Goal: Check status: Check status

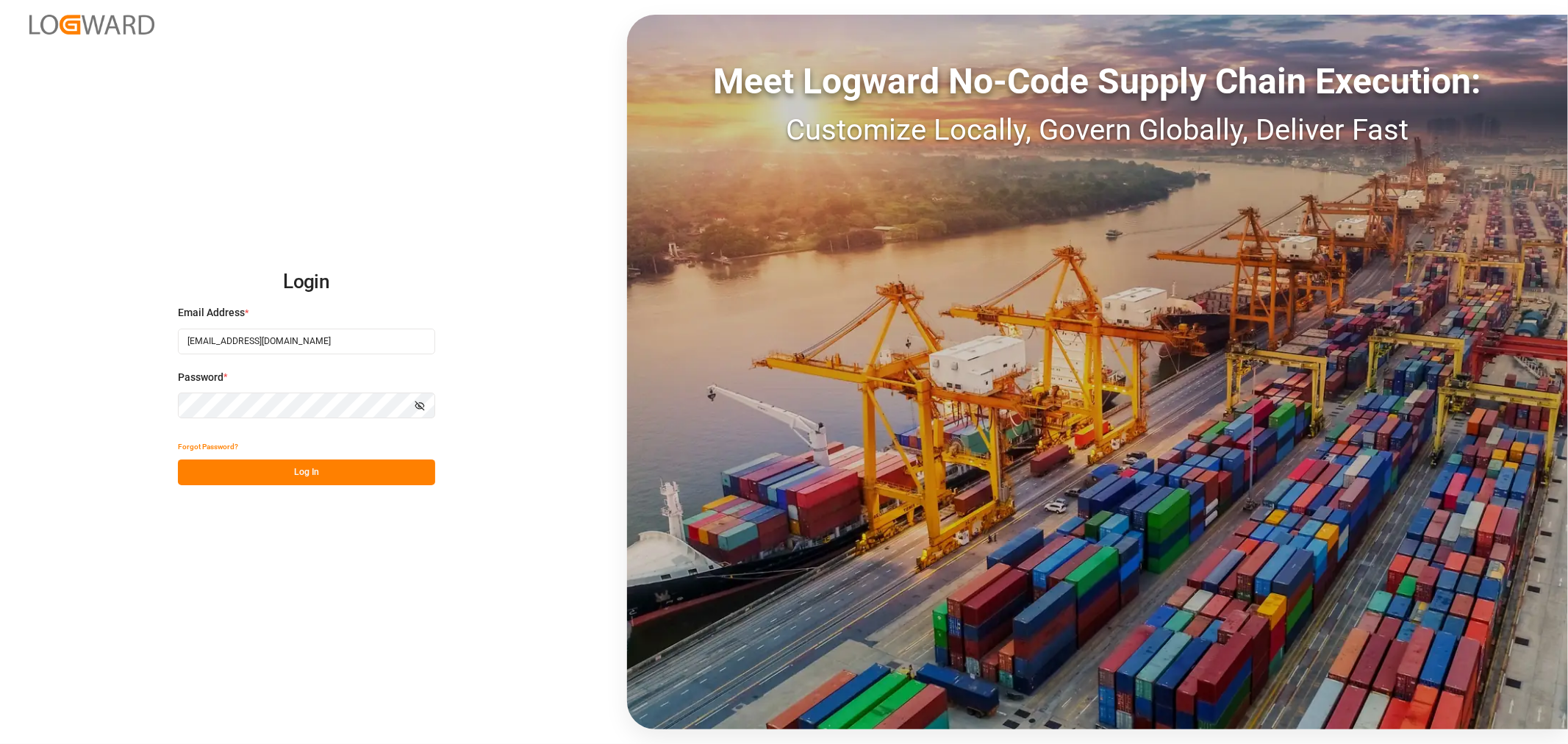
click at [305, 478] on button "Log In" at bounding box center [306, 472] width 257 height 26
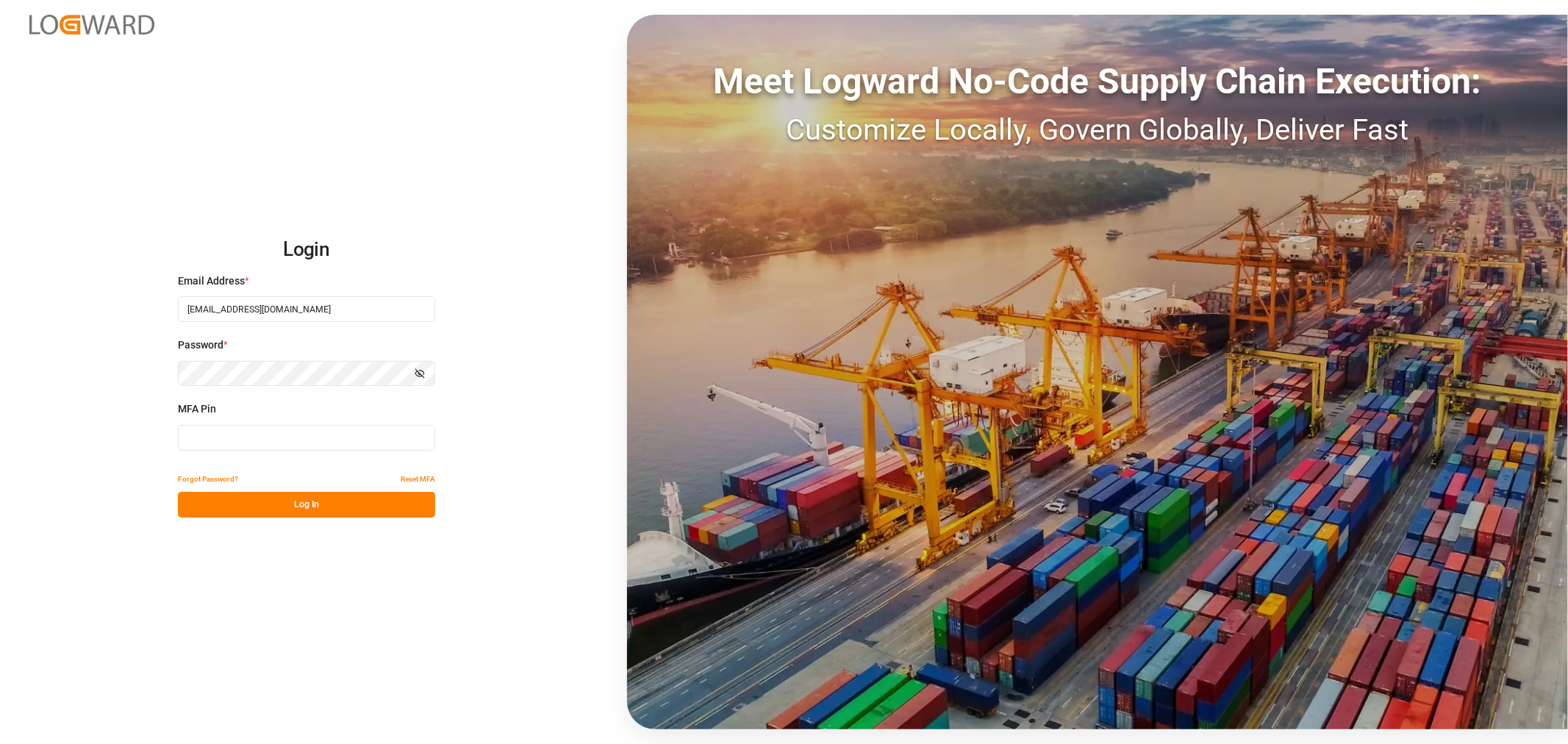
click at [224, 436] on input at bounding box center [306, 438] width 257 height 26
type input "799226"
click at [325, 513] on button "Log In" at bounding box center [306, 505] width 257 height 26
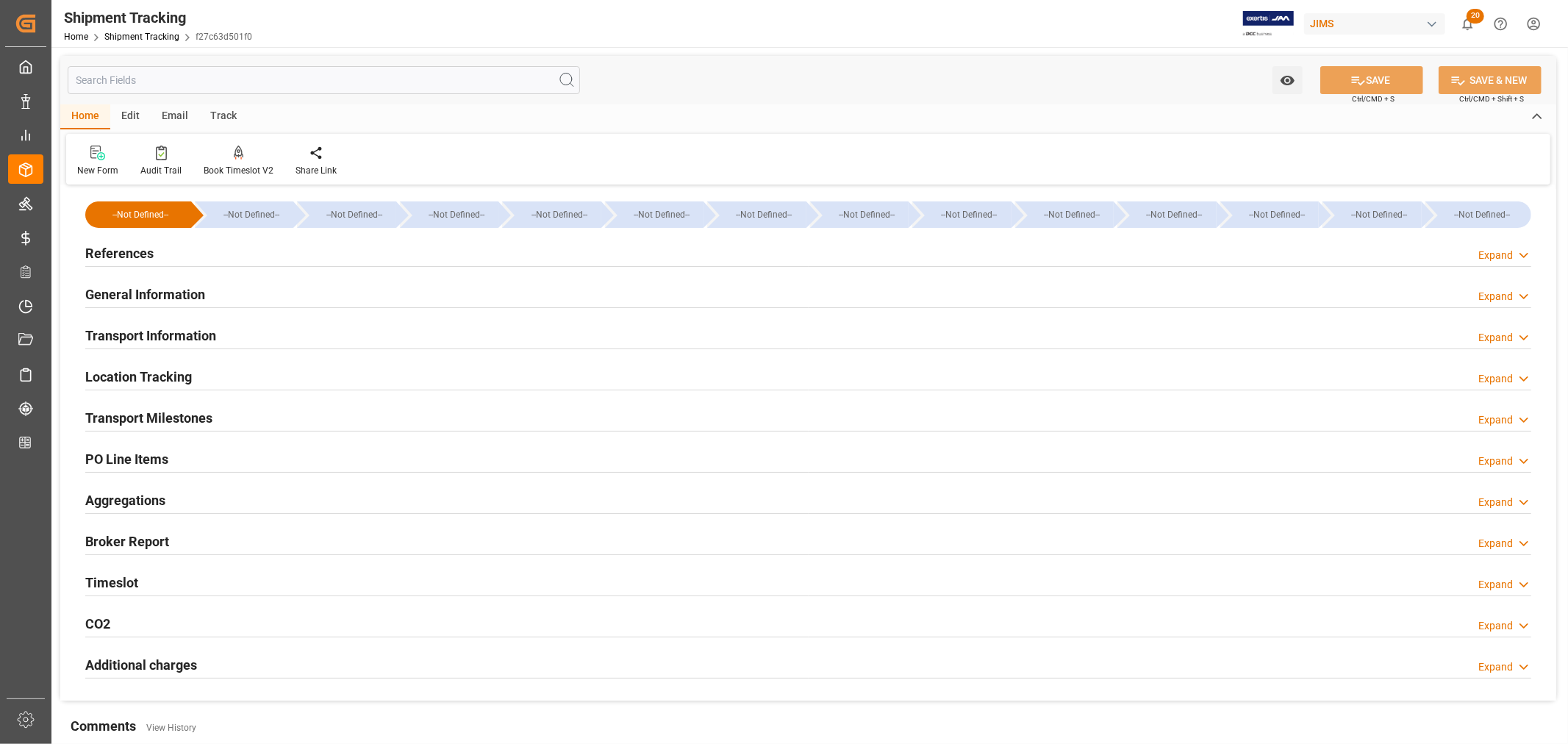
click at [119, 260] on h2 "References" at bounding box center [119, 253] width 68 height 20
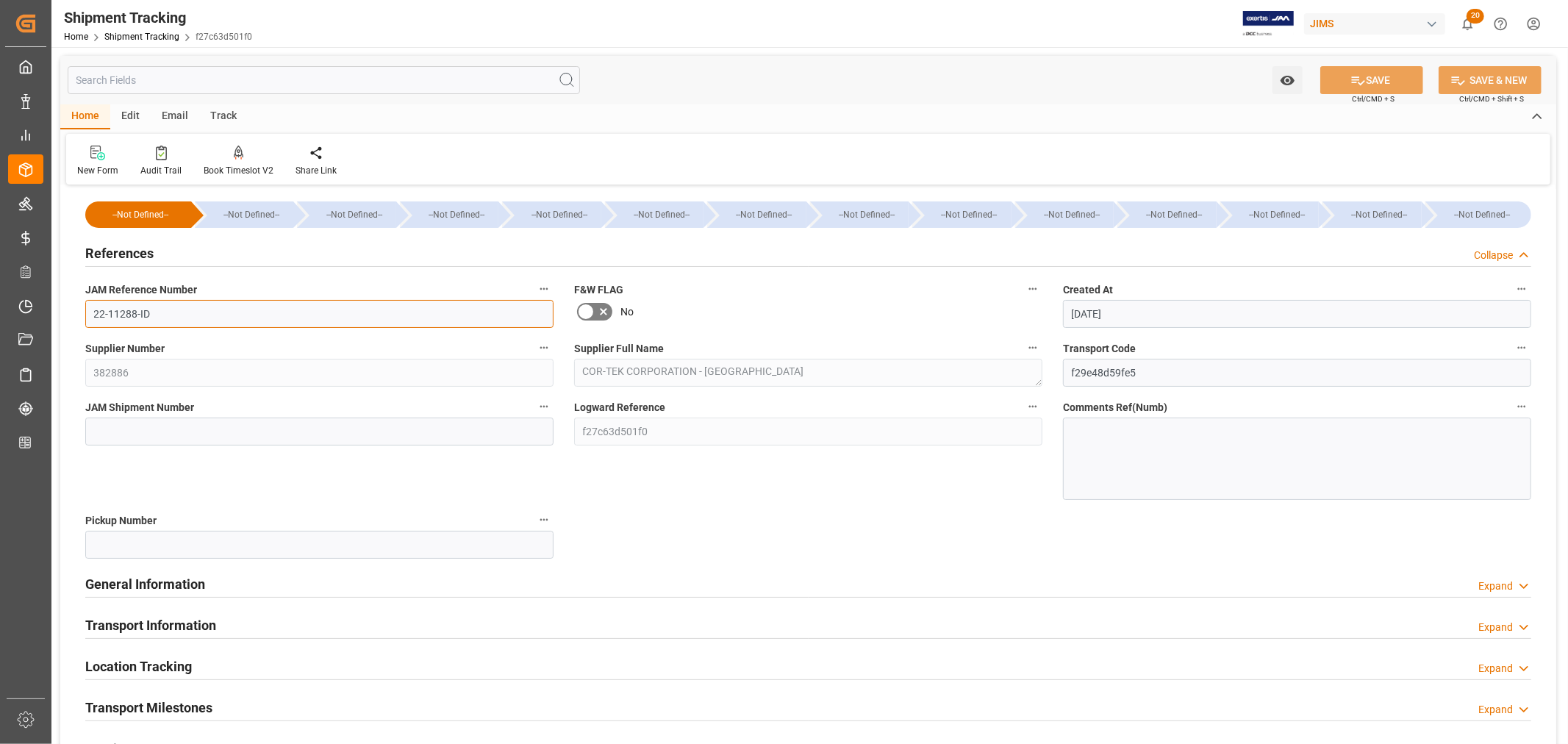
drag, startPoint x: 179, startPoint y: 316, endPoint x: 46, endPoint y: 318, distance: 133.0
click at [46, 318] on div "Created by potrace 1.15, written by Peter Selinger 2001-2017 Created by potrace…" at bounding box center [784, 372] width 1568 height 744
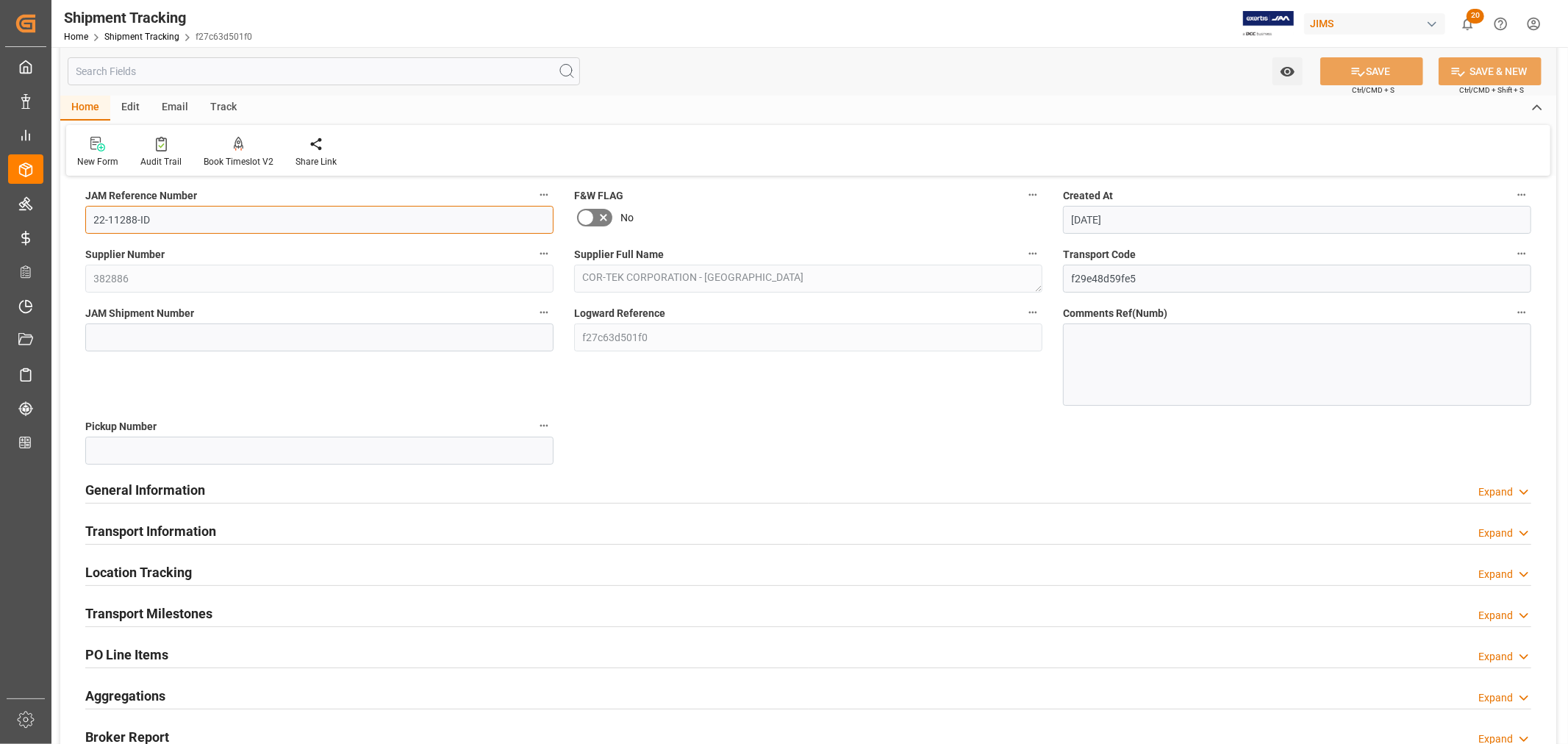
scroll to position [245, 0]
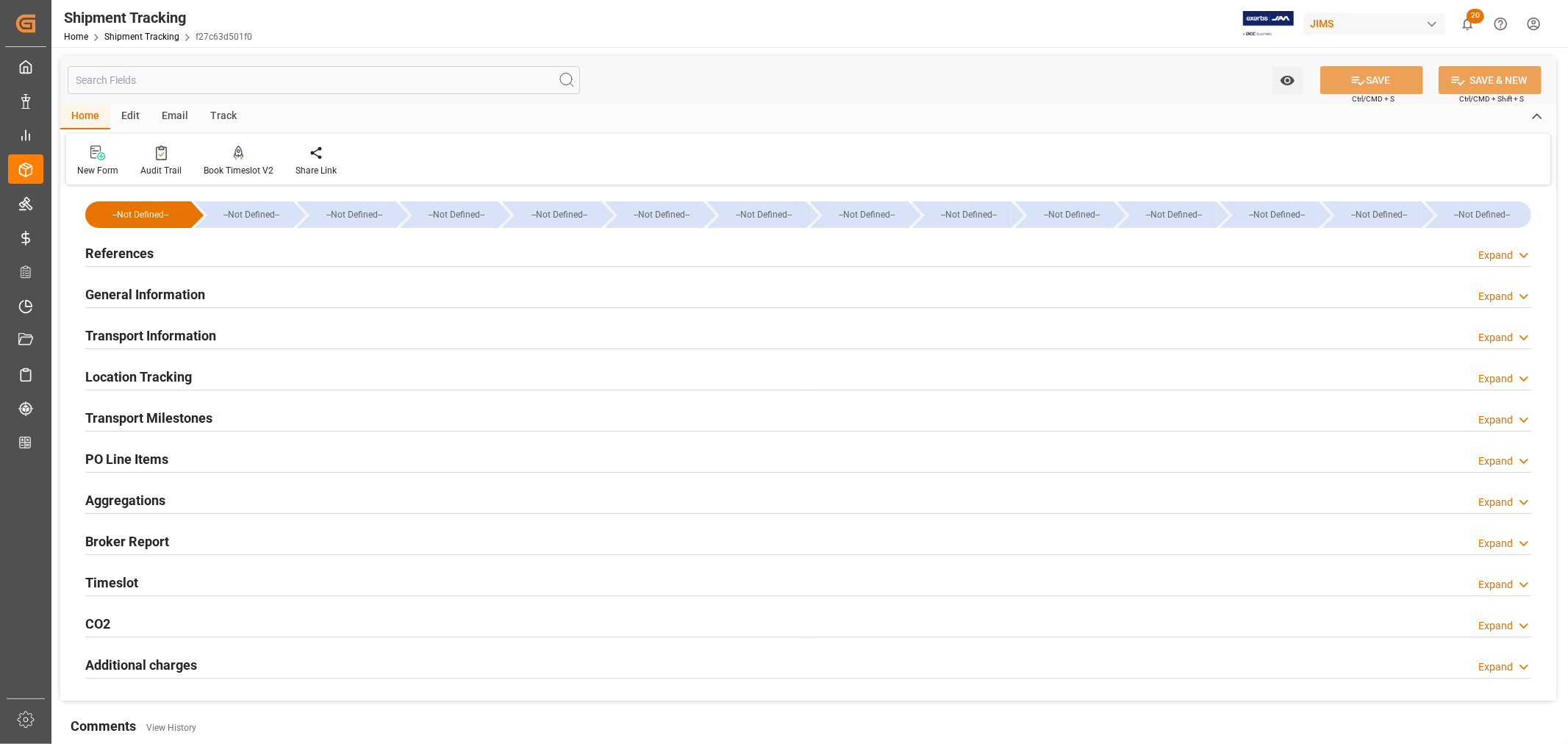
click at [152, 295] on h2 "General Information" at bounding box center [145, 294] width 120 height 20
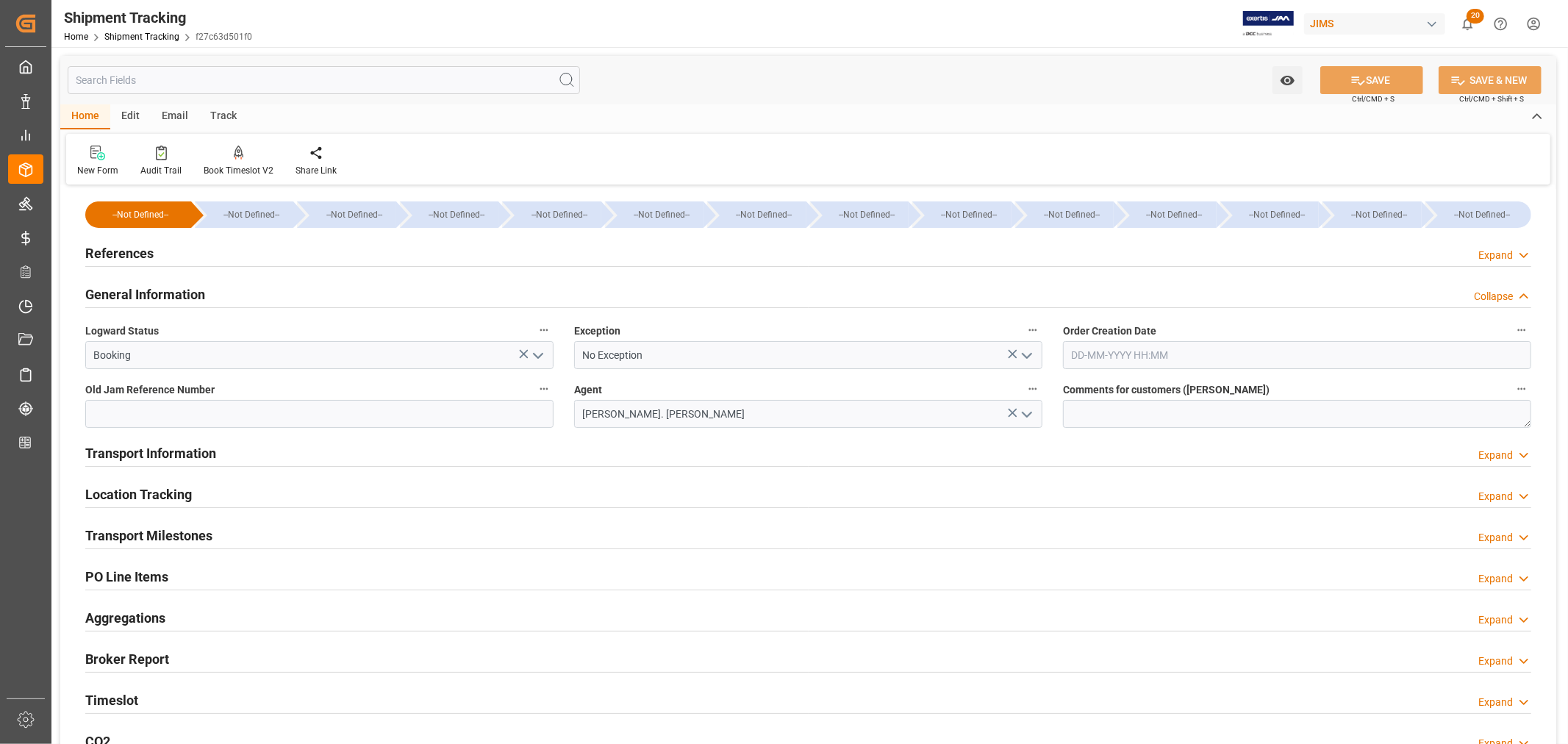
click at [152, 295] on h2 "General Information" at bounding box center [145, 294] width 120 height 20
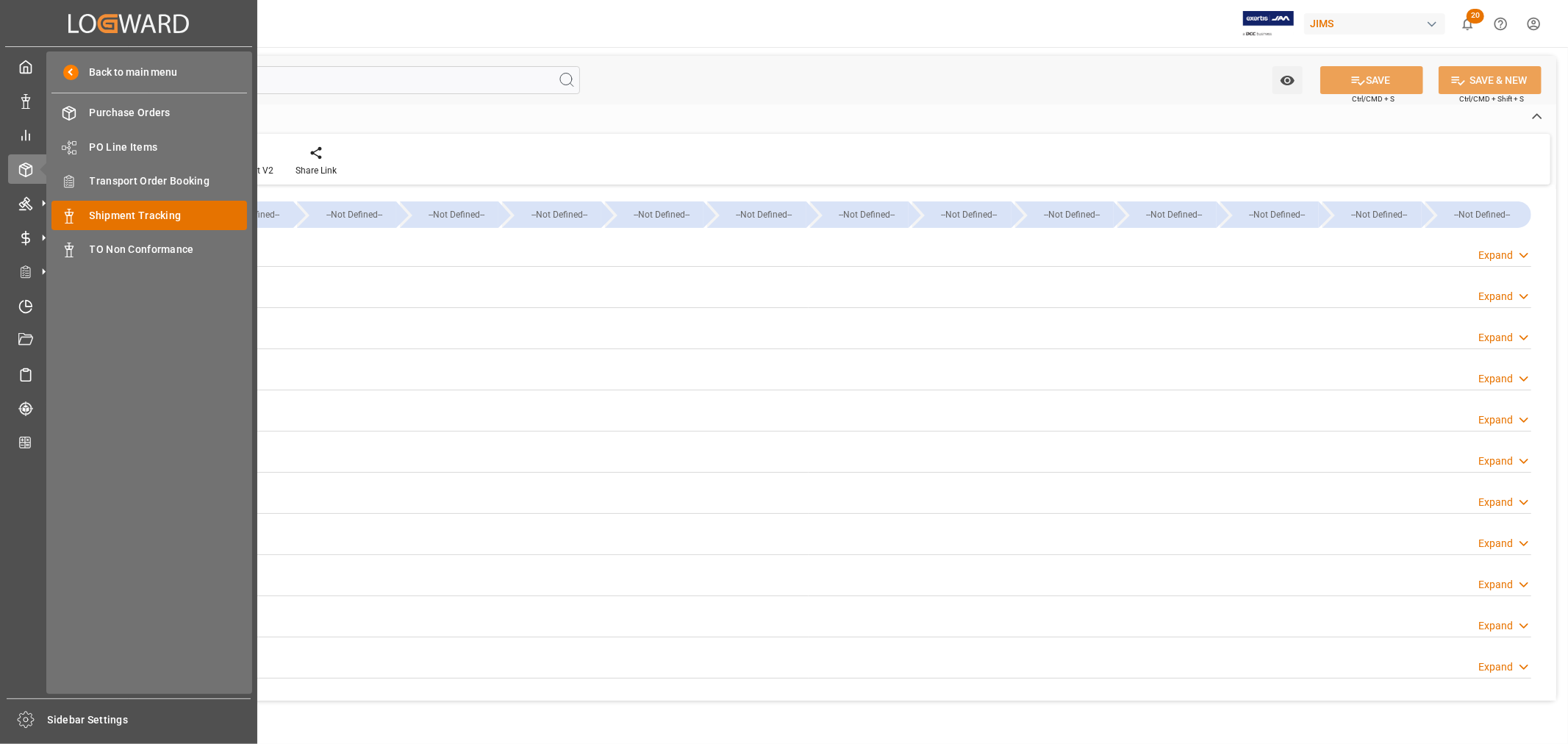
click at [143, 214] on span "Shipment Tracking" at bounding box center [168, 216] width 158 height 16
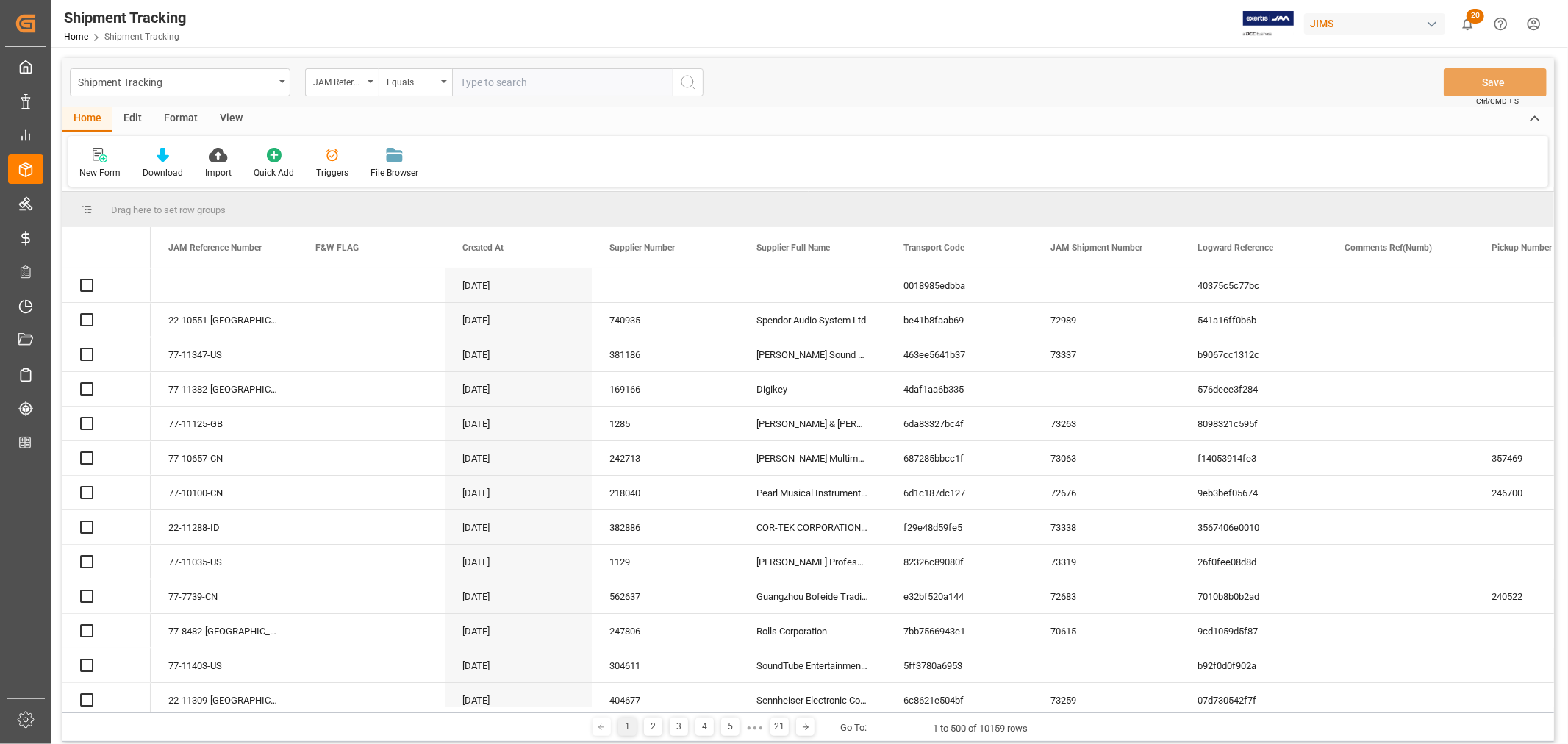
click at [502, 83] on input "text" at bounding box center [562, 82] width 220 height 28
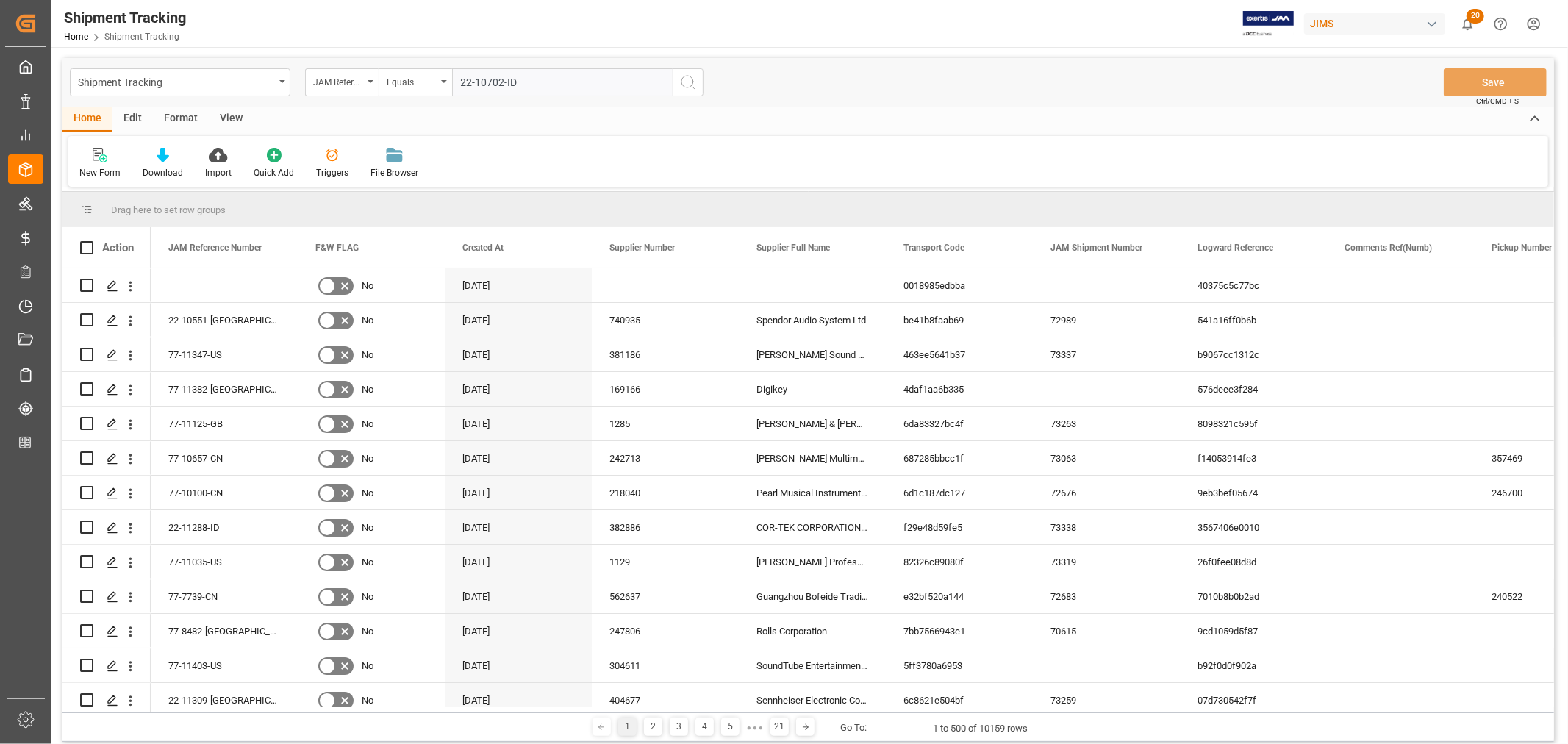
type input "22-10702-ID"
click at [693, 85] on icon "search button" at bounding box center [688, 82] width 17 height 17
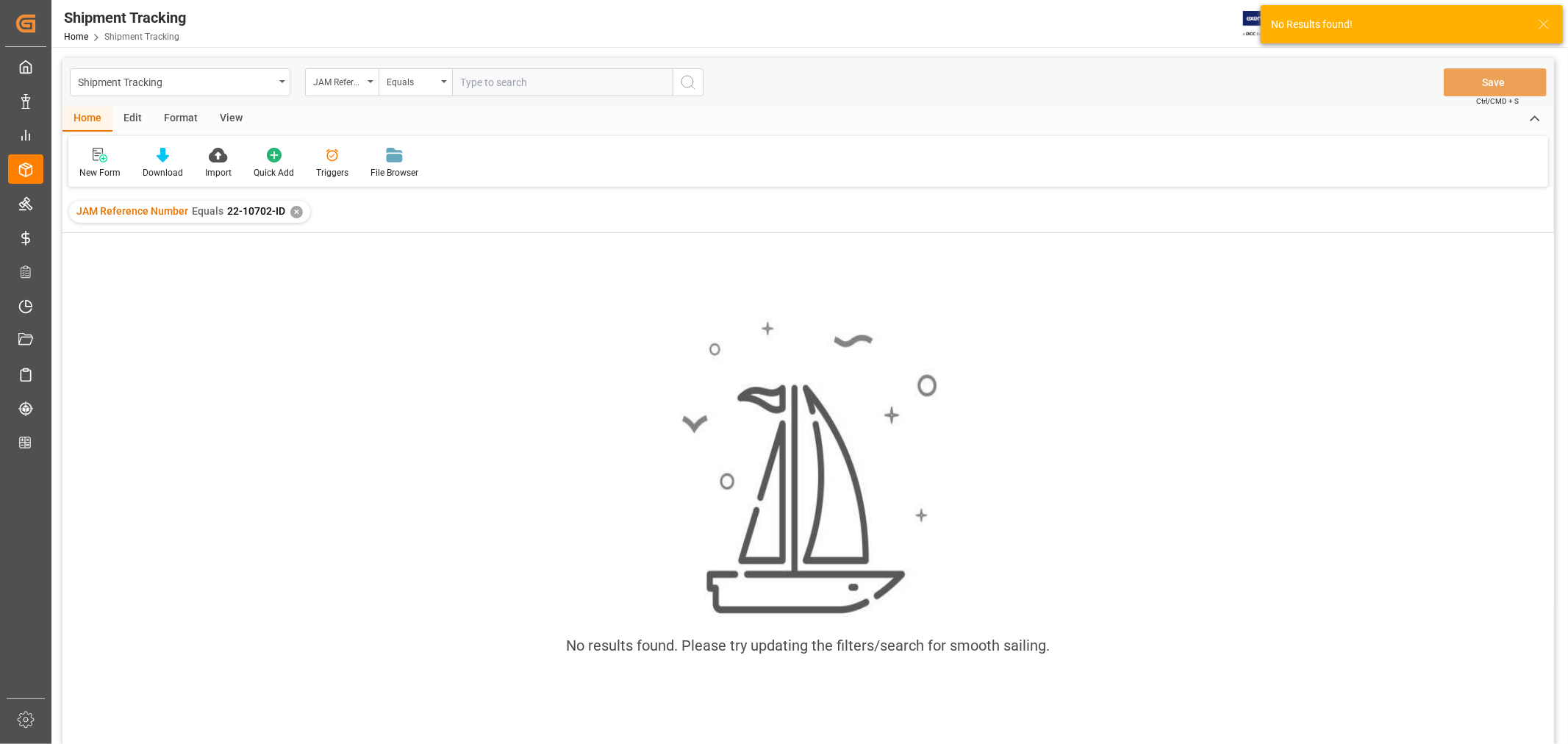
click at [294, 214] on div "✕" at bounding box center [296, 212] width 12 height 12
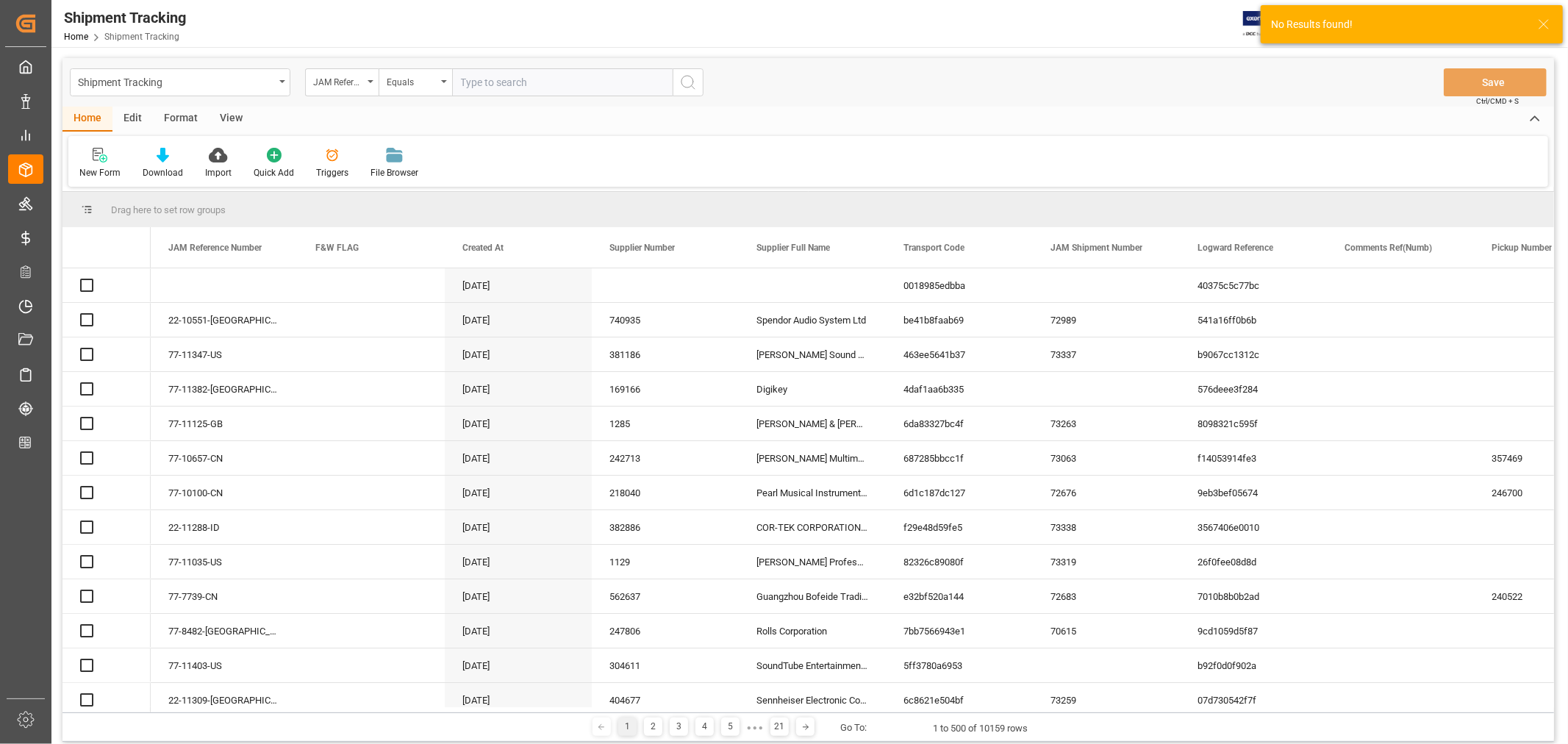
click at [480, 83] on input "text" at bounding box center [562, 82] width 220 height 28
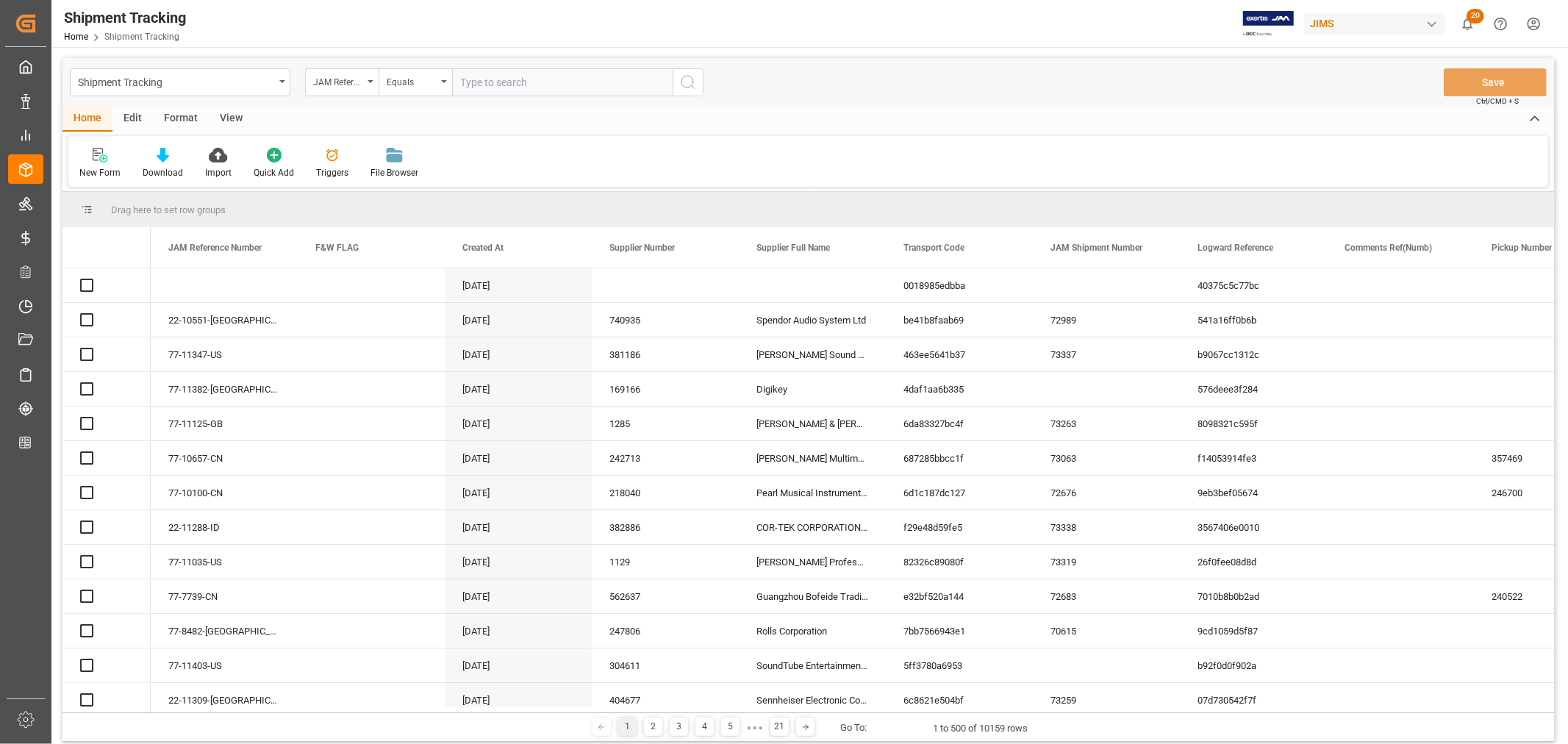
paste input "22-10702-ID"
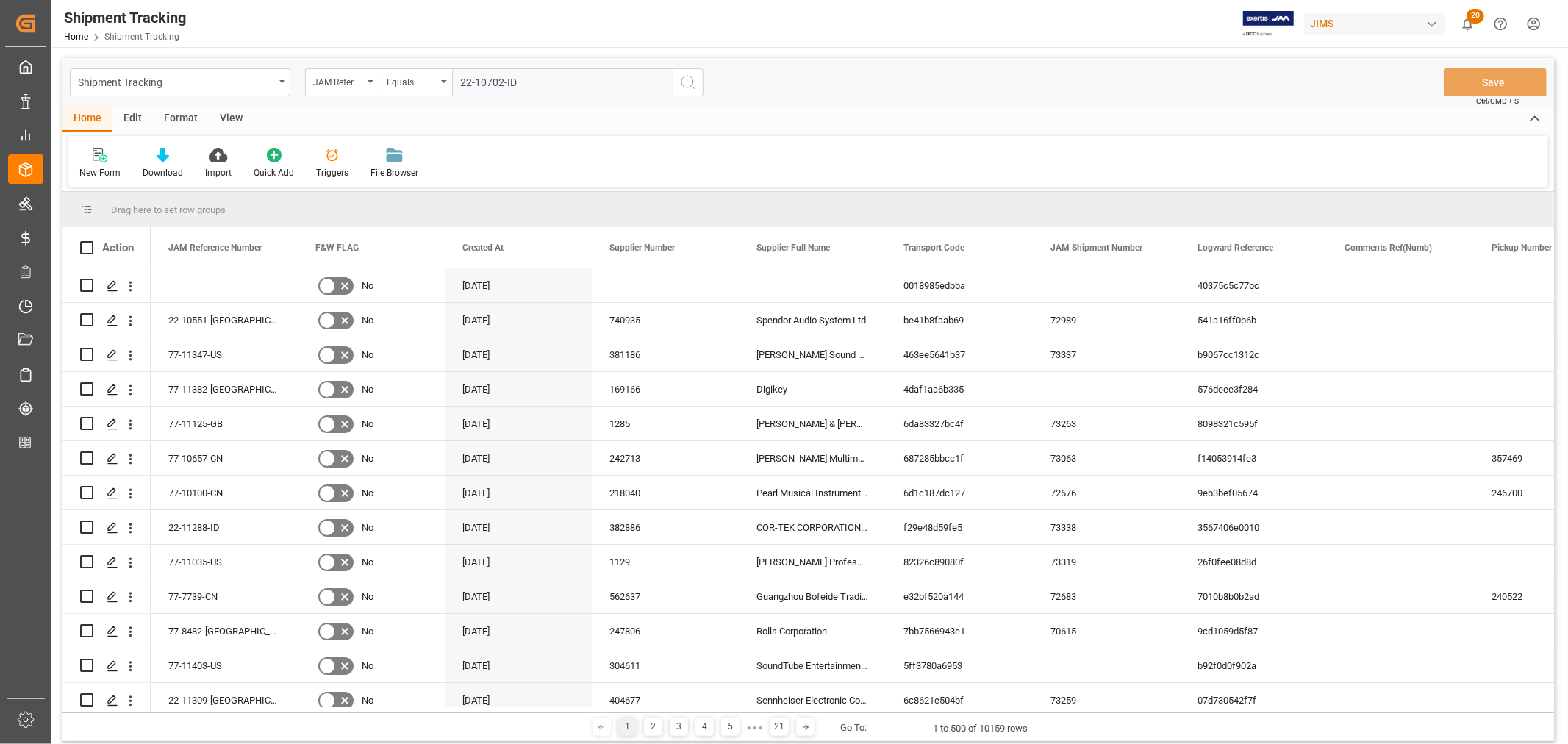
click at [458, 78] on input "22-10702-ID" at bounding box center [562, 82] width 220 height 28
type input "22-10702-ID"
click at [686, 77] on icon "search button" at bounding box center [688, 82] width 17 height 17
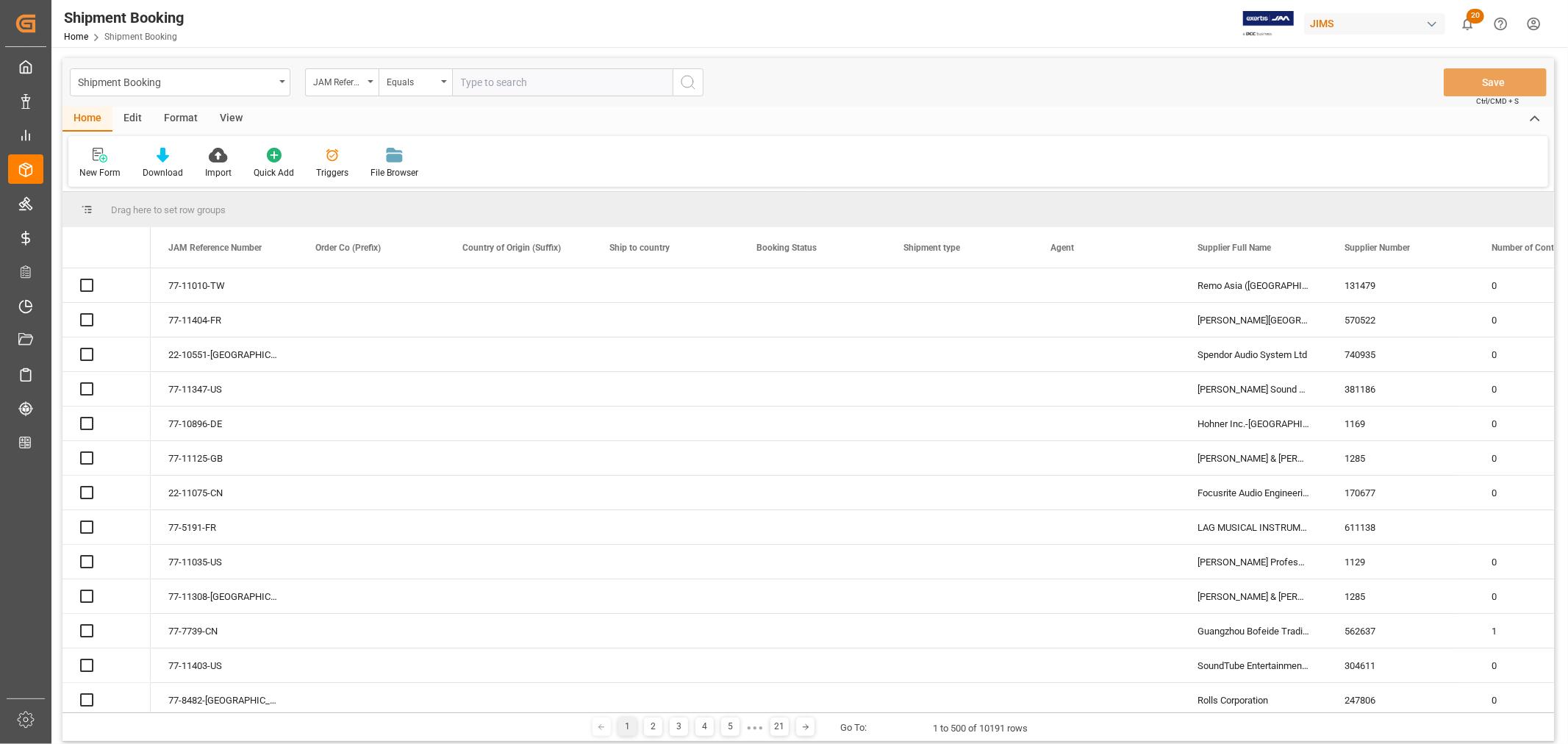
click at [494, 83] on input "text" at bounding box center [562, 82] width 220 height 28
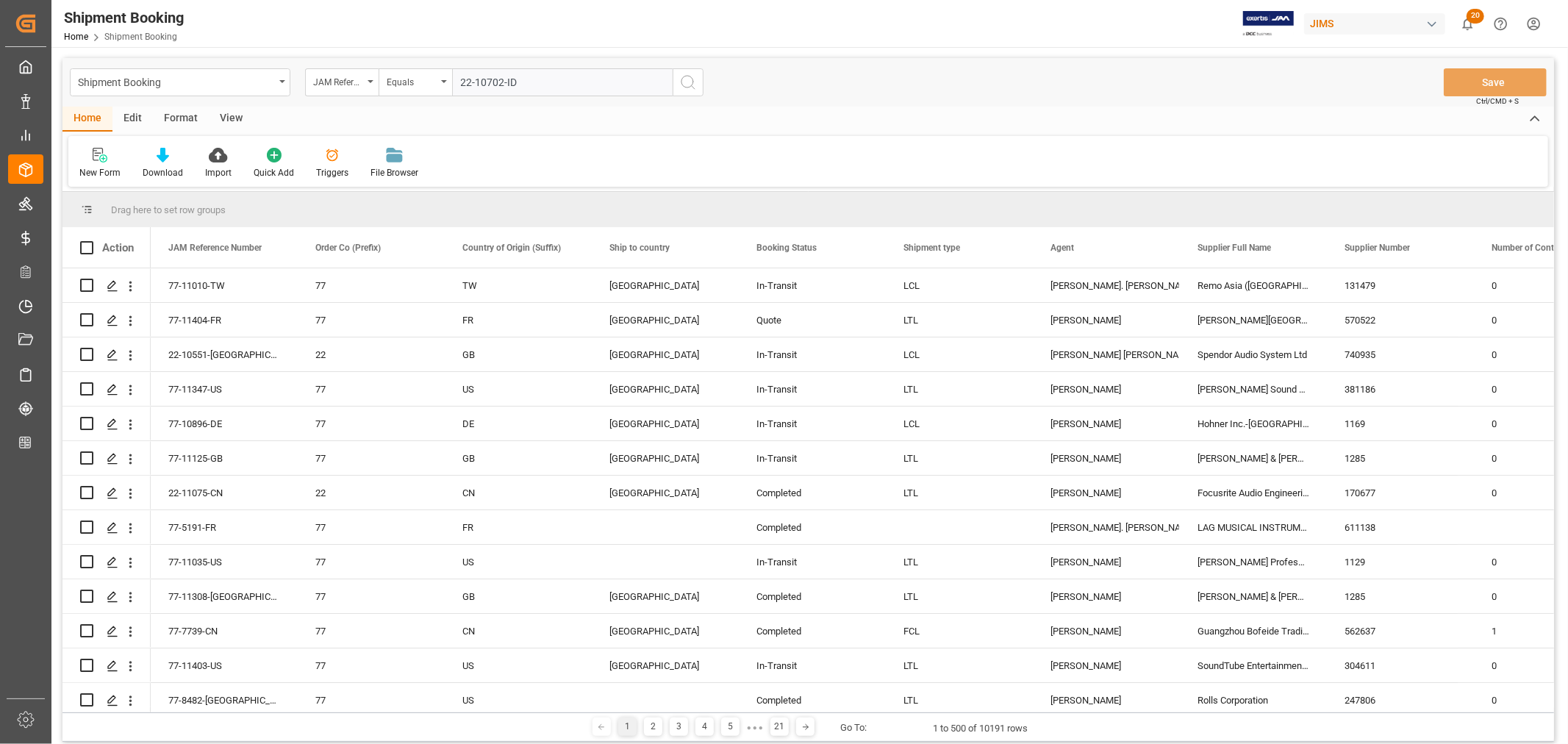
type input "22-10702-ID"
click at [686, 78] on icon "search button" at bounding box center [688, 82] width 17 height 17
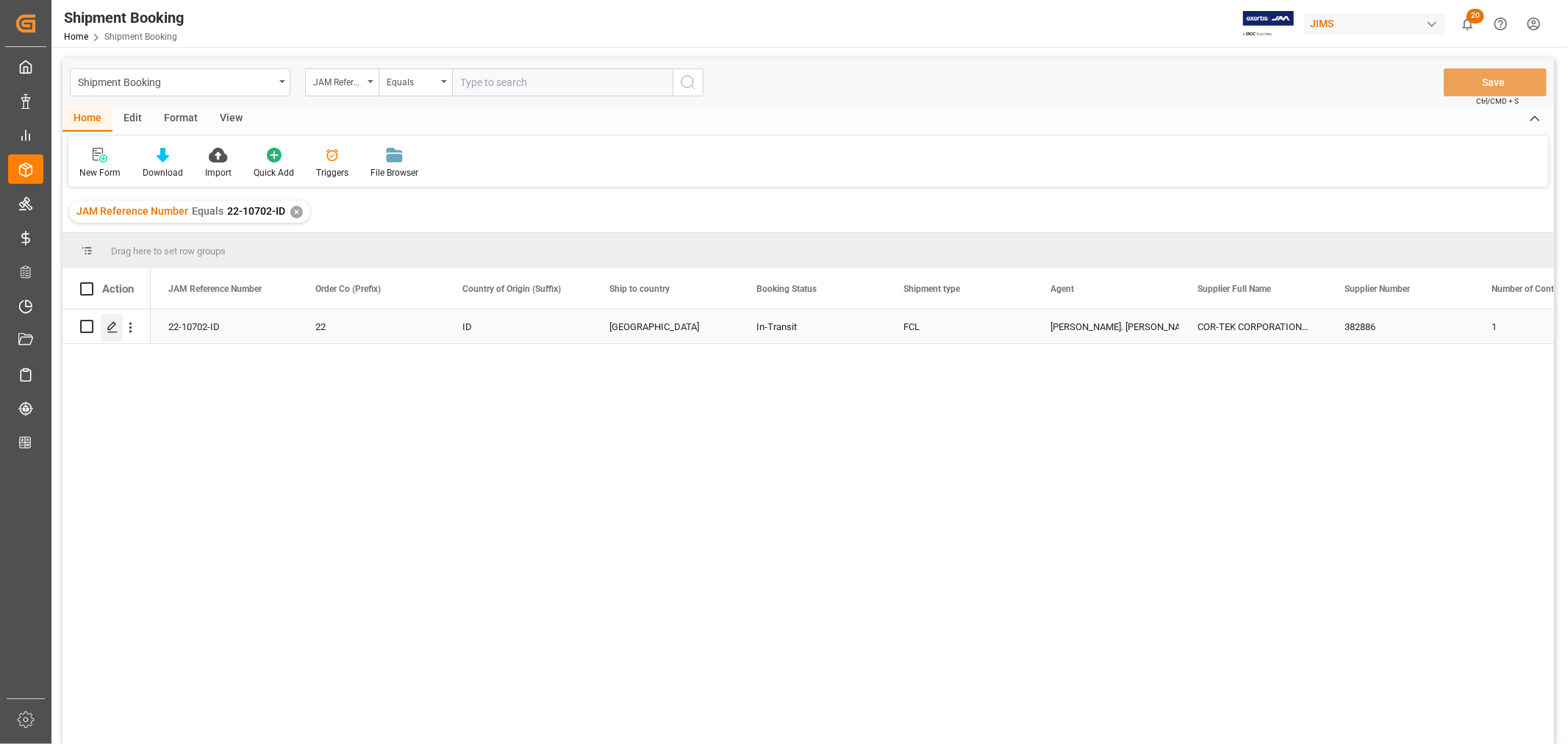
click at [107, 331] on icon "Press SPACE to select this row." at bounding box center [112, 328] width 12 height 12
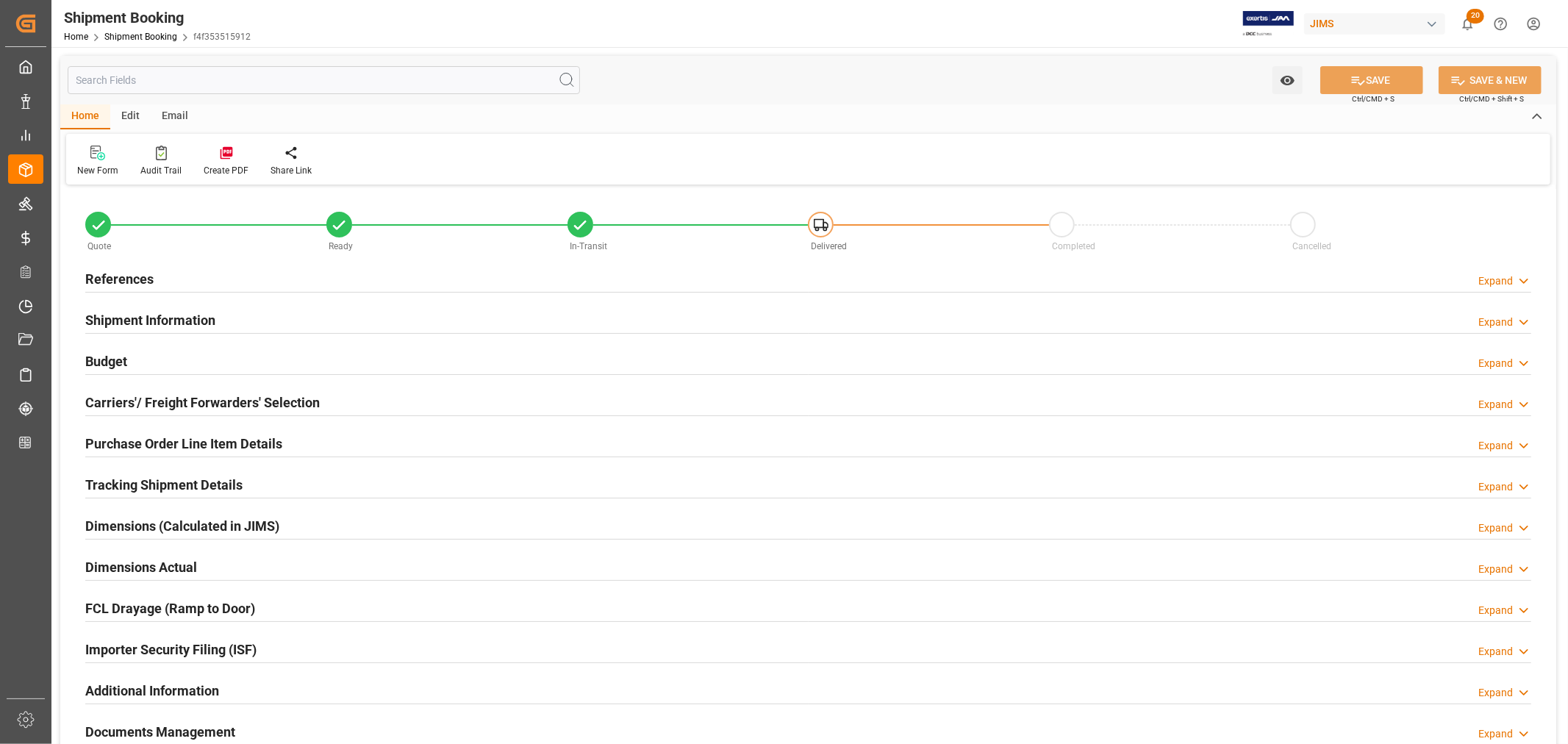
type input "1"
type input "15"
type input "02-09-2025"
type input "01-10-2025 00:00"
click at [127, 488] on h2 "Tracking Shipment Details" at bounding box center [164, 484] width 158 height 20
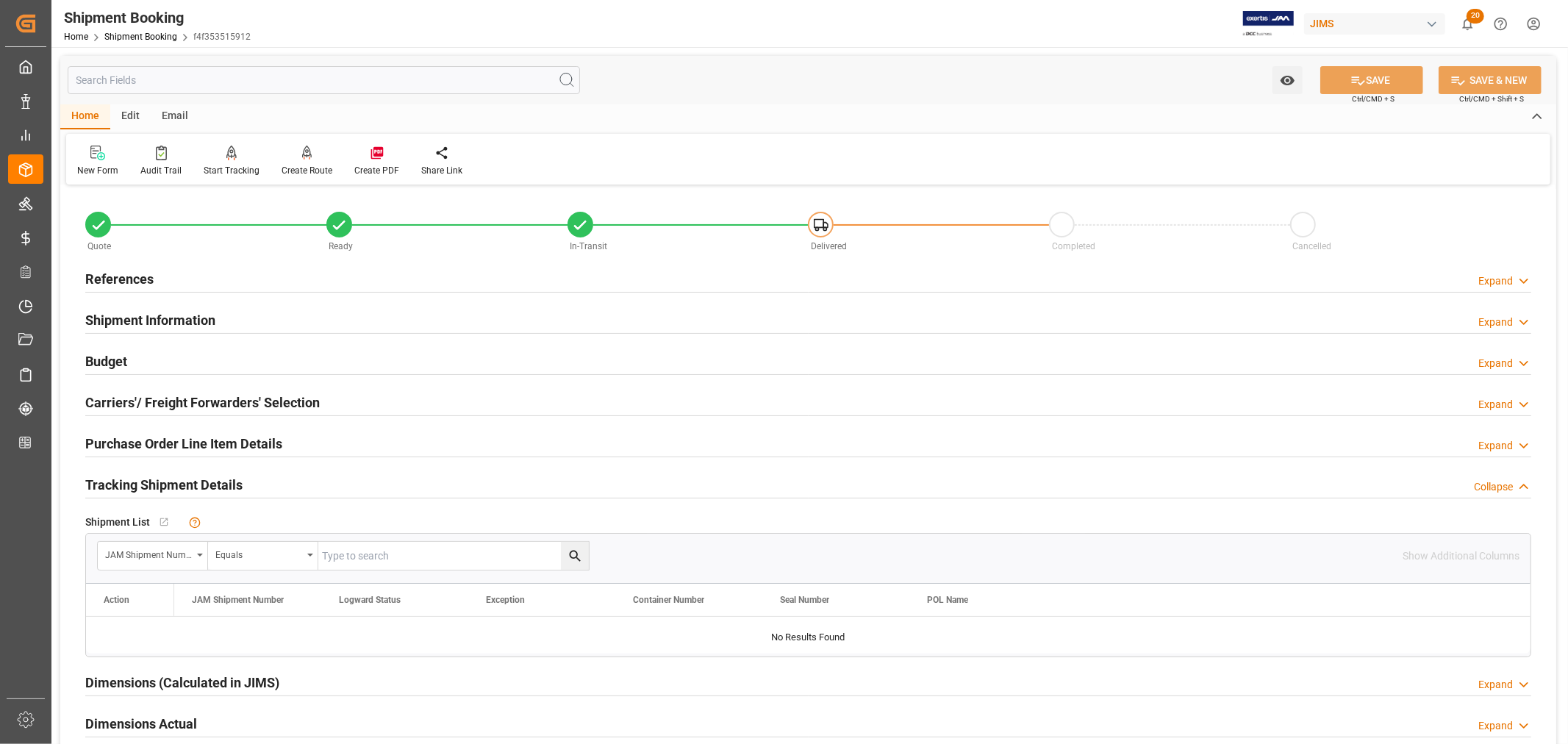
click at [104, 289] on div "References" at bounding box center [119, 278] width 68 height 28
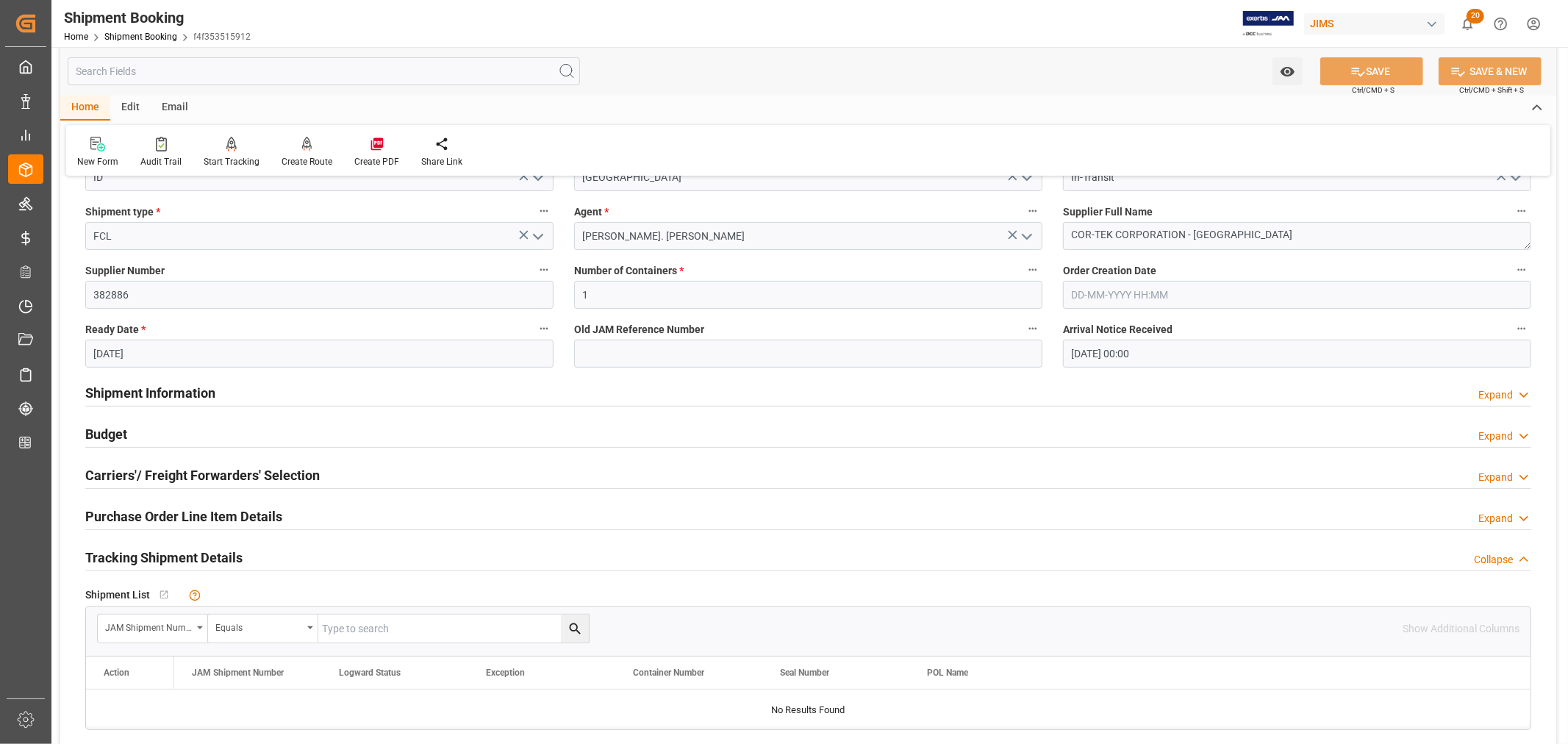
scroll to position [245, 0]
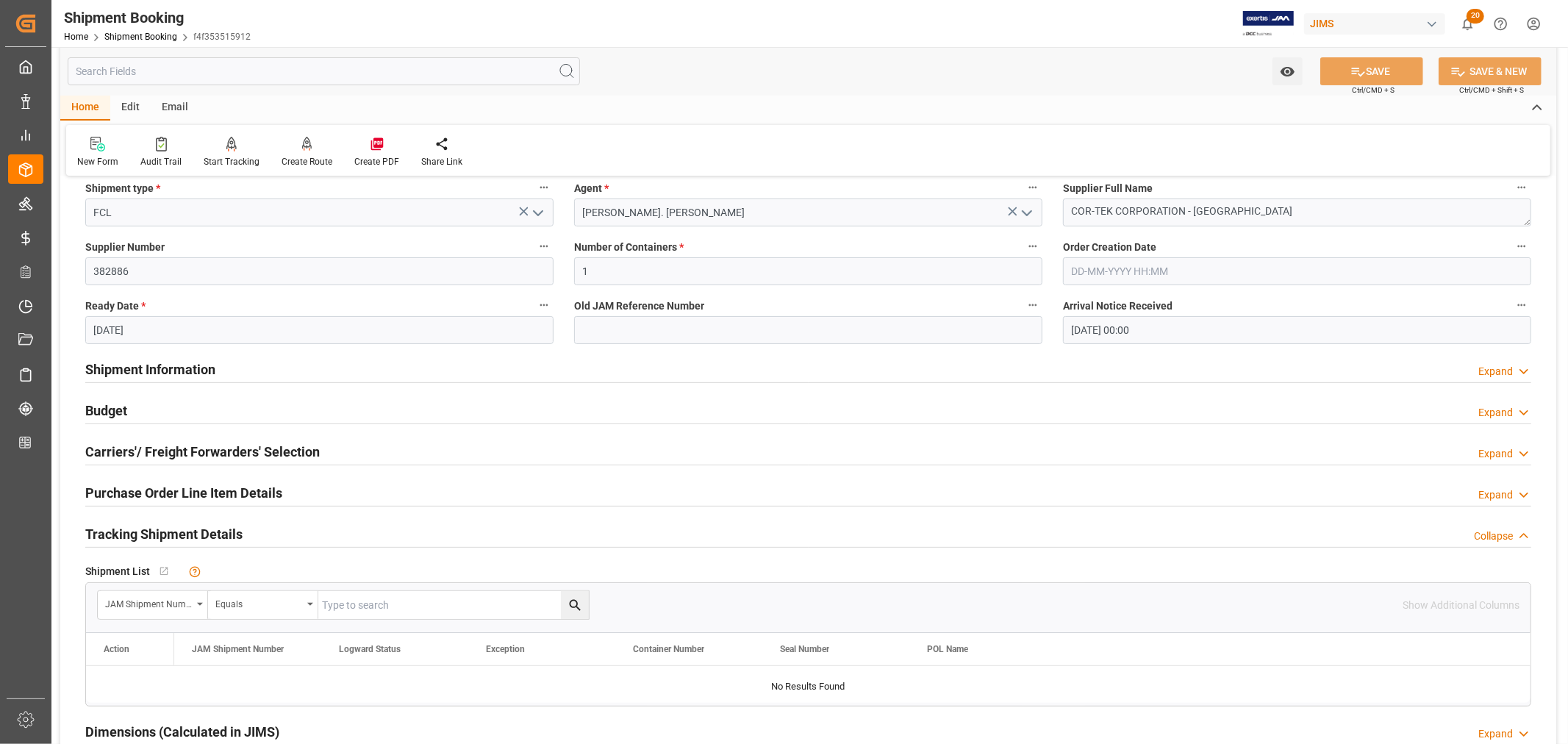
click at [172, 365] on h2 "Shipment Information" at bounding box center [150, 369] width 130 height 20
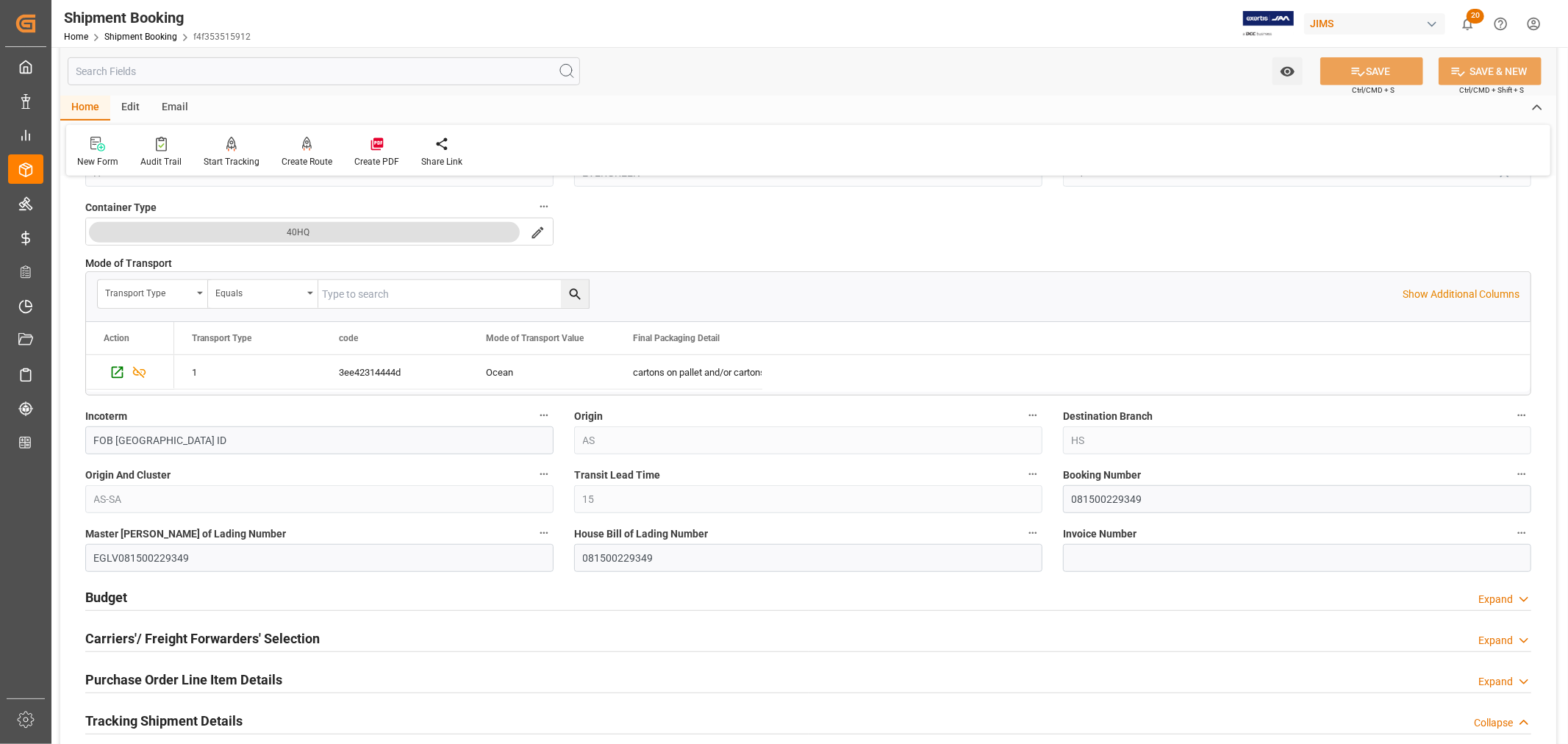
scroll to position [653, 0]
click at [1116, 509] on input "081500229349" at bounding box center [1297, 498] width 469 height 28
click at [233, 156] on div "Start Tracking" at bounding box center [232, 161] width 56 height 13
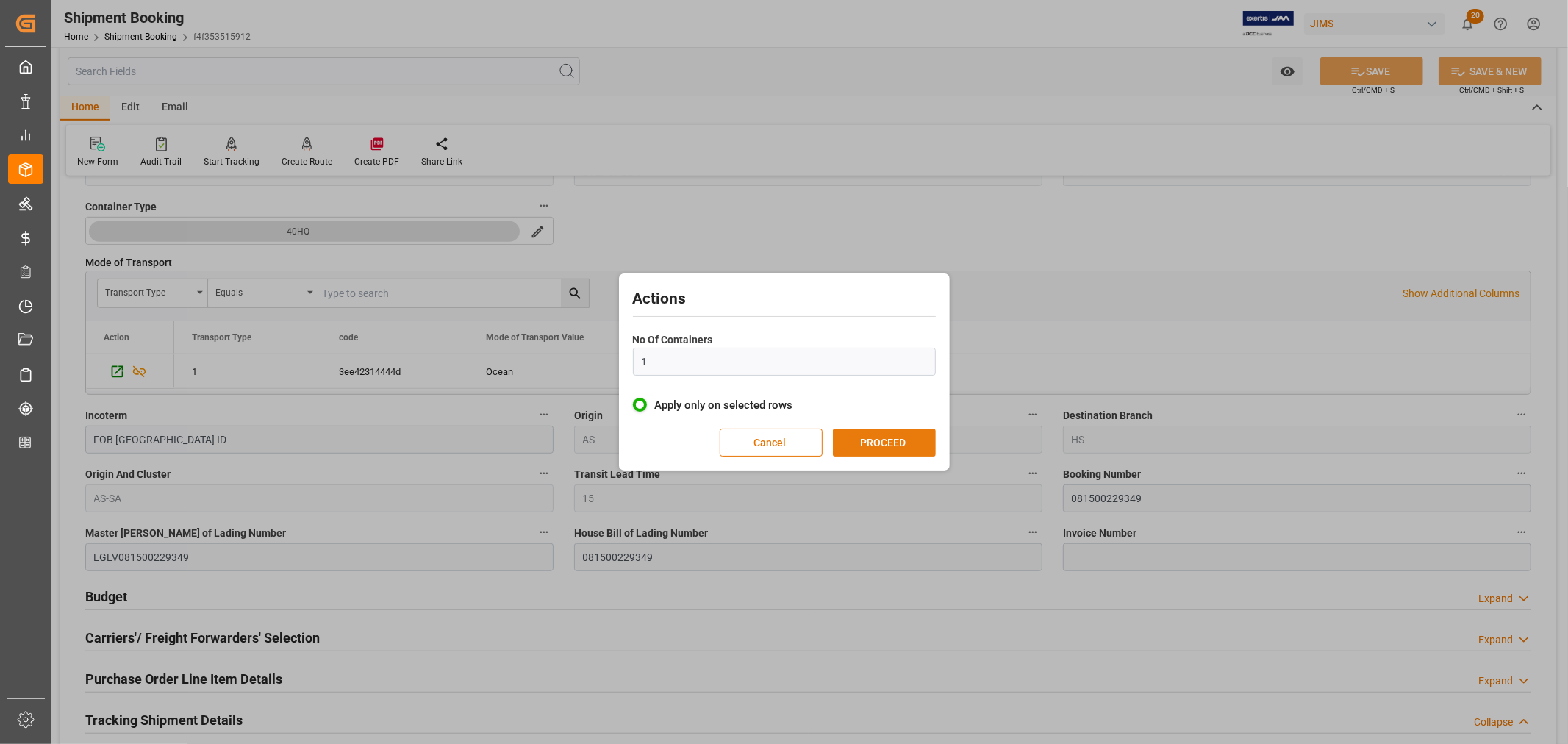
click at [900, 445] on button "PROCEED" at bounding box center [884, 443] width 103 height 28
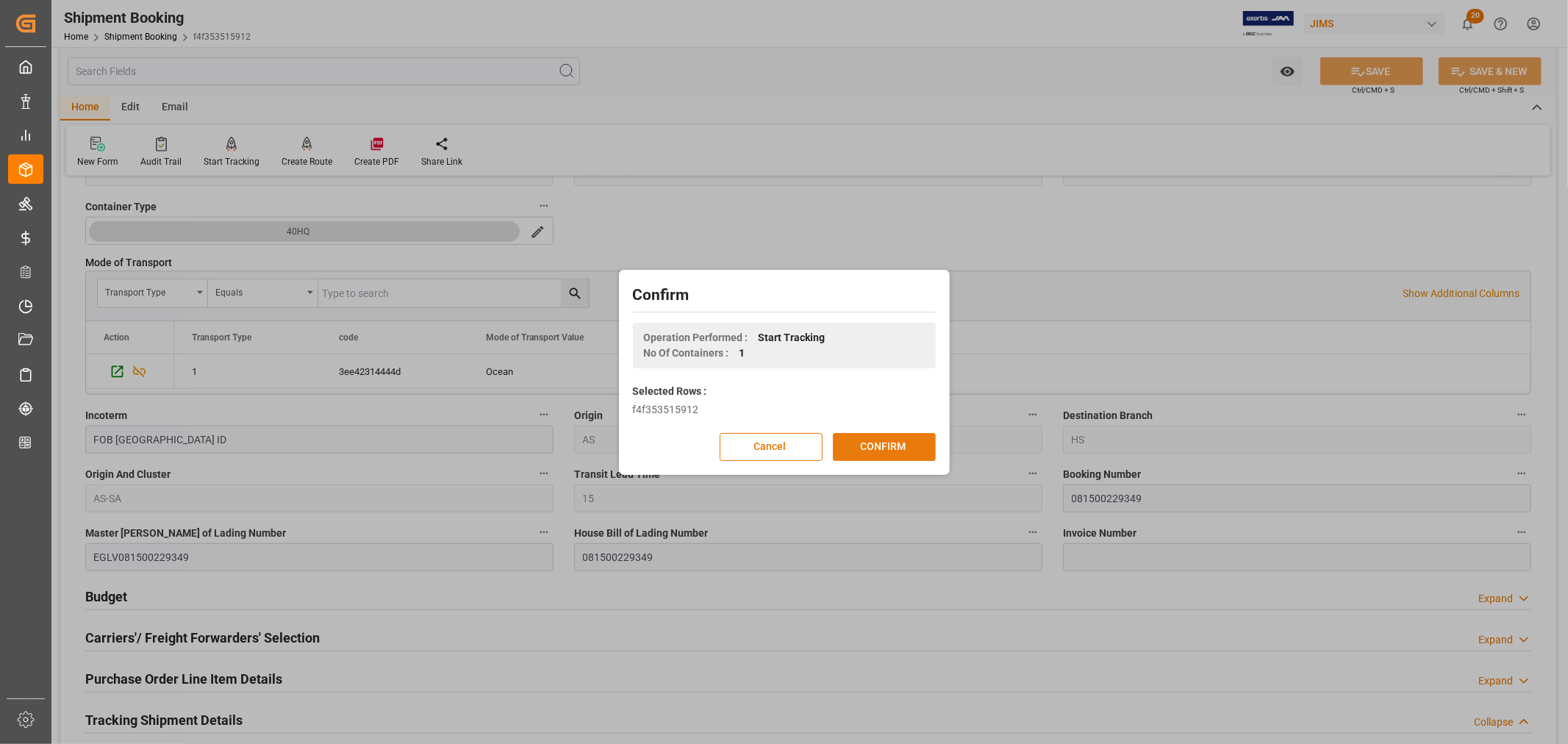
click at [891, 447] on button "CONFIRM" at bounding box center [884, 447] width 103 height 28
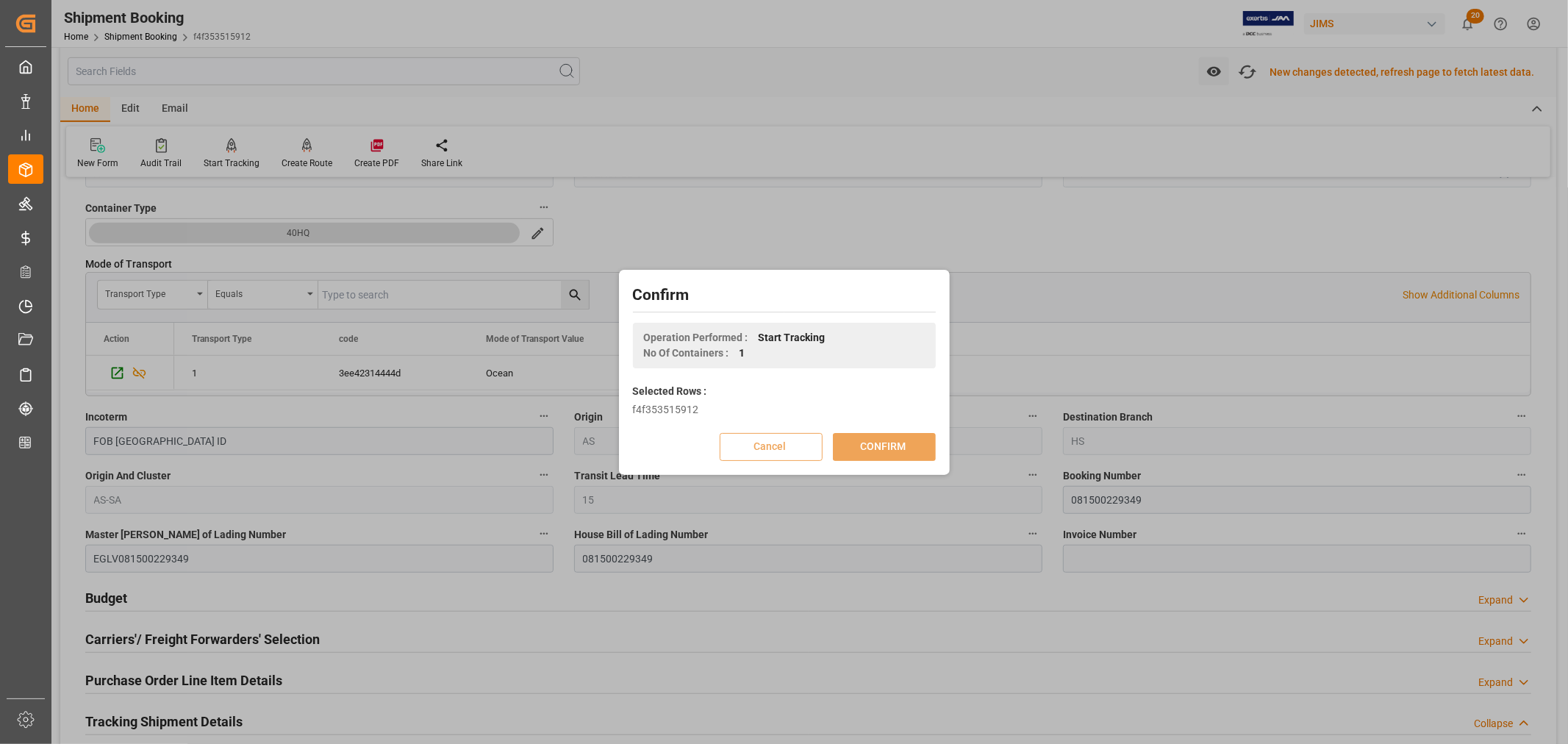
scroll to position [655, 0]
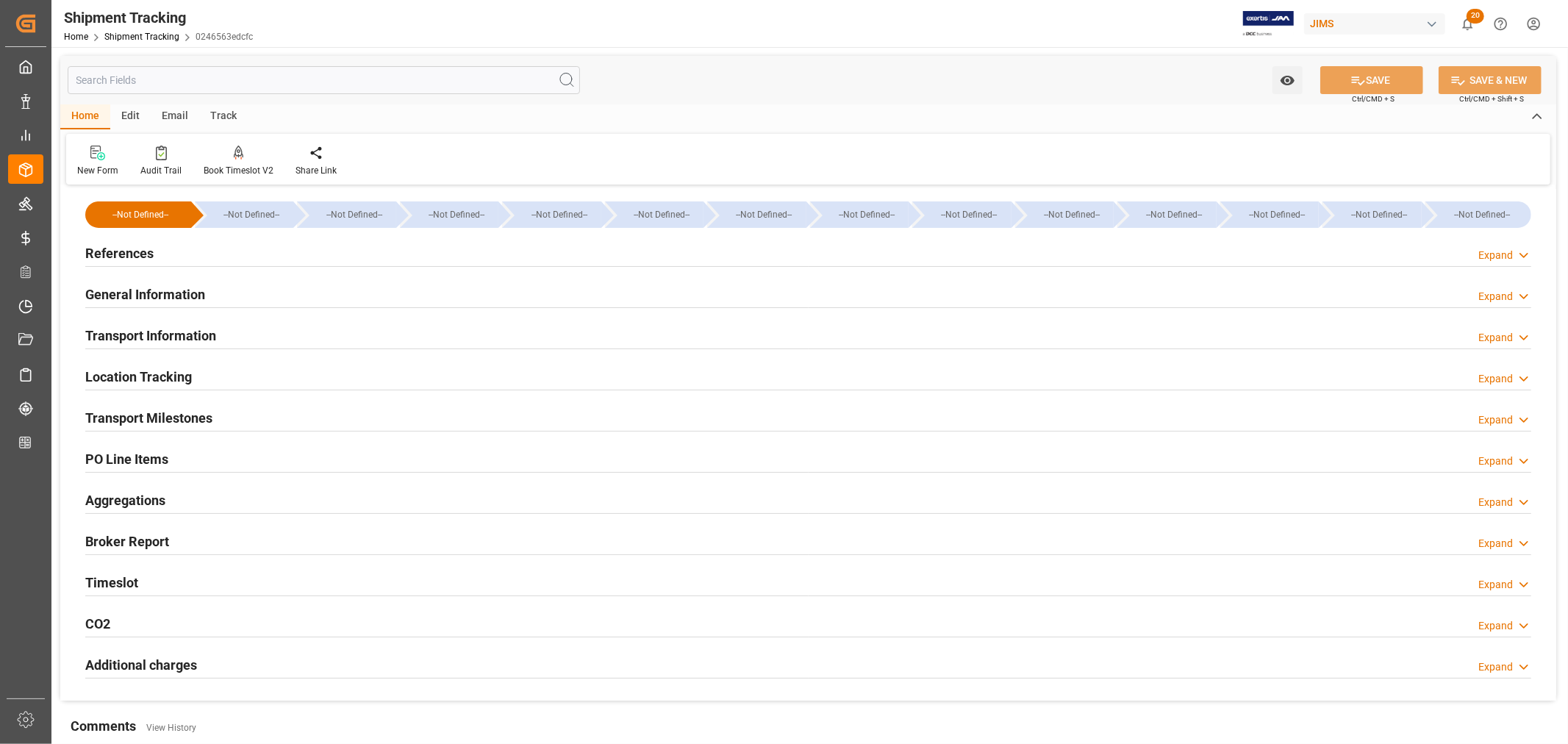
click at [130, 254] on h2 "References" at bounding box center [119, 253] width 68 height 20
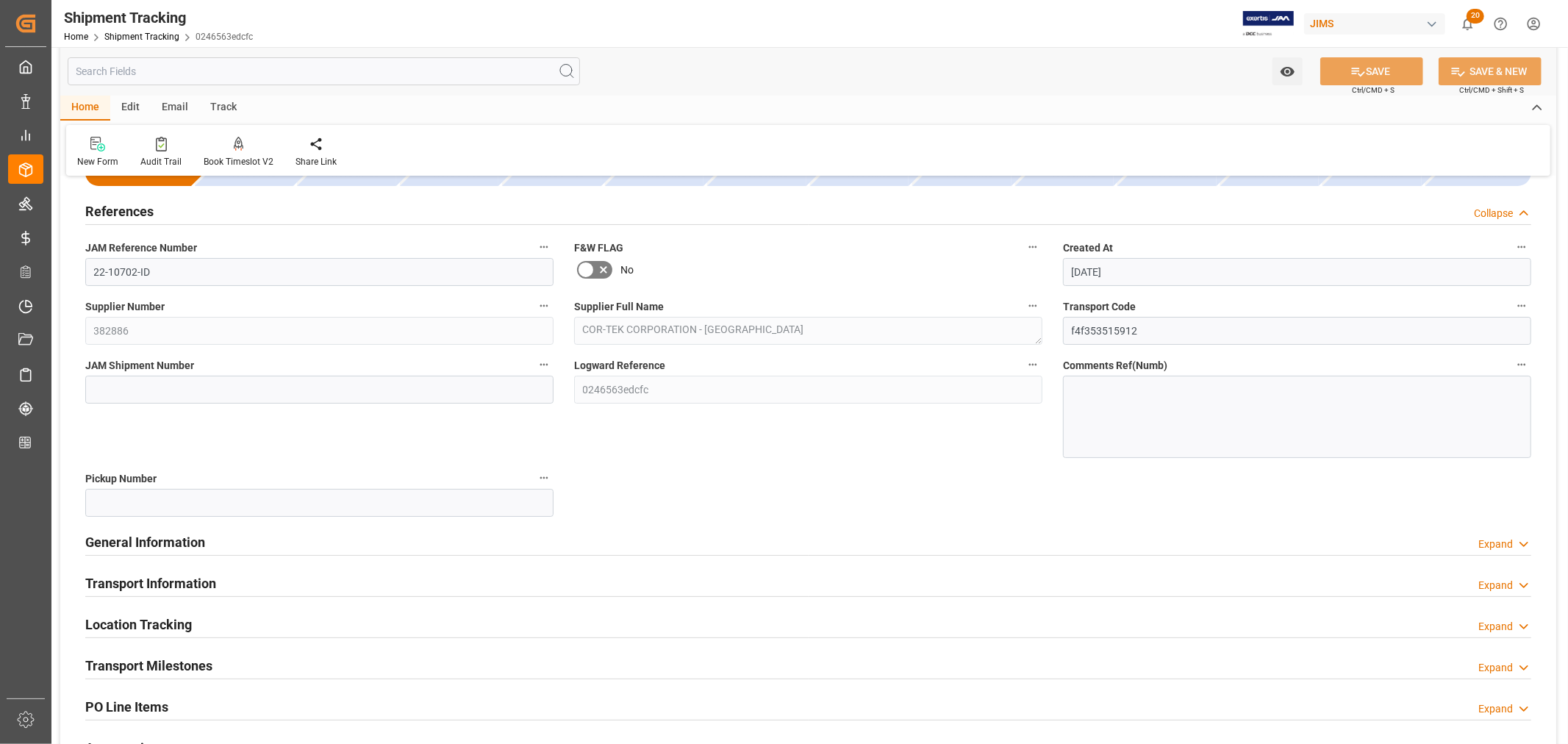
scroll to position [82, 0]
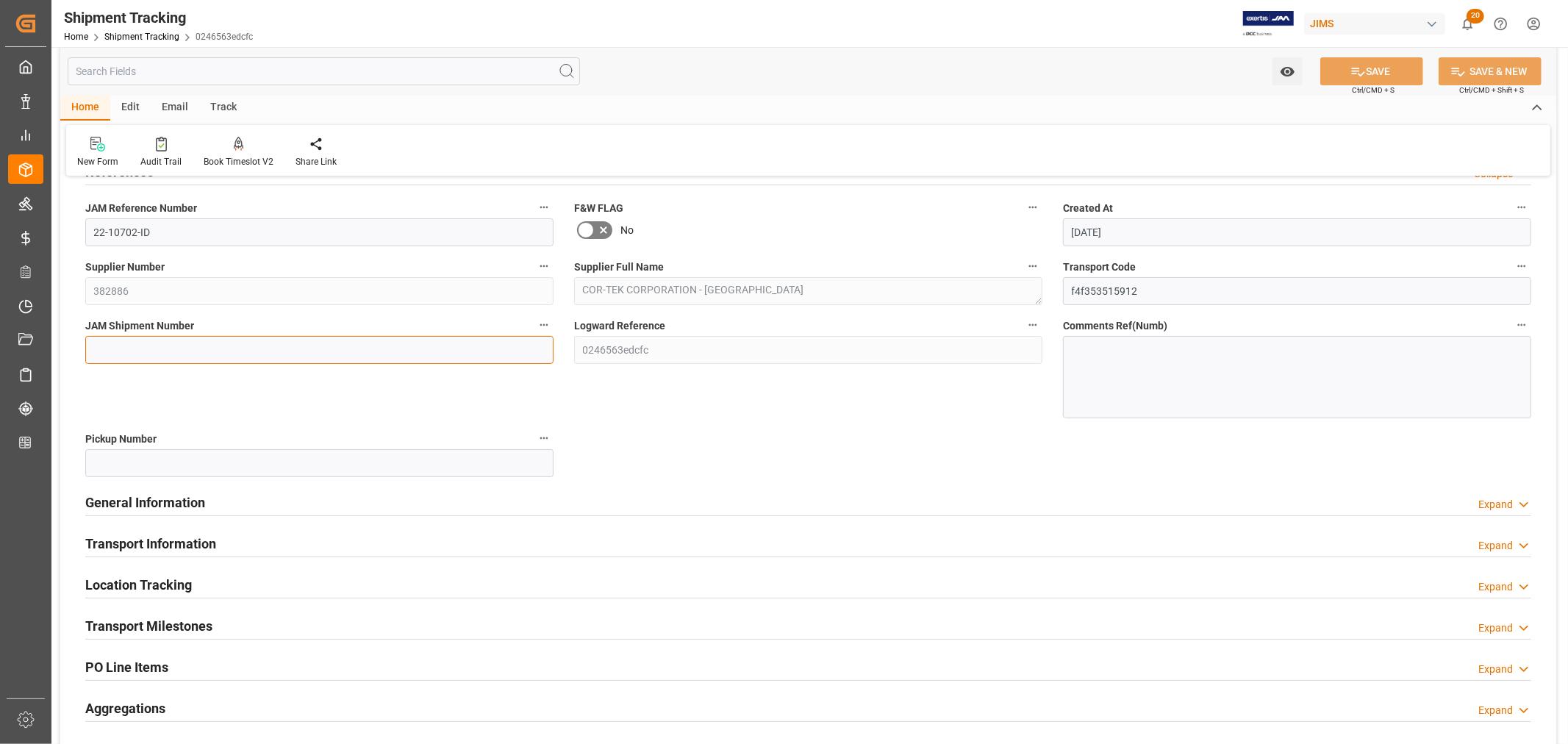
click at [135, 350] on input at bounding box center [320, 350] width 469 height 28
drag, startPoint x: 142, startPoint y: 230, endPoint x: 73, endPoint y: 228, distance: 69.0
click at [73, 228] on div "--Not Defined-- --Not Defined-- --Not Defined-- --Not Defined-- --Not Defined--…" at bounding box center [808, 508] width 1496 height 801
click at [119, 353] on input at bounding box center [320, 350] width 469 height 28
type input "73338"
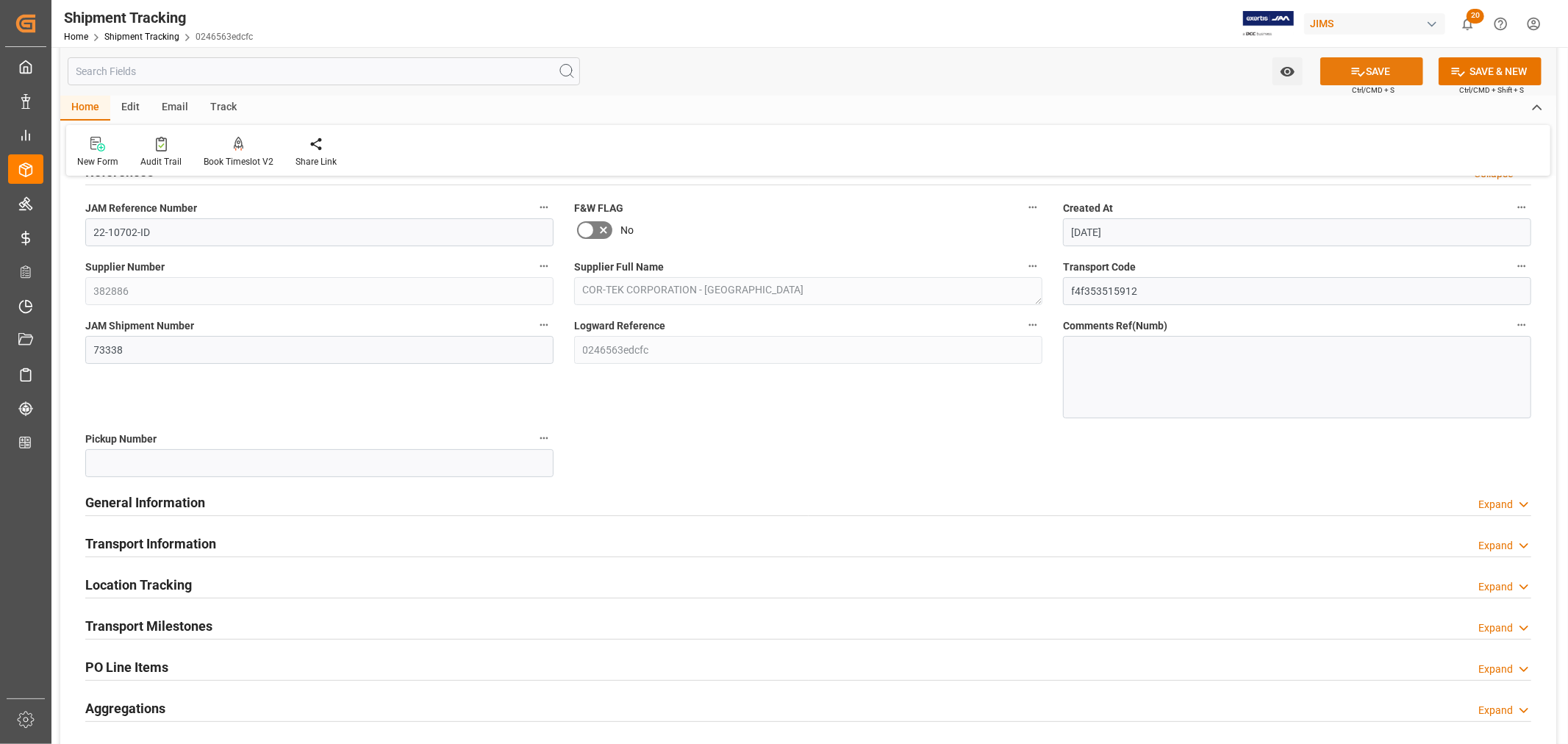
drag, startPoint x: 1392, startPoint y: 70, endPoint x: 1193, endPoint y: 149, distance: 214.1
click at [1392, 69] on button "SAVE" at bounding box center [1372, 71] width 103 height 28
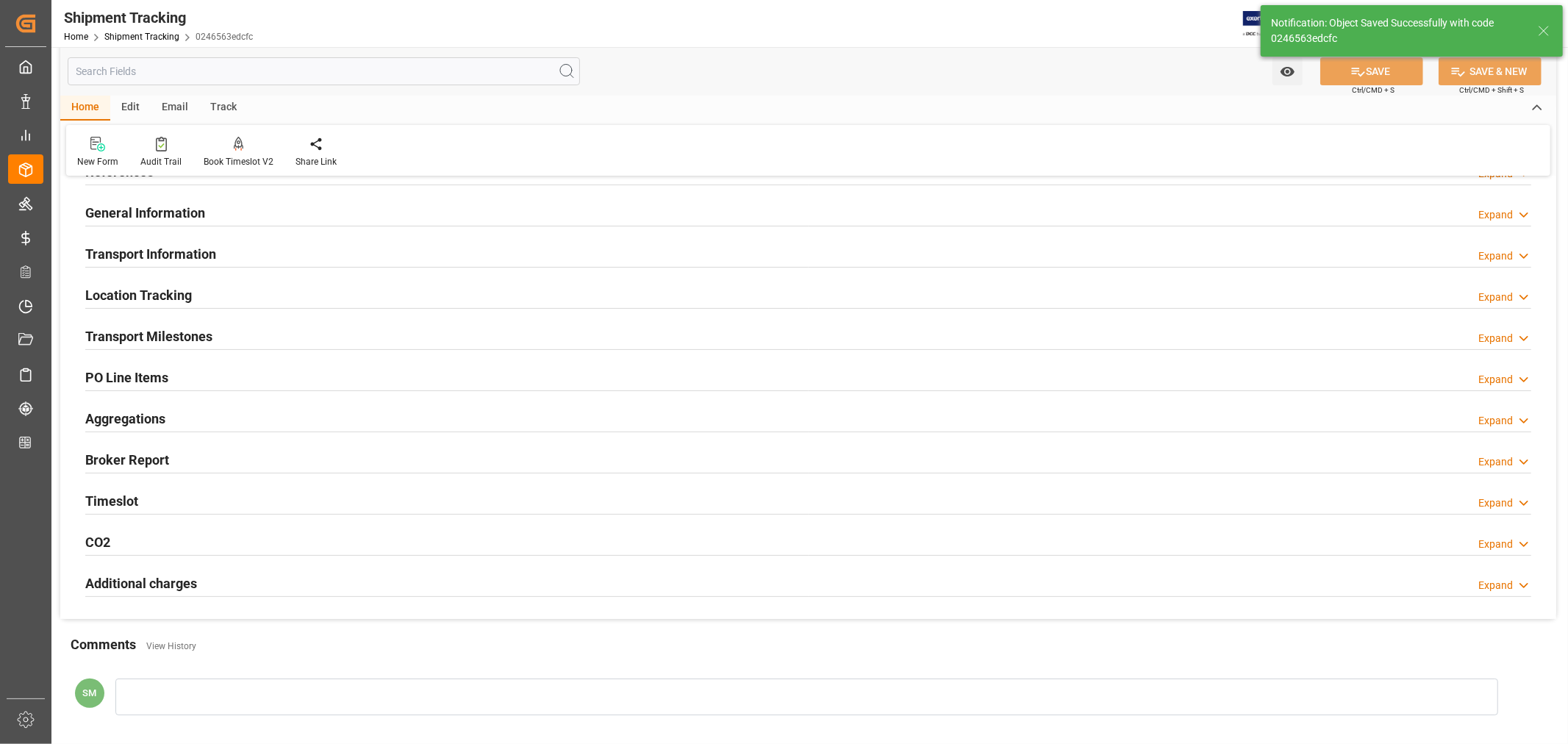
scroll to position [0, 0]
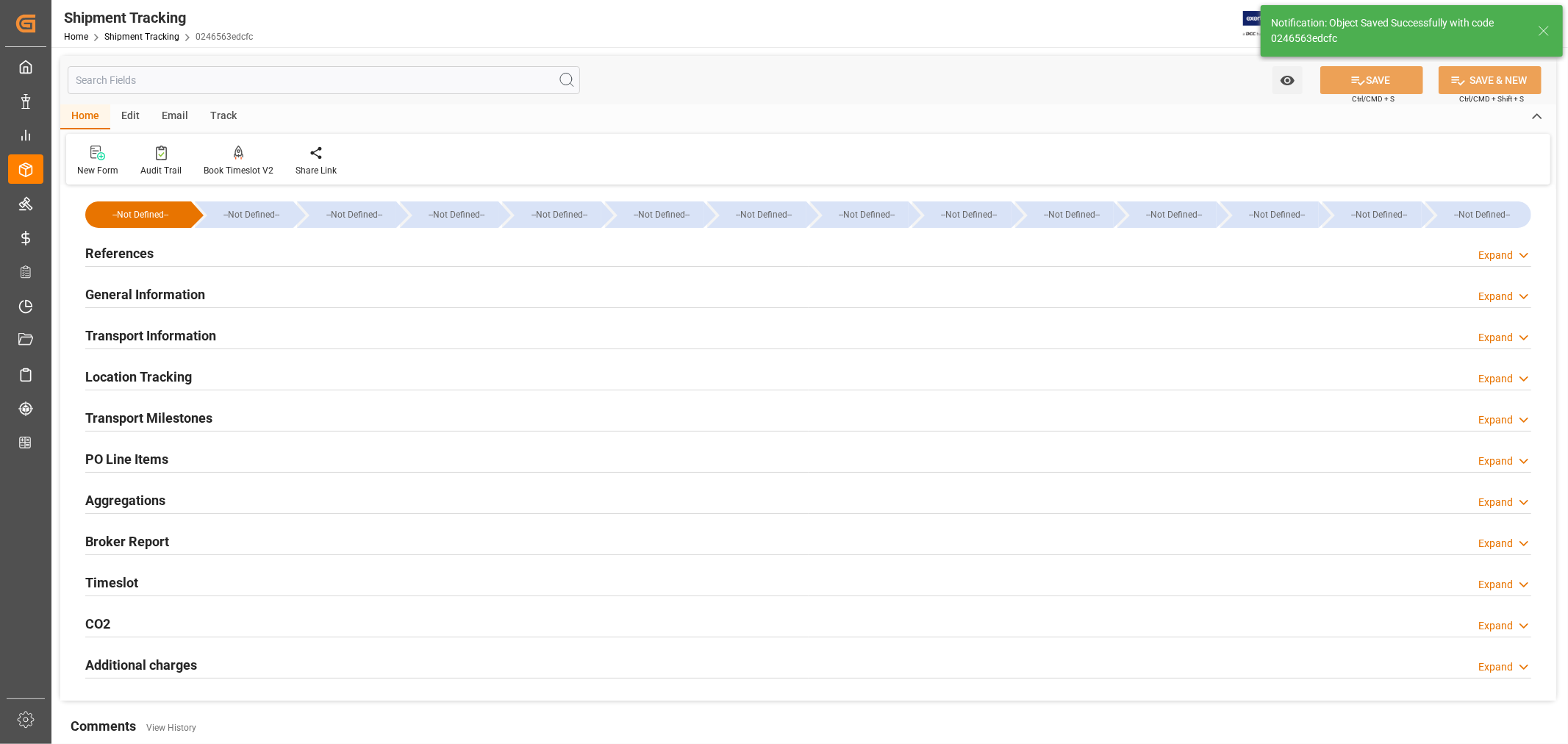
click at [113, 255] on h2 "References" at bounding box center [119, 253] width 68 height 20
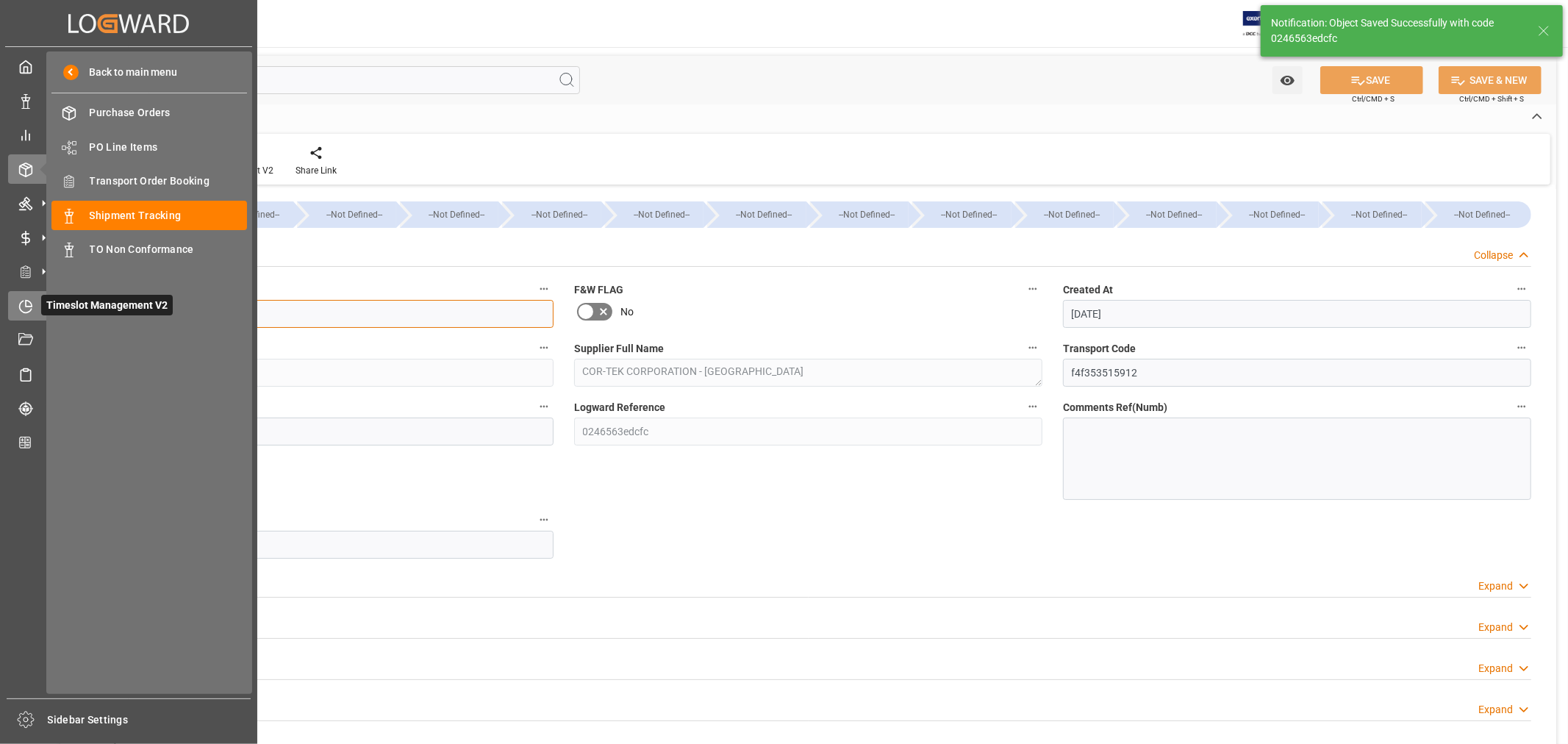
drag, startPoint x: 171, startPoint y: 314, endPoint x: 35, endPoint y: 312, distance: 136.0
click at [35, 312] on div "Created by potrace 1.15, written by Peter Selinger 2001-2017 Created by potrace…" at bounding box center [784, 372] width 1568 height 744
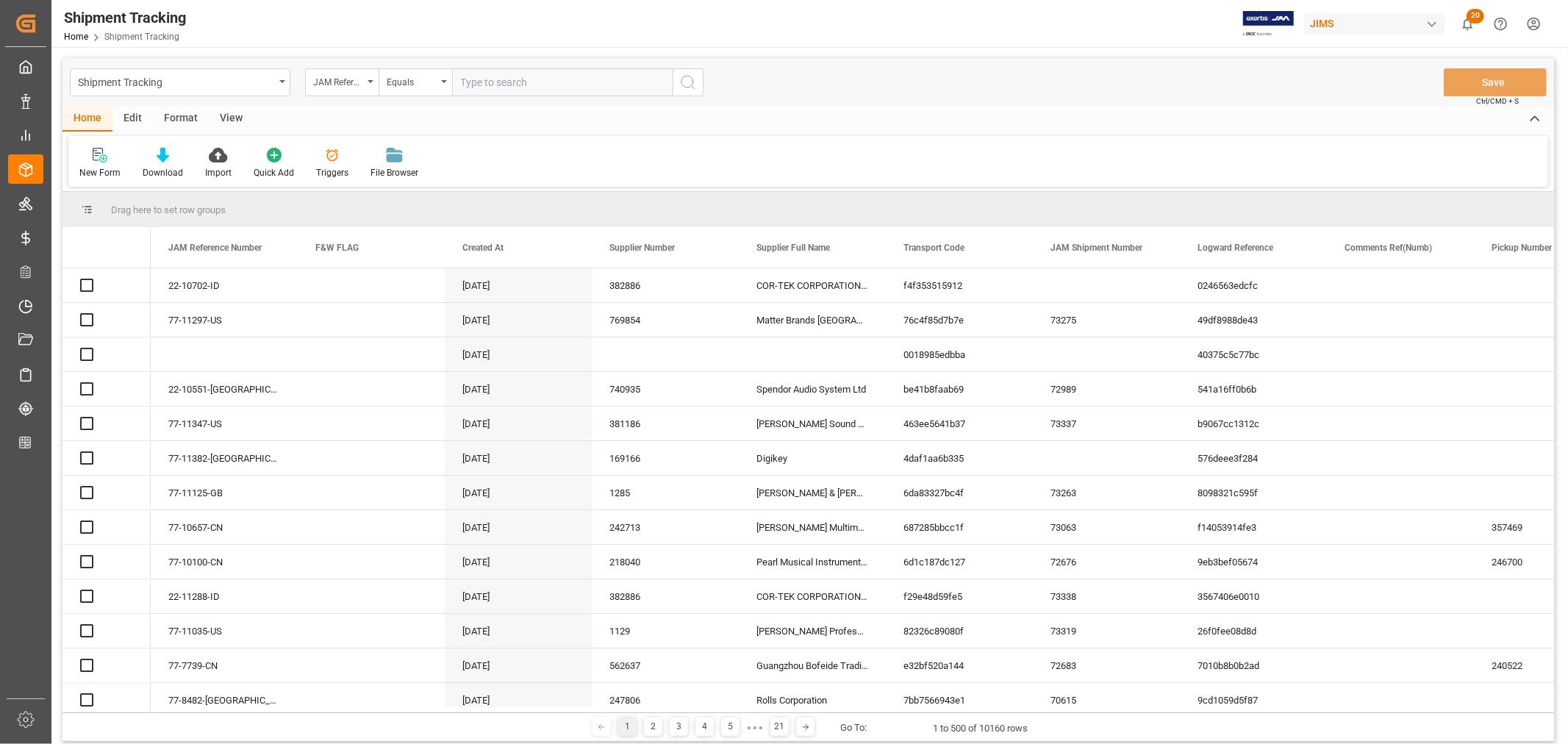
click at [513, 85] on input "text" at bounding box center [562, 82] width 220 height 28
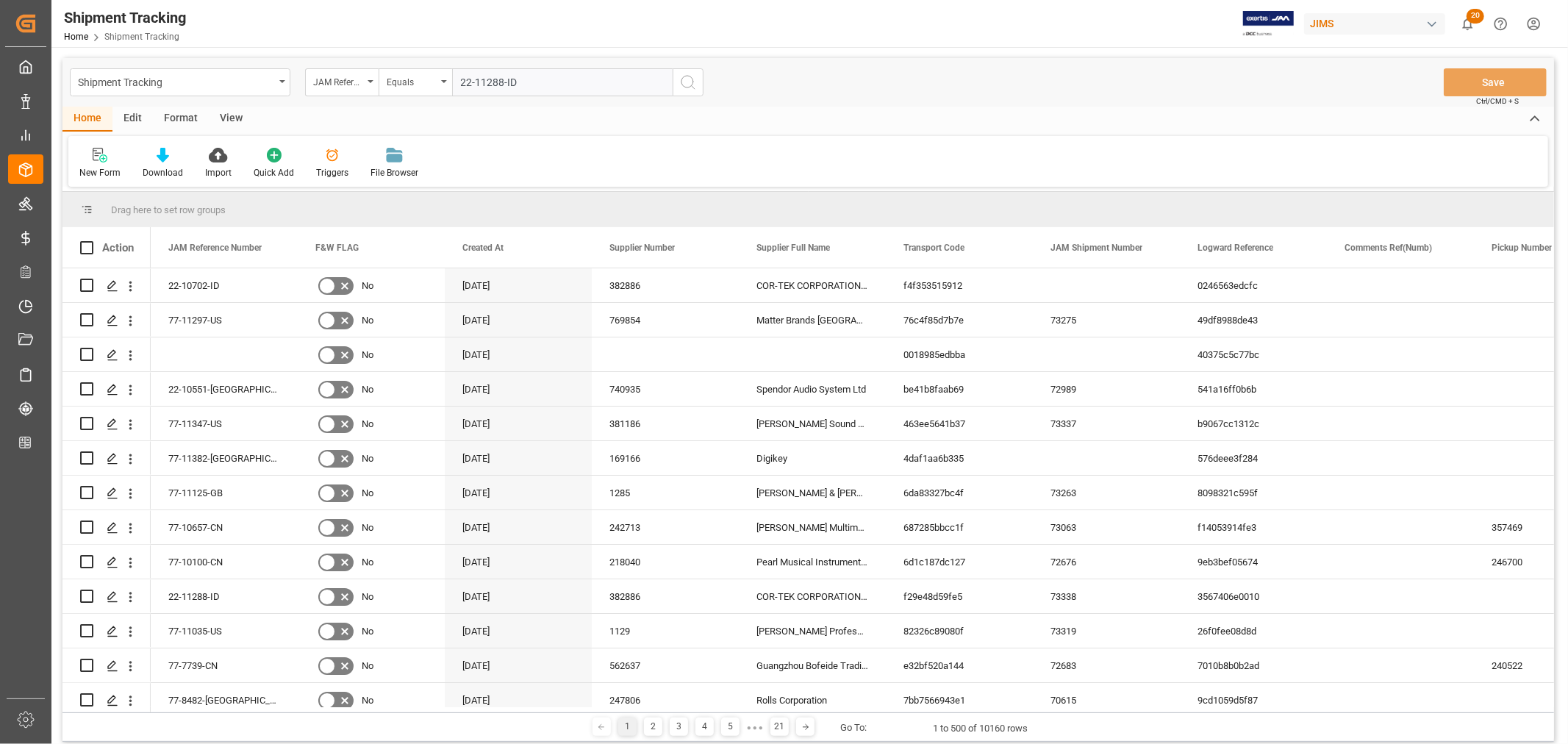
type input "22-11288-ID"
click at [686, 79] on icon "search button" at bounding box center [688, 82] width 17 height 17
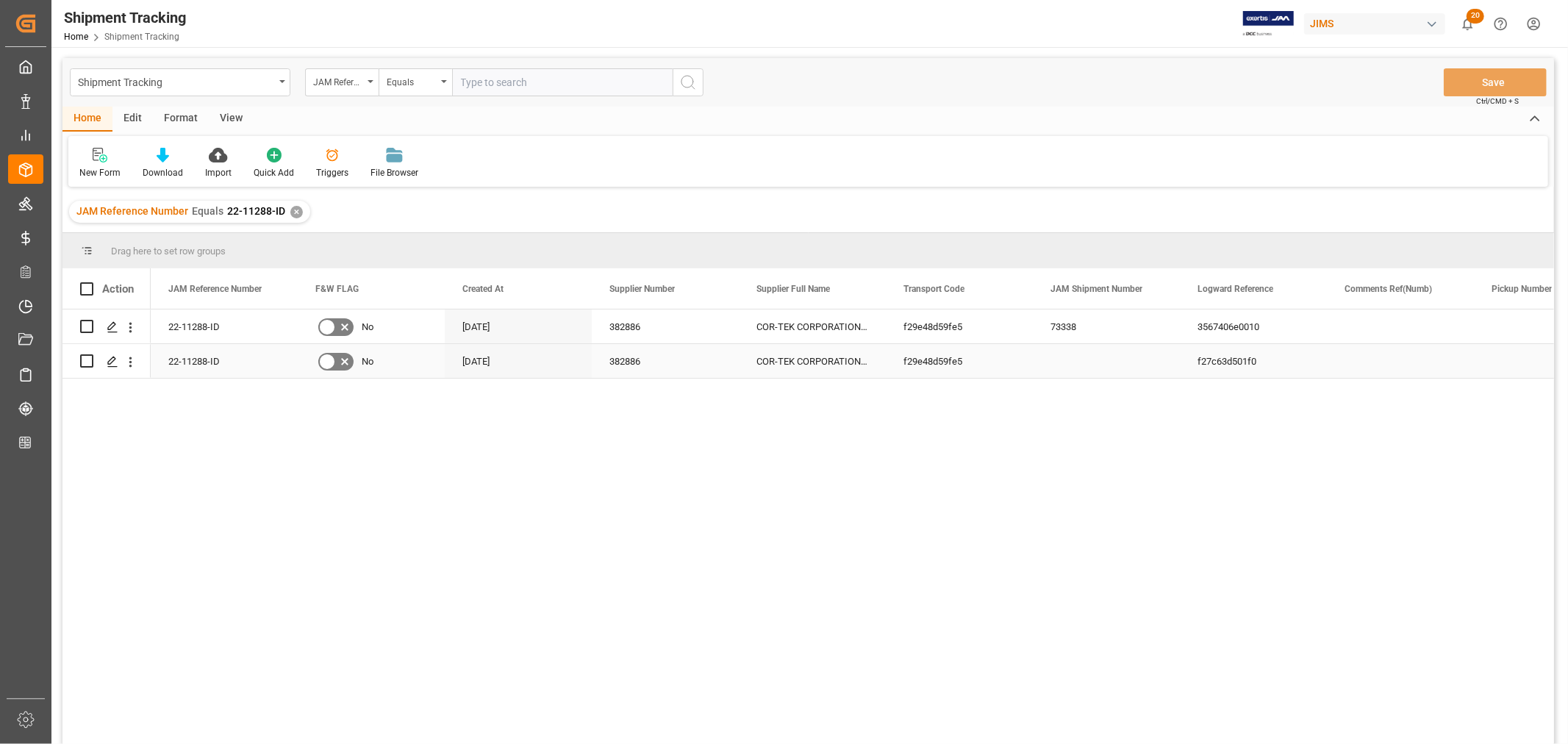
click at [909, 356] on div "f29e48d59fe5" at bounding box center [959, 361] width 147 height 34
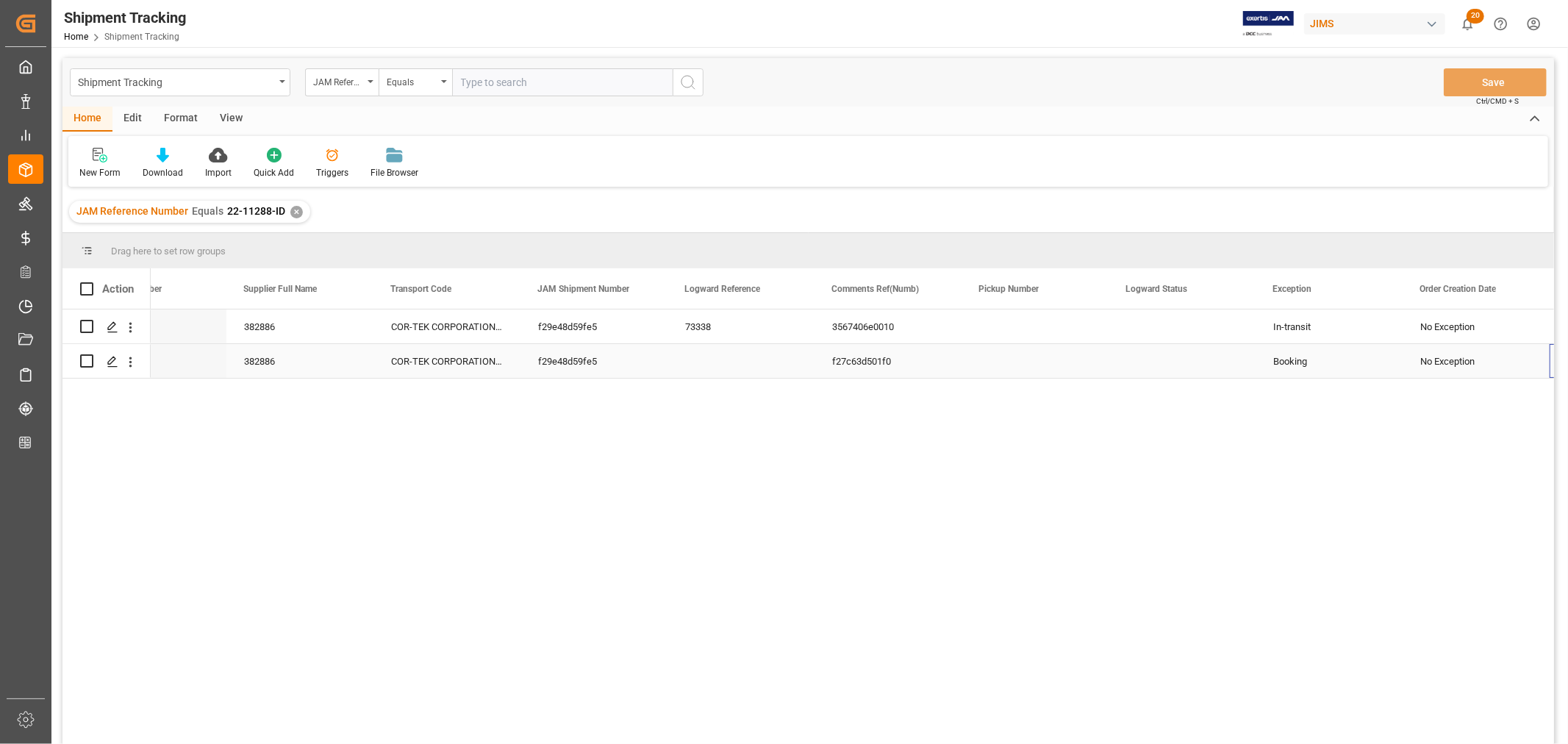
scroll to position [0, 512]
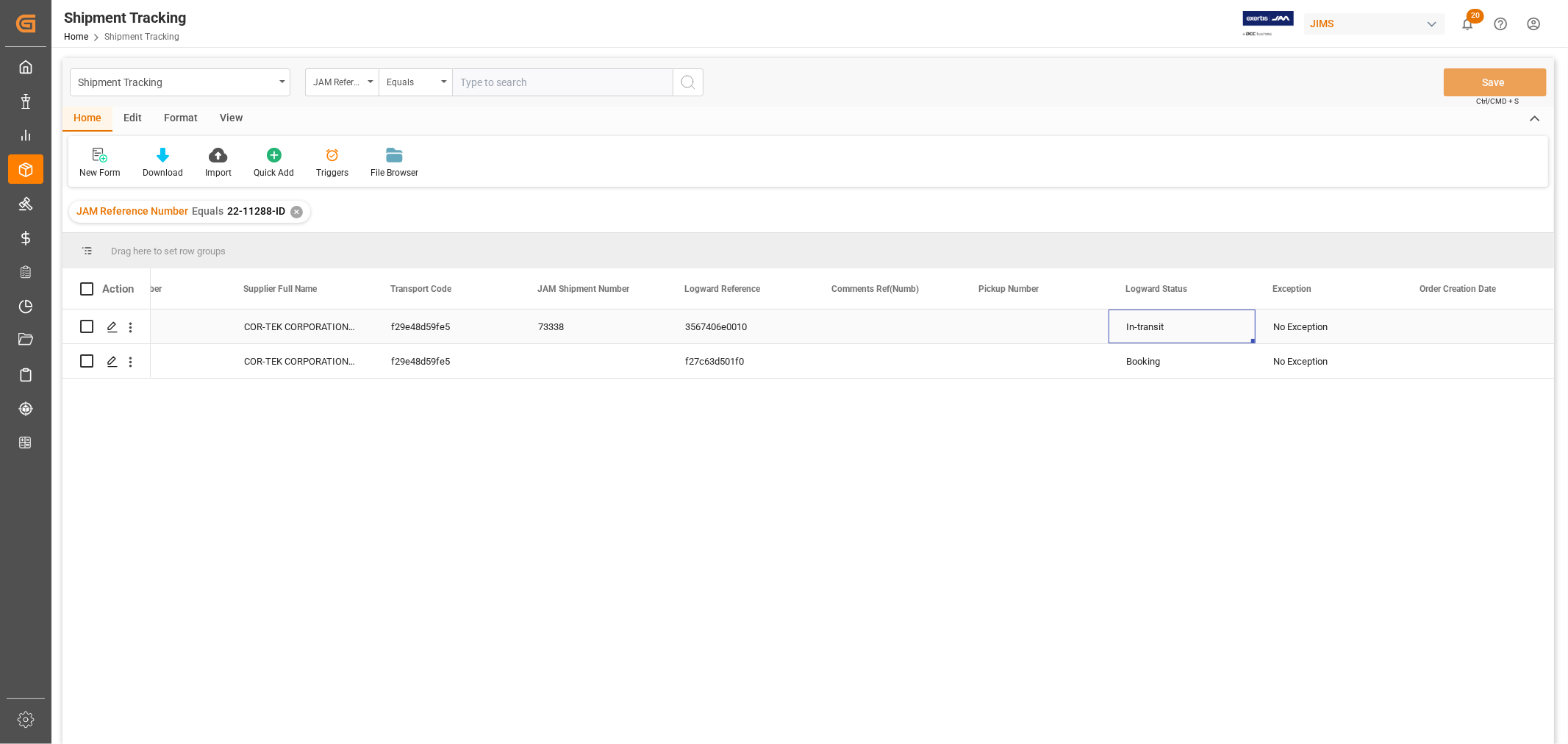
click at [1145, 328] on div "In-transit" at bounding box center [1182, 327] width 112 height 34
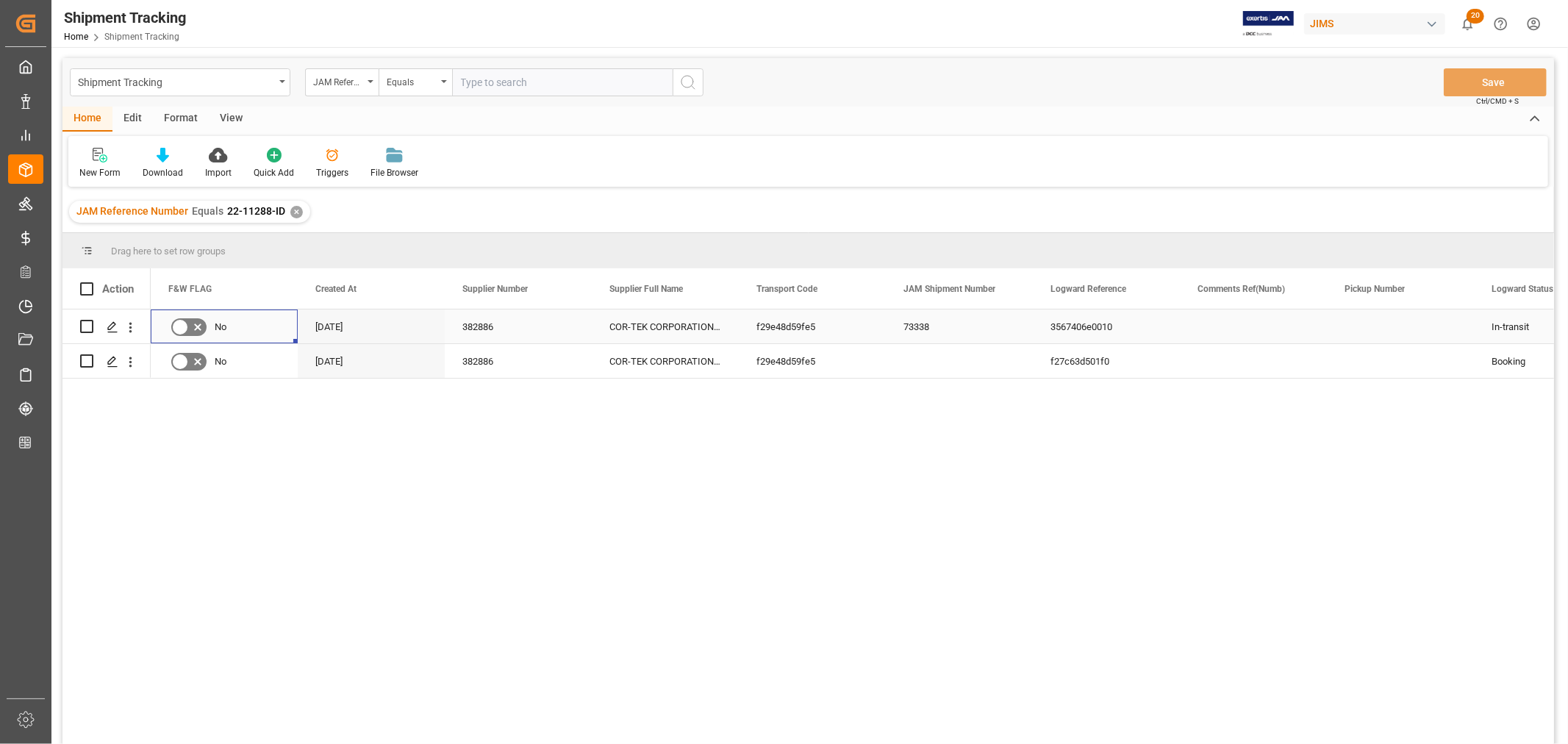
scroll to position [0, 0]
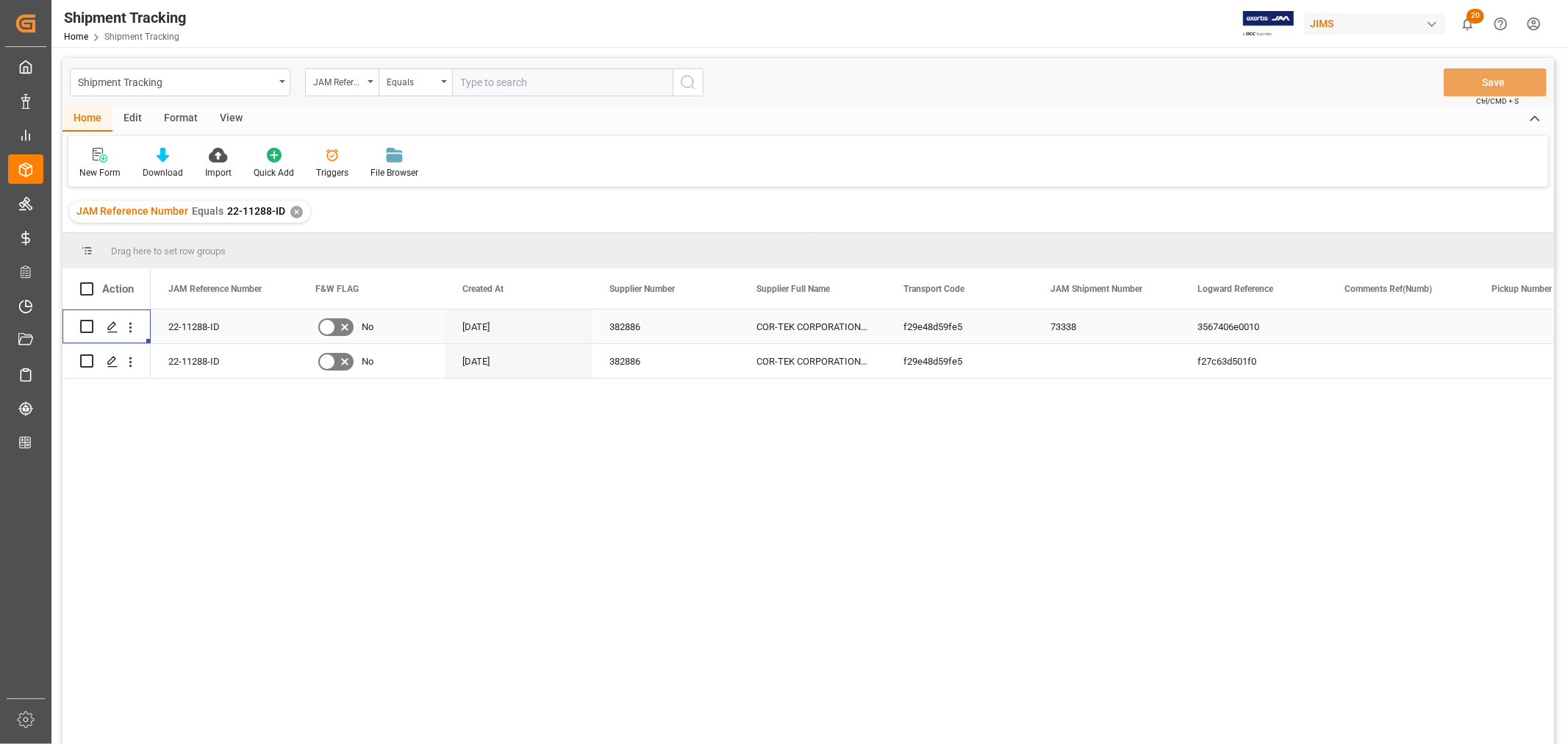
click at [188, 319] on div "22-11288-ID" at bounding box center [224, 326] width 147 height 34
click at [194, 365] on div "22-11288-ID" at bounding box center [224, 361] width 147 height 34
click at [1058, 329] on div "73338" at bounding box center [1106, 326] width 147 height 34
click at [193, 333] on div "22-11288-ID" at bounding box center [224, 326] width 147 height 34
click at [1082, 328] on div "73338" at bounding box center [1106, 326] width 147 height 34
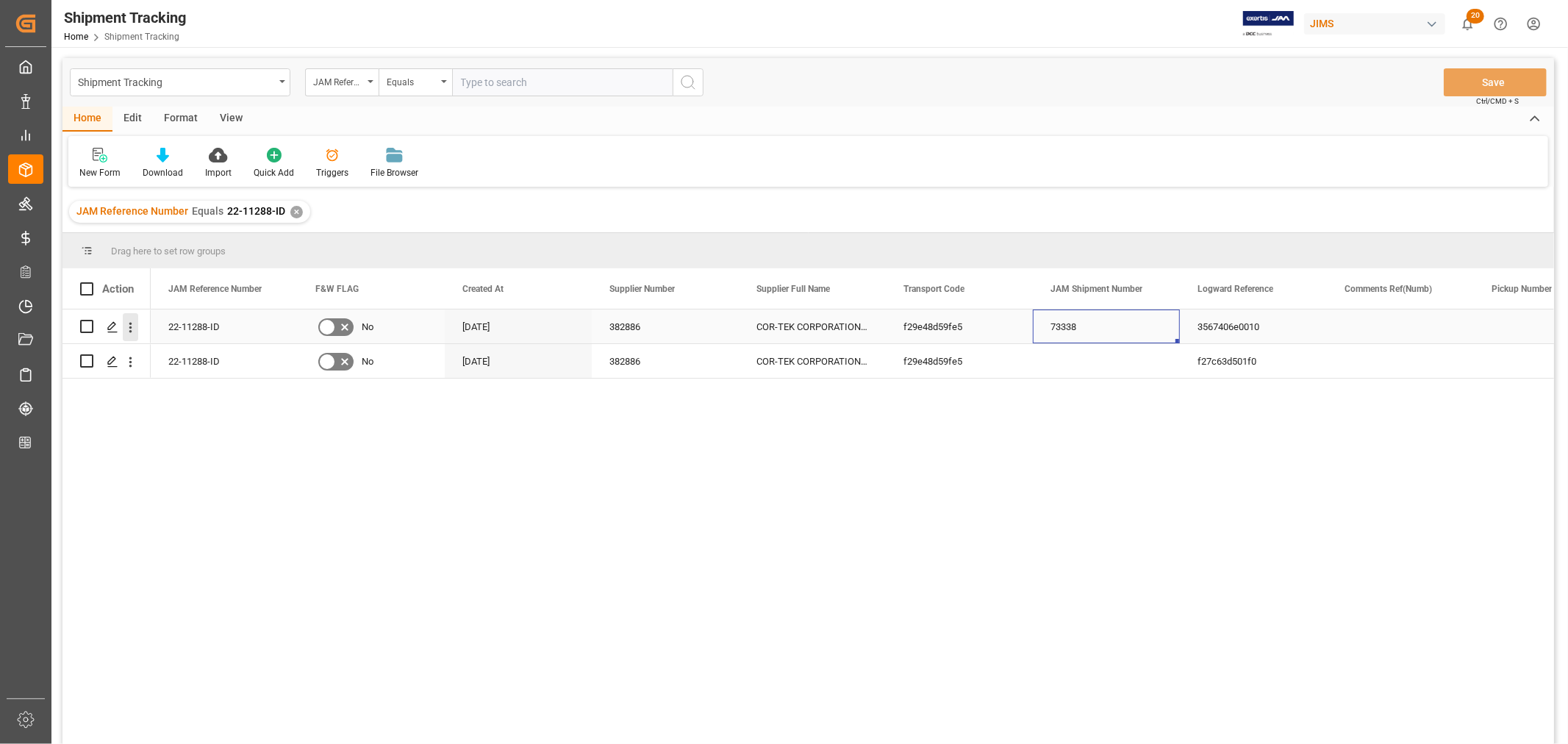
click at [127, 327] on icon "open menu" at bounding box center [131, 328] width 16 height 16
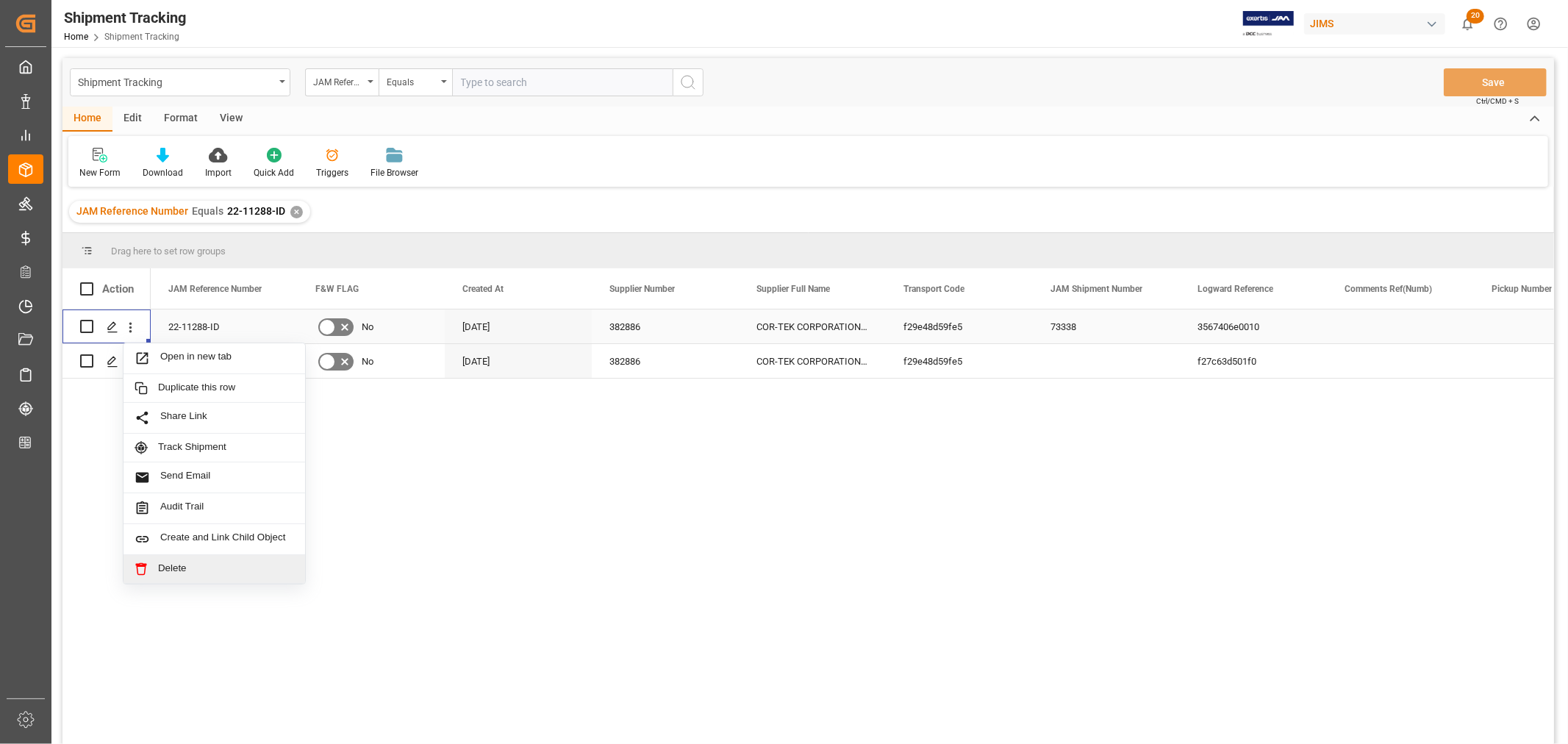
click at [171, 567] on span "Delete" at bounding box center [226, 569] width 136 height 13
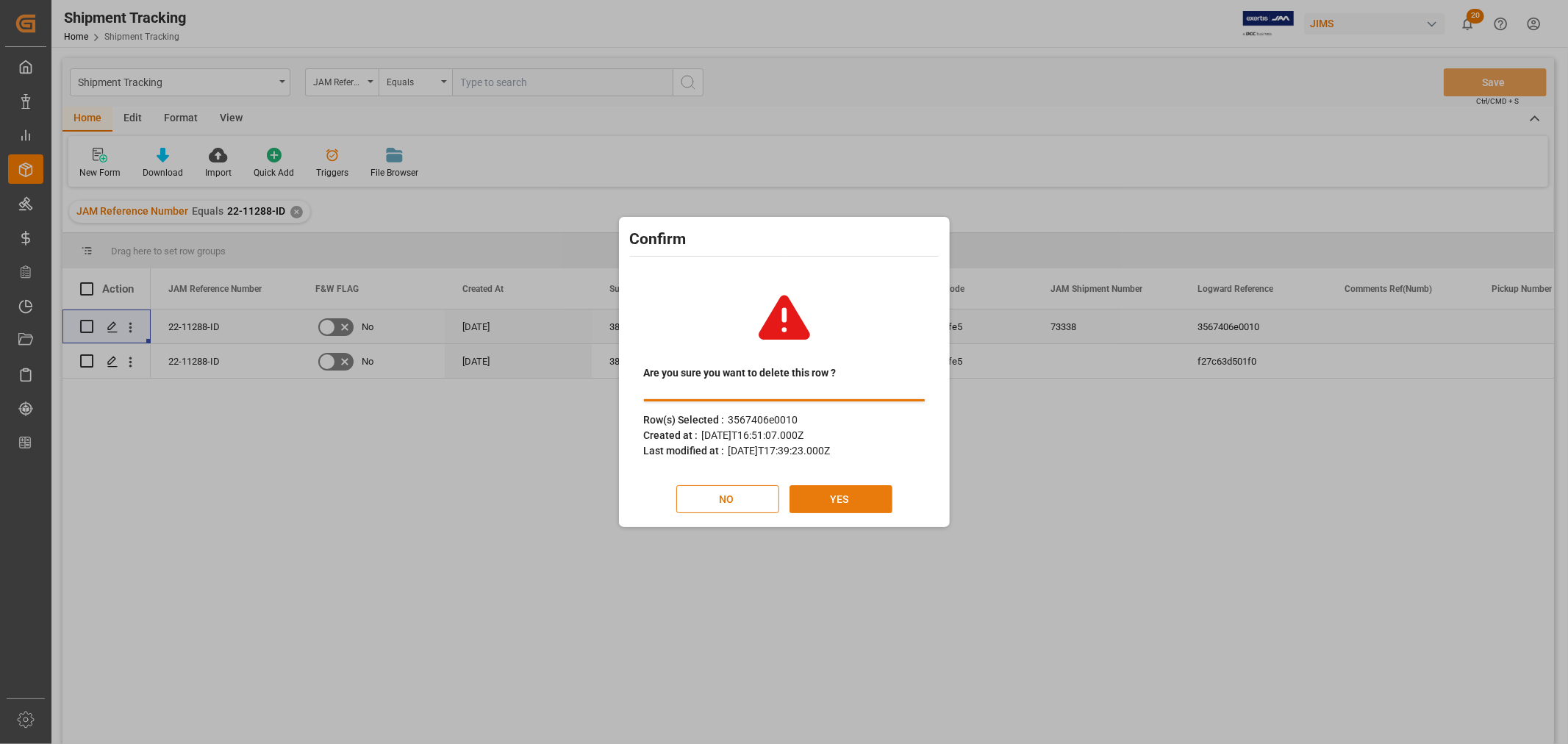
click at [847, 494] on button "YES" at bounding box center [841, 499] width 103 height 28
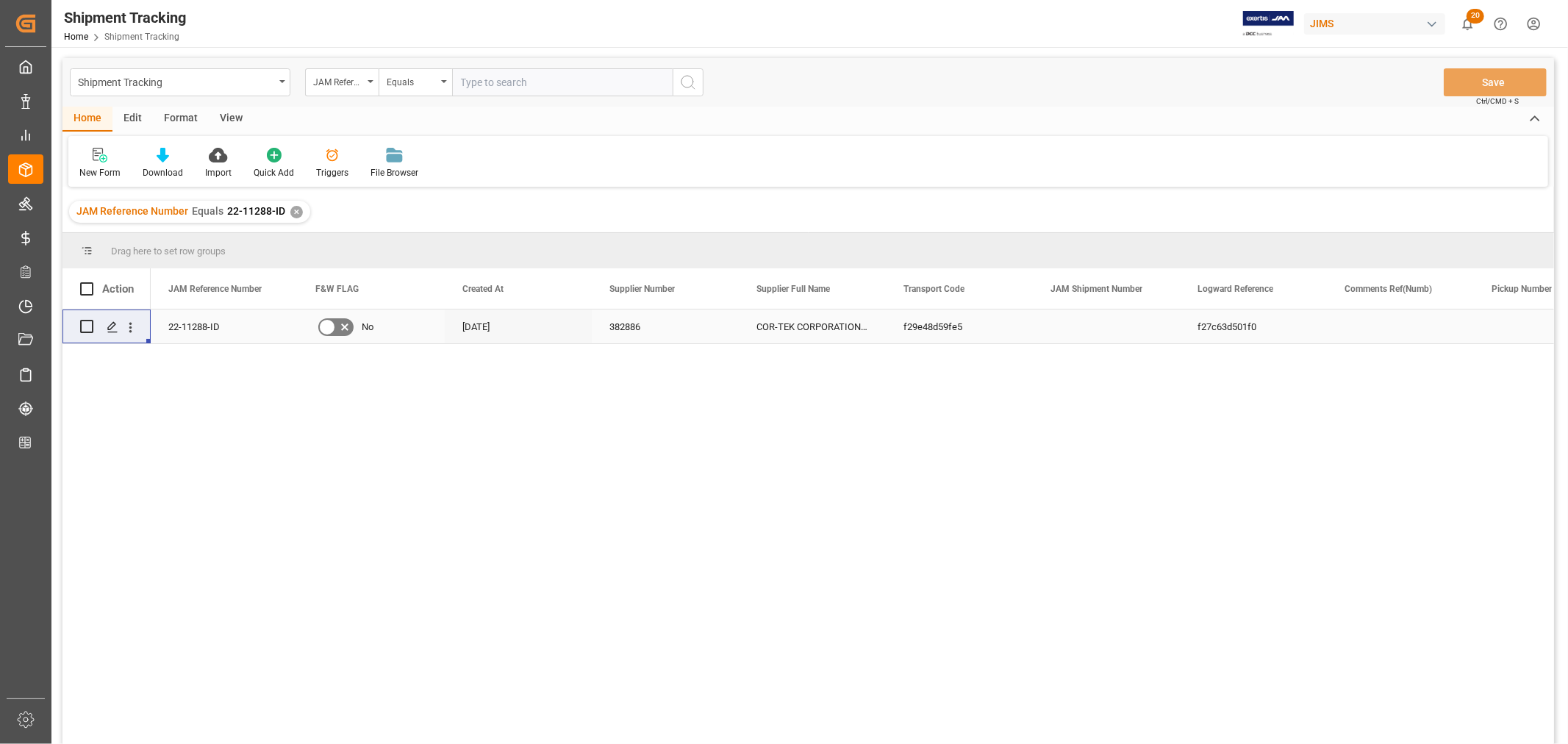
click at [207, 328] on div "22-11288-ID" at bounding box center [224, 326] width 147 height 34
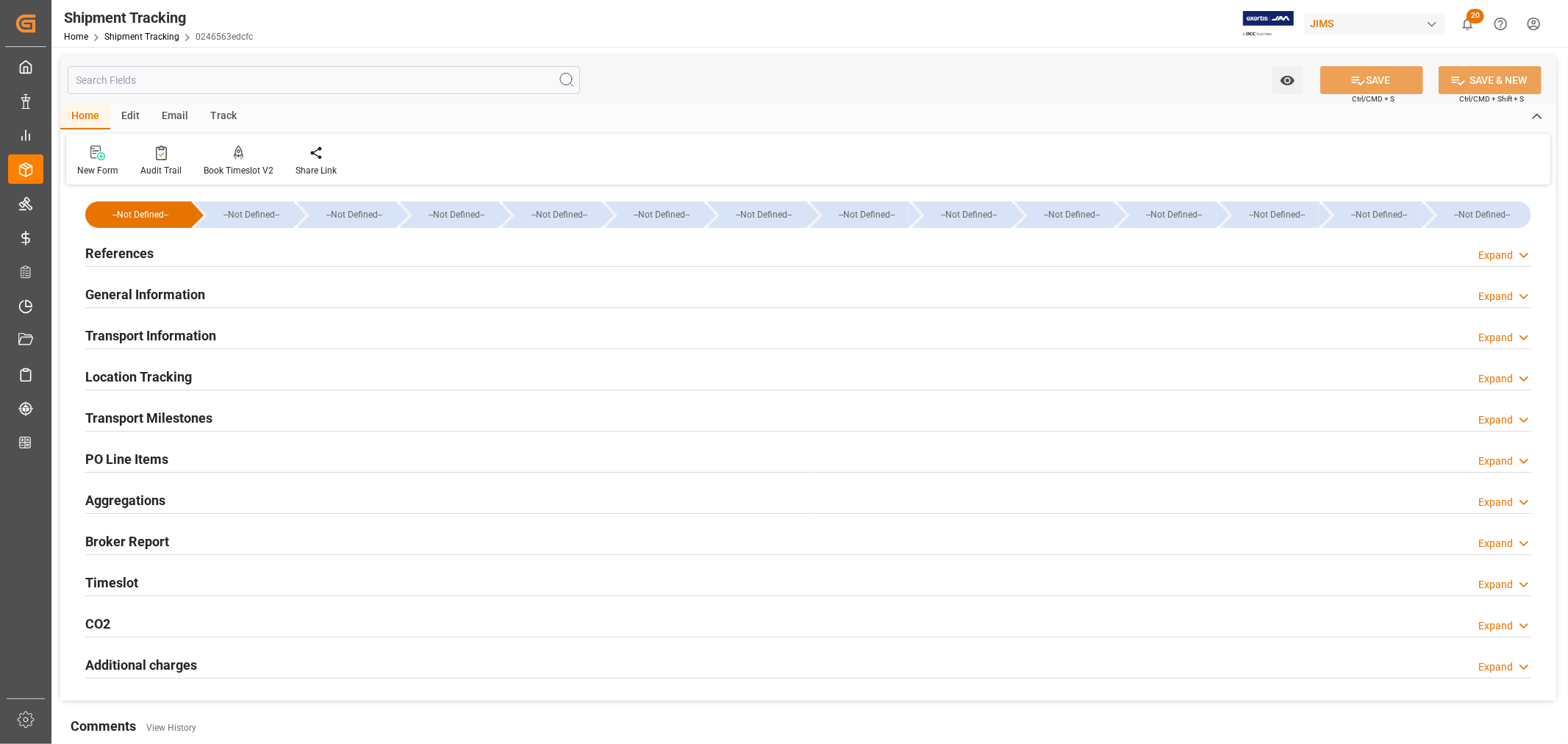
click at [133, 329] on h2 "Transport Information" at bounding box center [151, 335] width 131 height 20
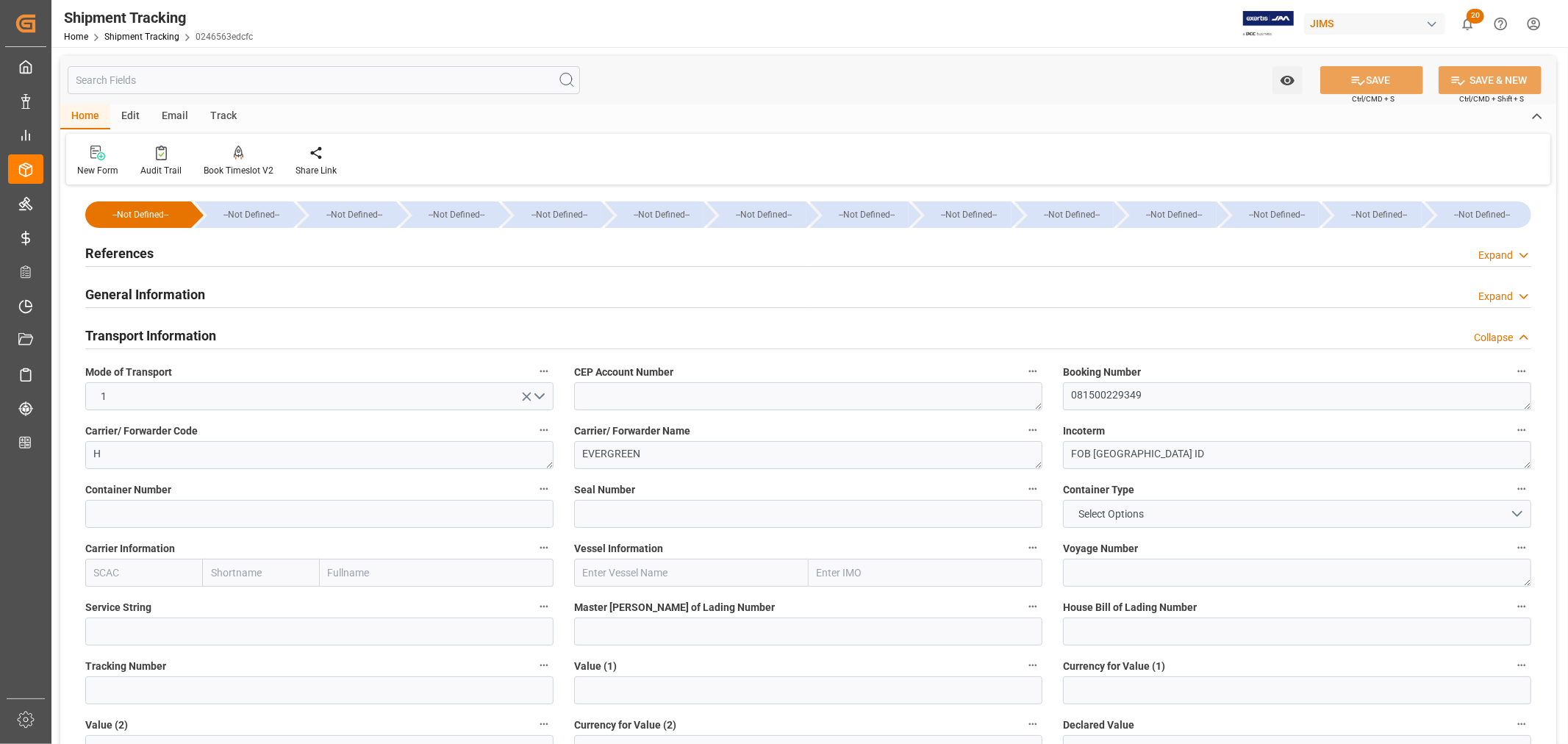
click at [125, 296] on h2 "General Information" at bounding box center [145, 294] width 120 height 20
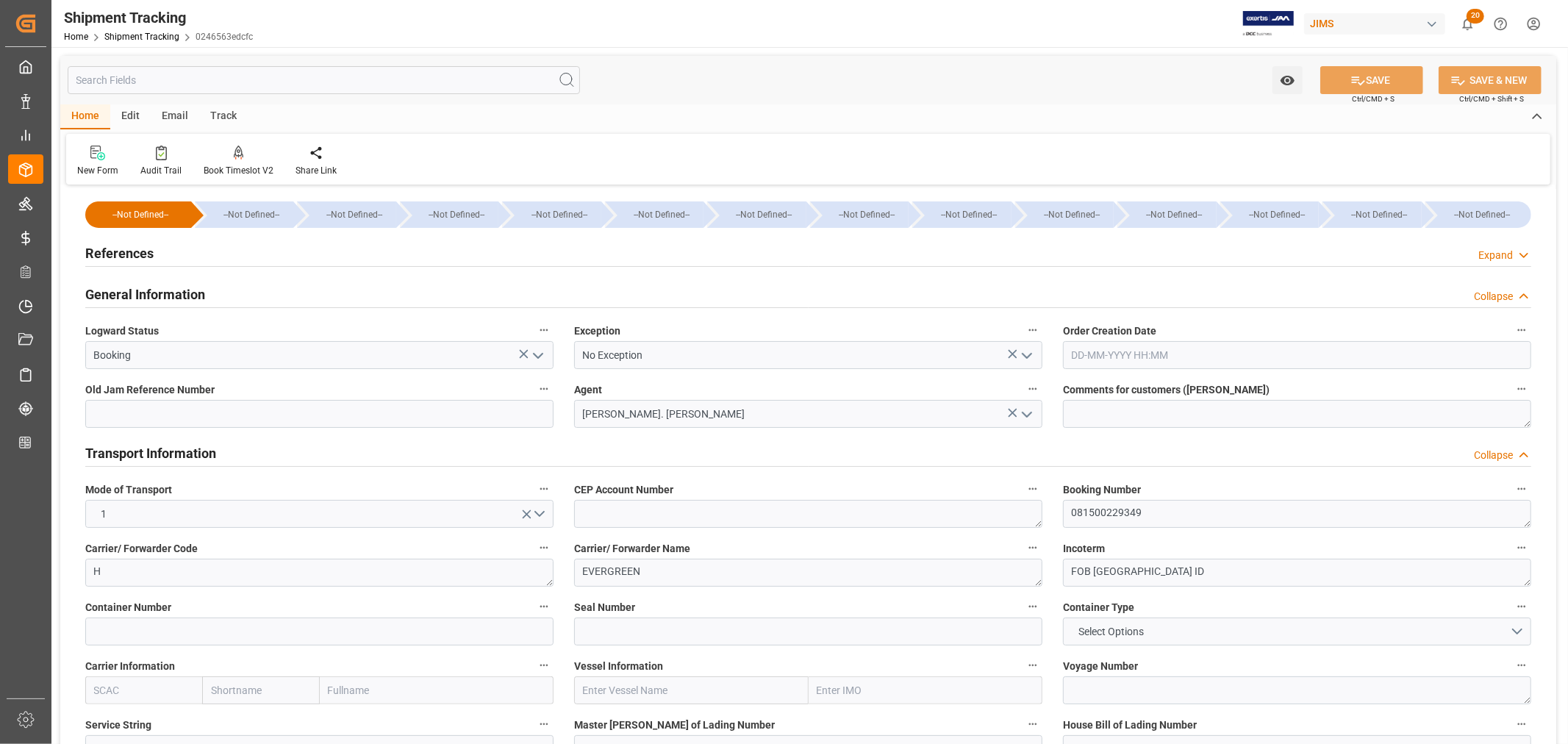
click at [135, 251] on h2 "References" at bounding box center [119, 253] width 68 height 20
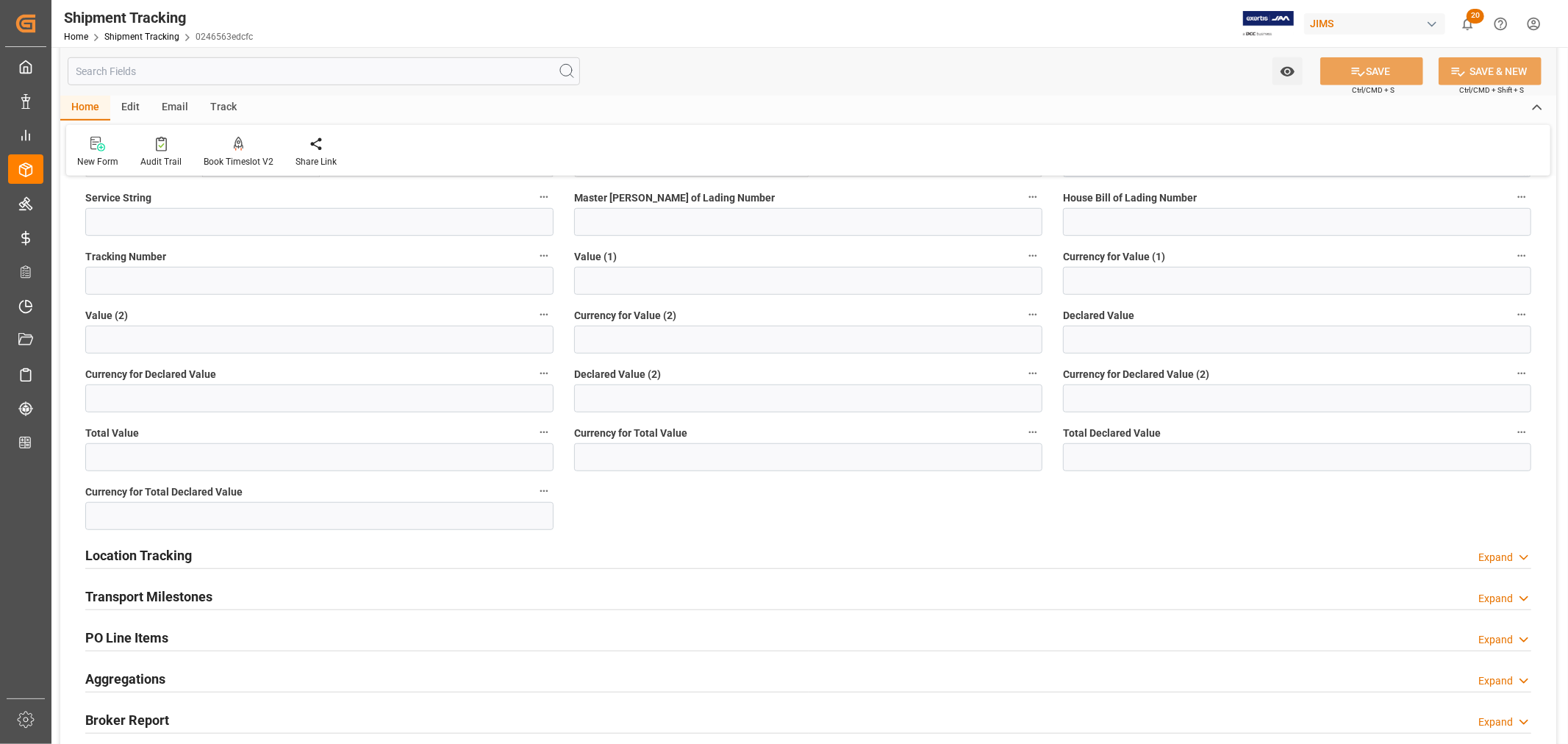
scroll to position [980, 0]
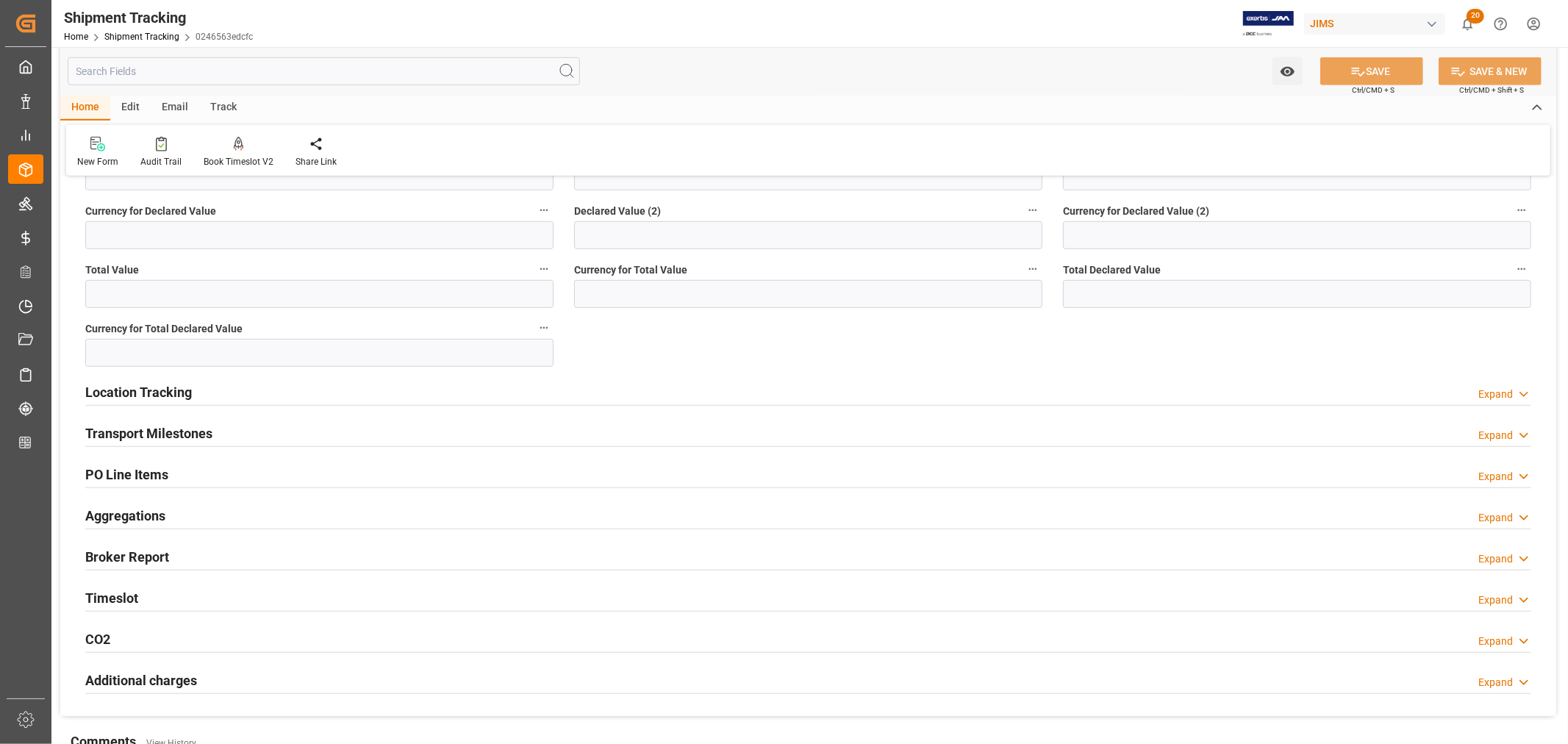
click at [125, 473] on h2 "PO Line Items" at bounding box center [126, 474] width 83 height 20
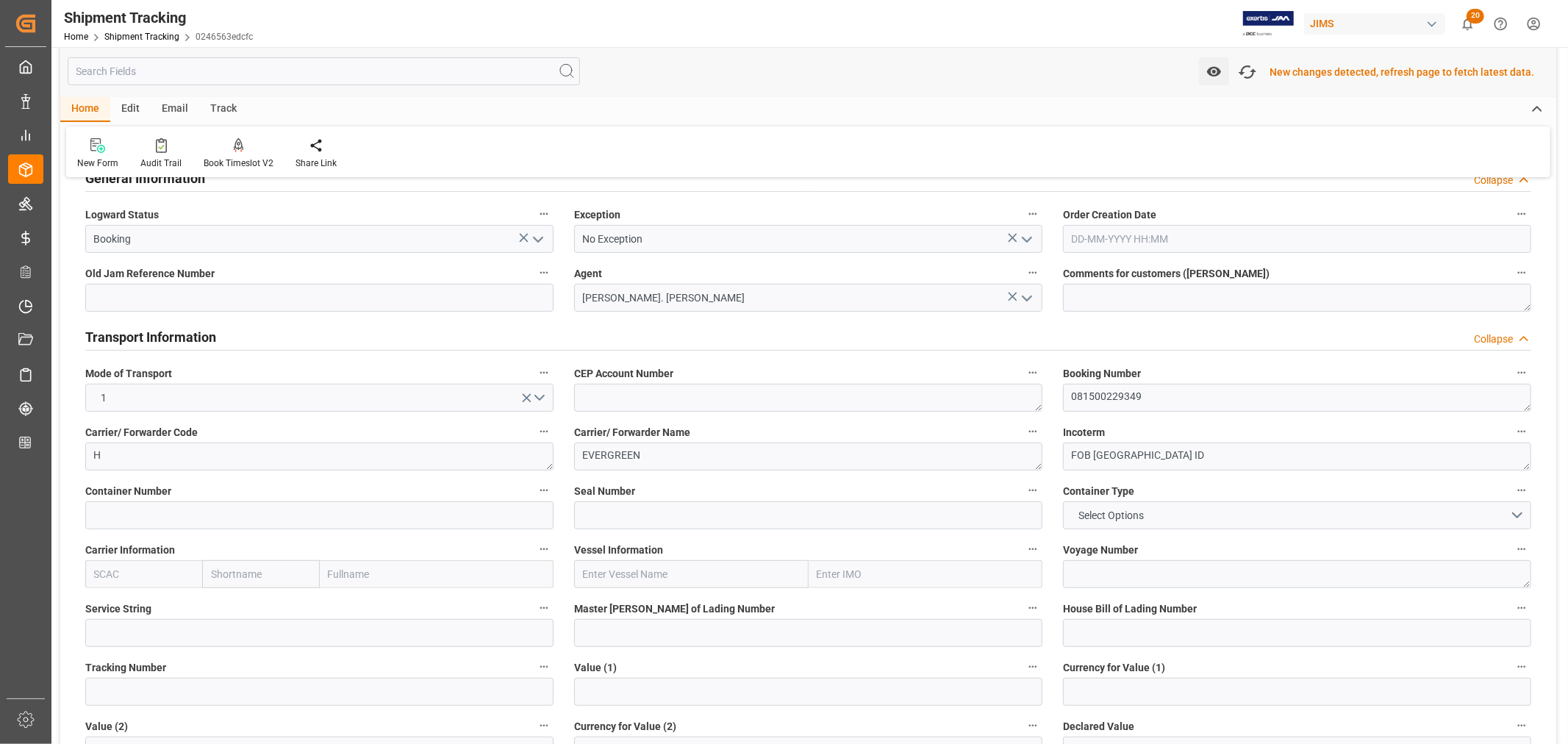
scroll to position [408, 0]
click at [1107, 513] on span "Select Options" at bounding box center [1112, 514] width 80 height 16
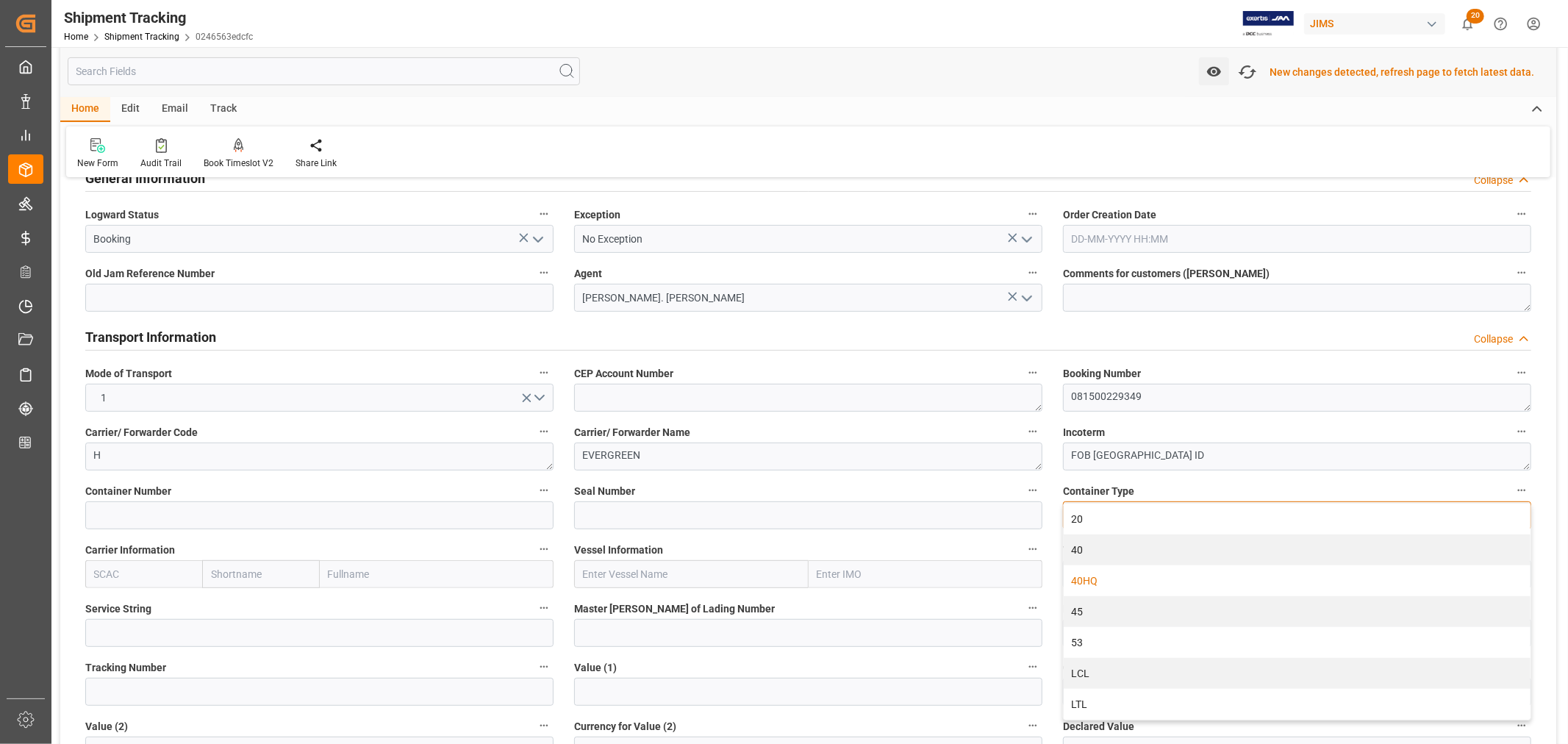
click at [1098, 578] on div "40HQ" at bounding box center [1297, 580] width 467 height 30
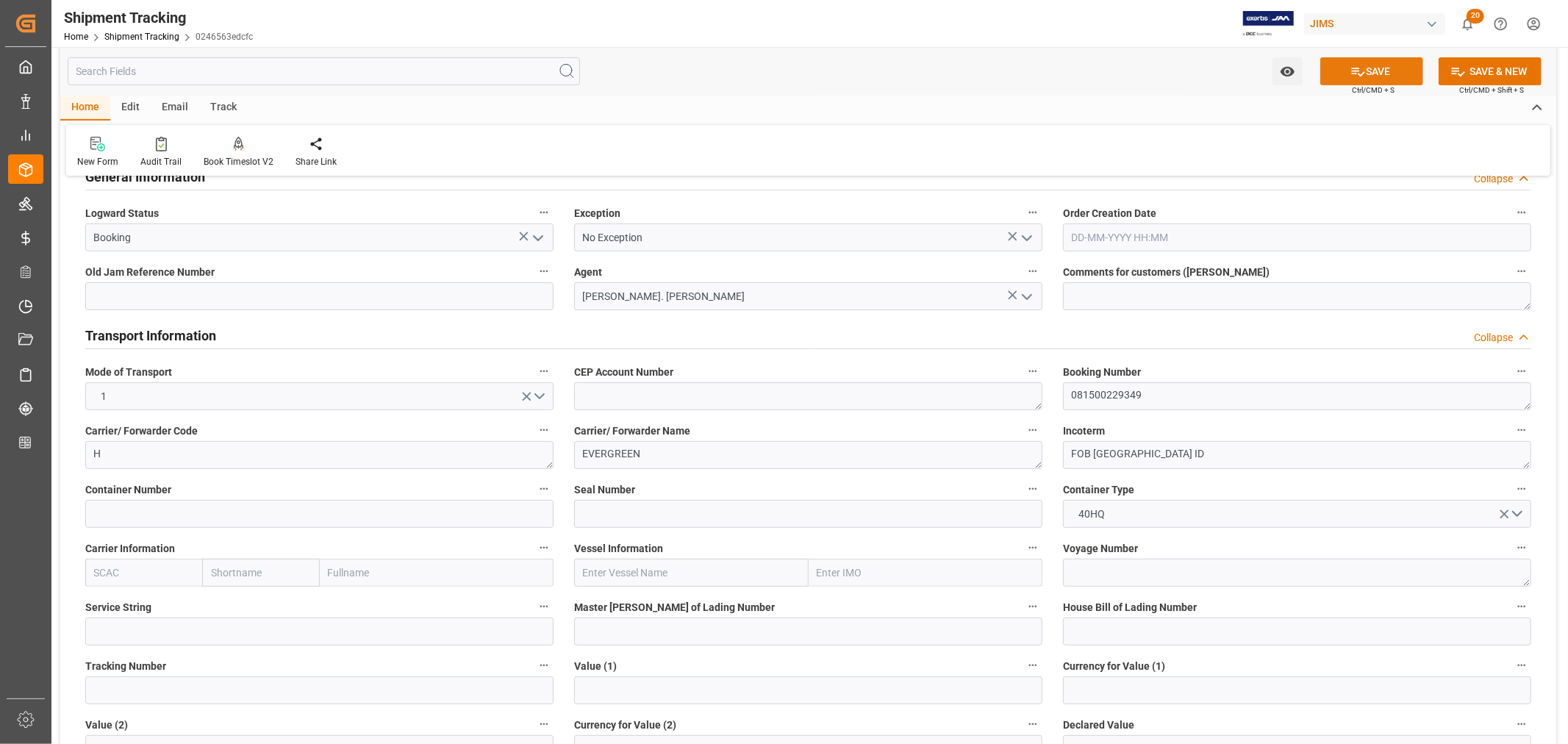
click at [1360, 69] on icon at bounding box center [1358, 71] width 16 height 16
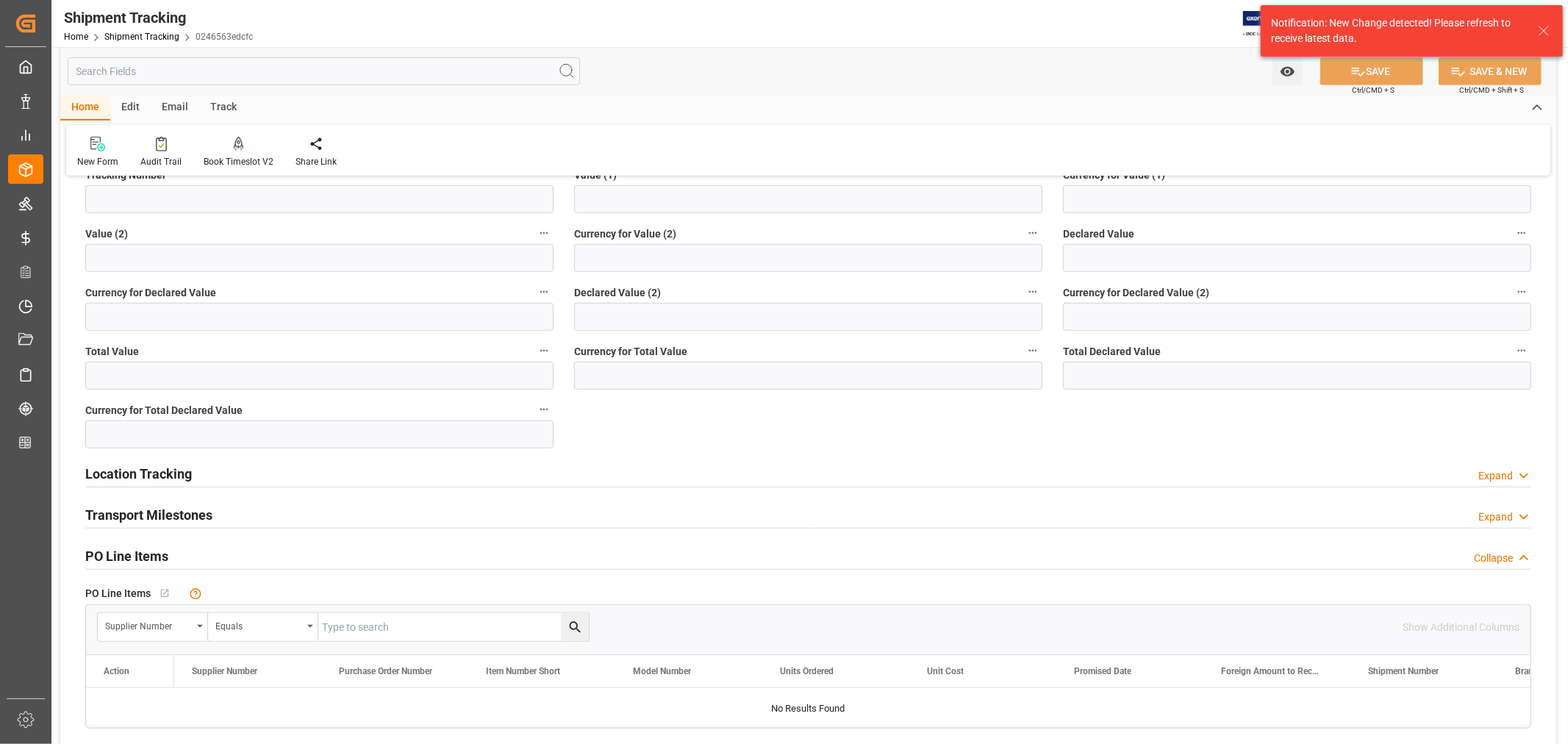
scroll to position [897, 0]
click at [147, 524] on h2 "Transport Milestones" at bounding box center [149, 516] width 127 height 20
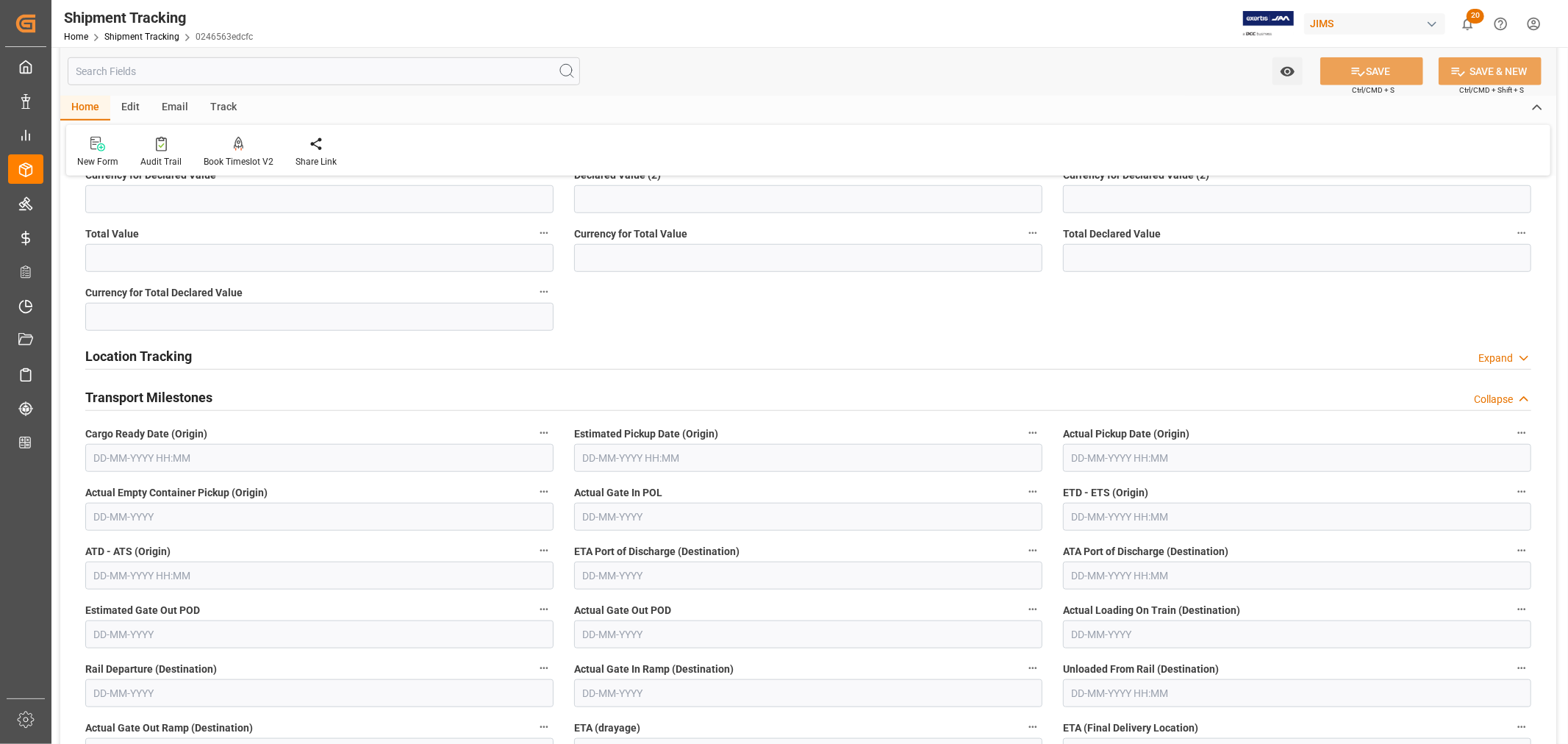
scroll to position [1225, 0]
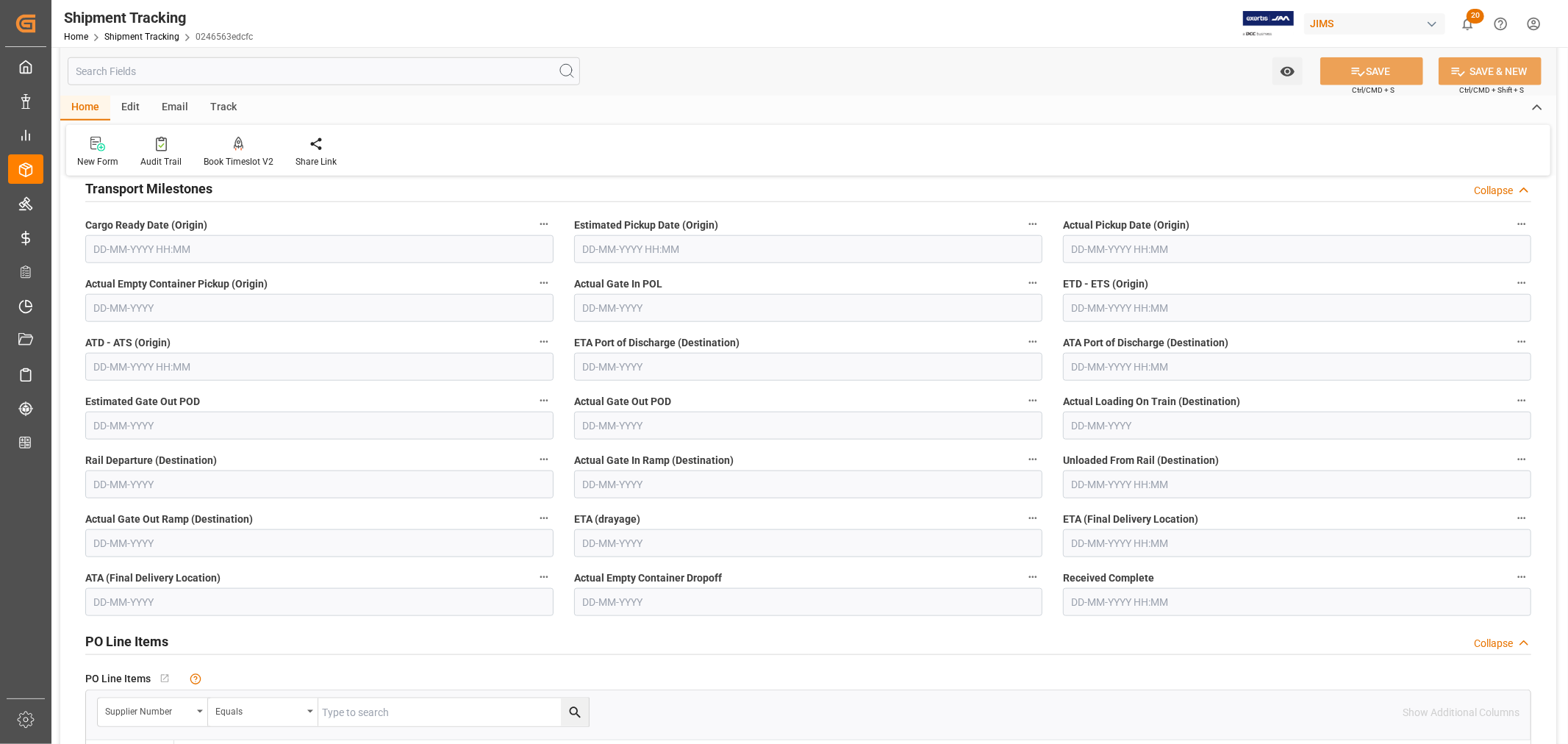
click at [92, 359] on input "text" at bounding box center [320, 367] width 469 height 28
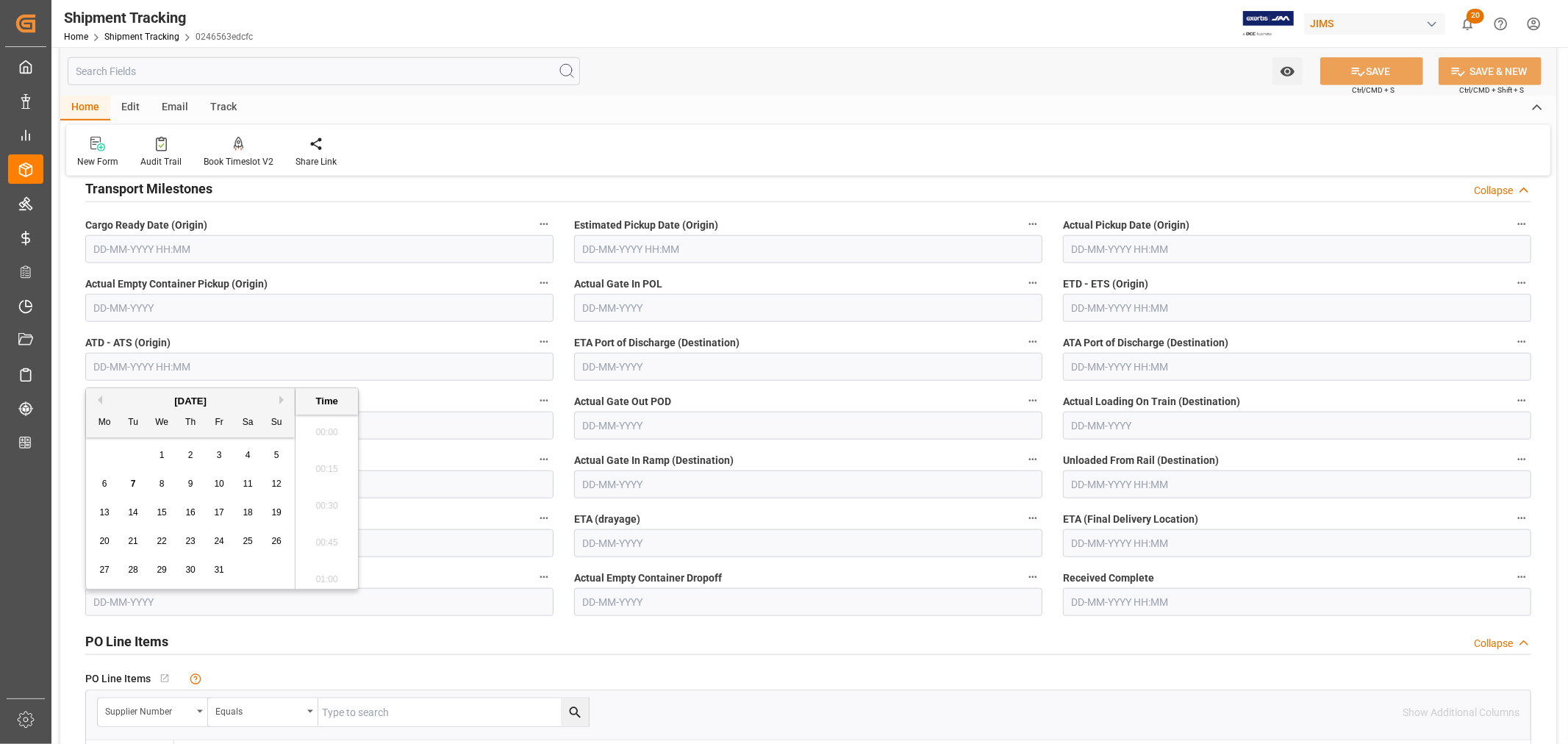
scroll to position [2026, 0]
click at [101, 399] on button "Previous Month" at bounding box center [98, 400] width 9 height 9
click at [164, 483] on span "10" at bounding box center [161, 484] width 10 height 10
type input "[DATE] 00:00"
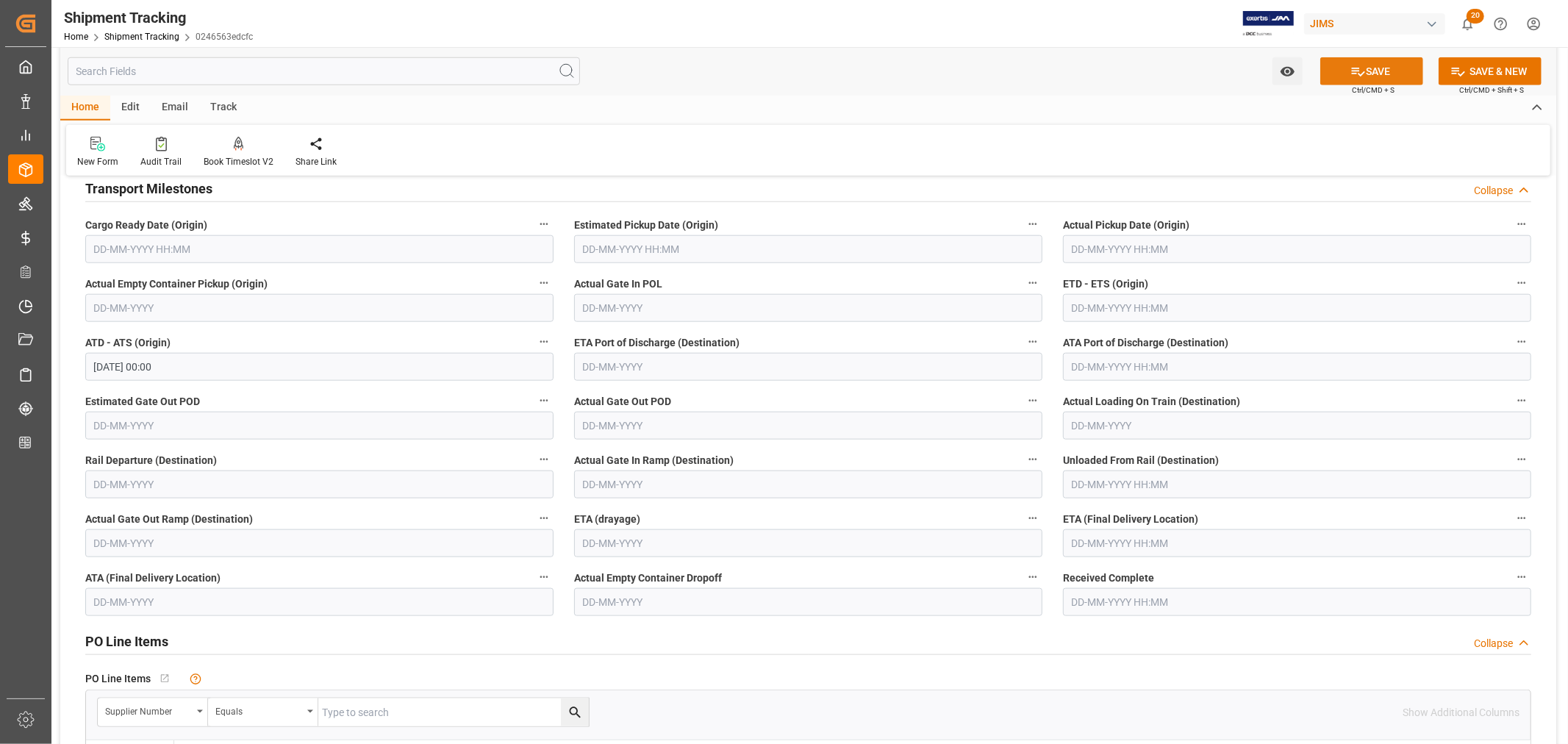
click at [1369, 70] on button "SAVE" at bounding box center [1372, 71] width 103 height 28
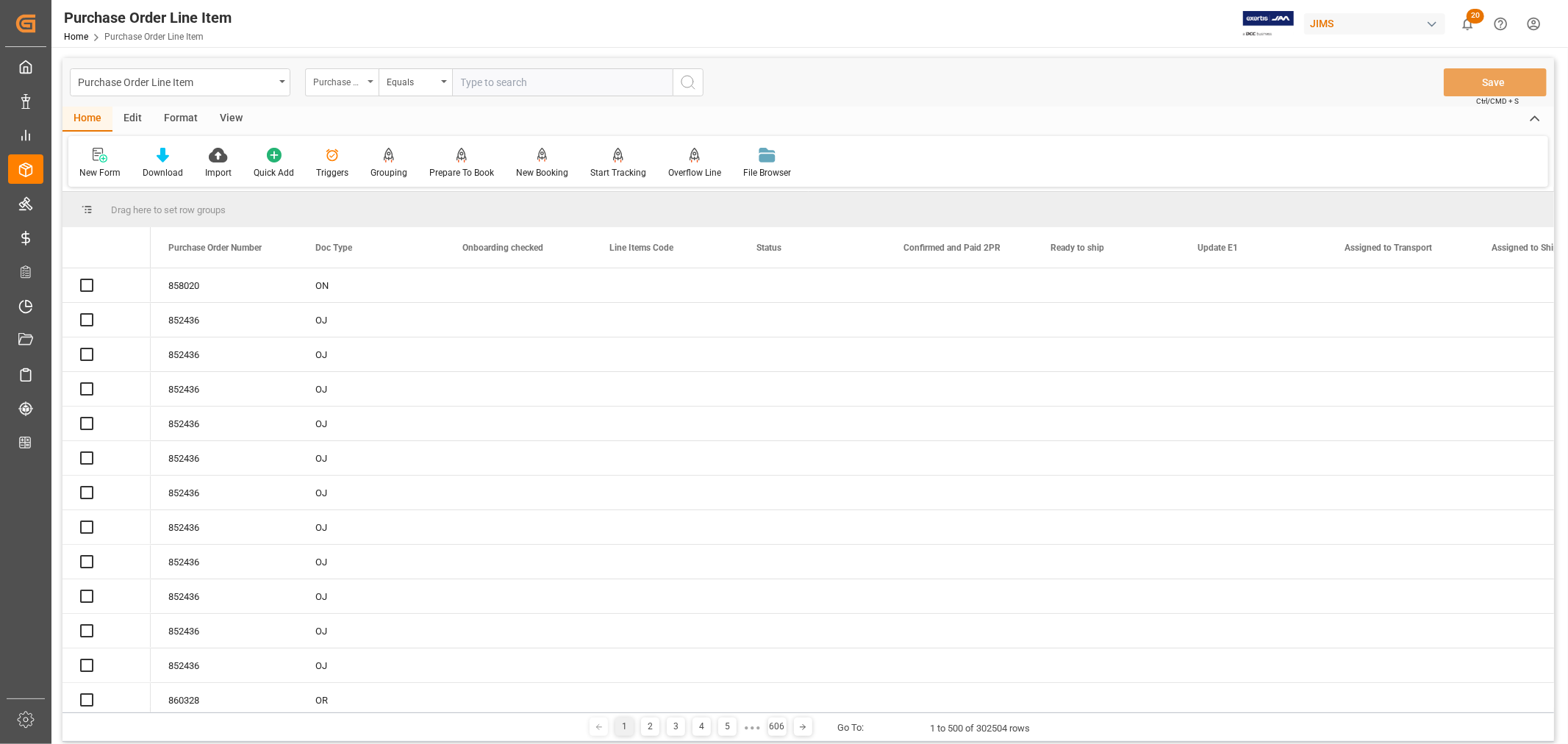
click at [368, 80] on icon "open menu" at bounding box center [370, 81] width 6 height 3
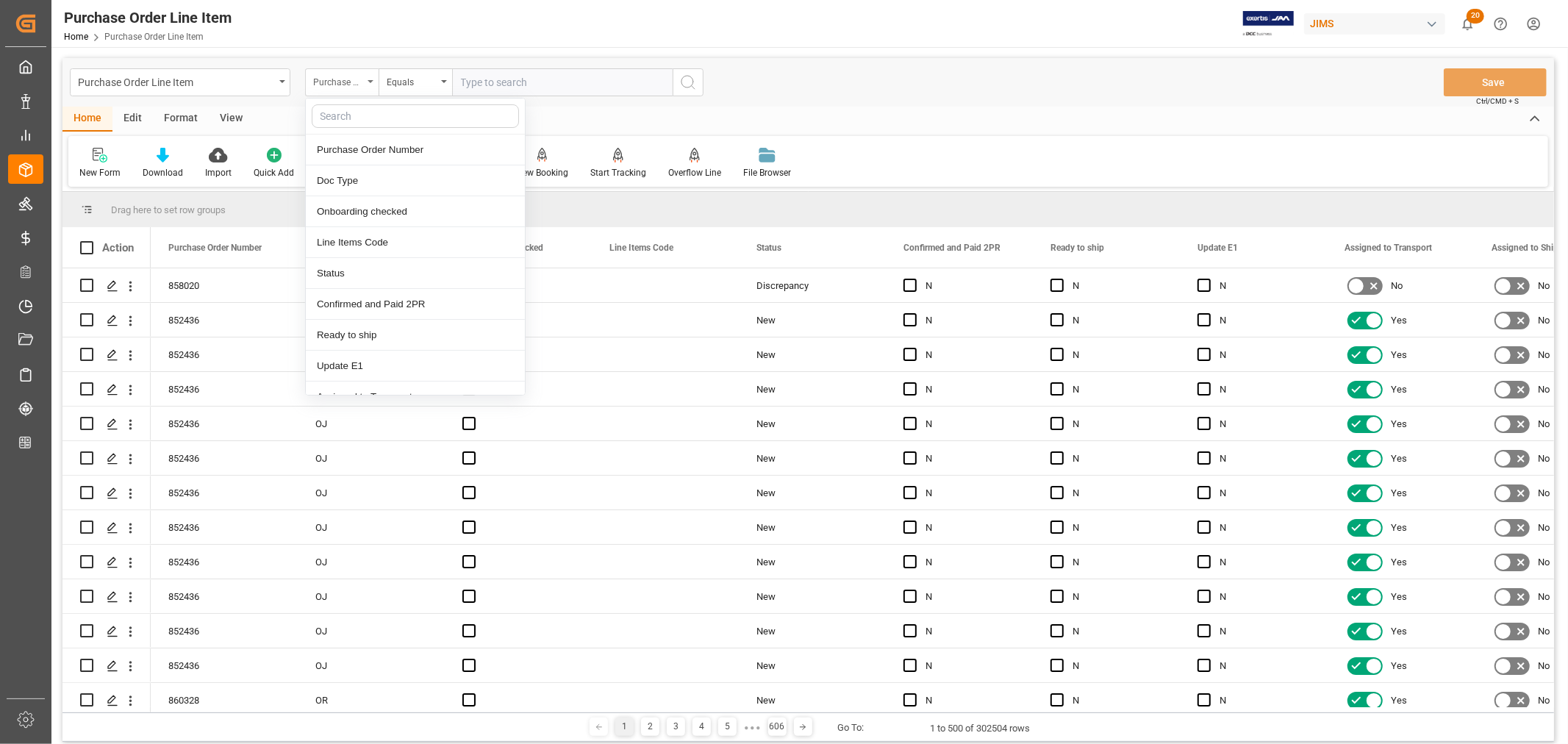
click at [370, 80] on icon "close menu" at bounding box center [370, 81] width 6 height 3
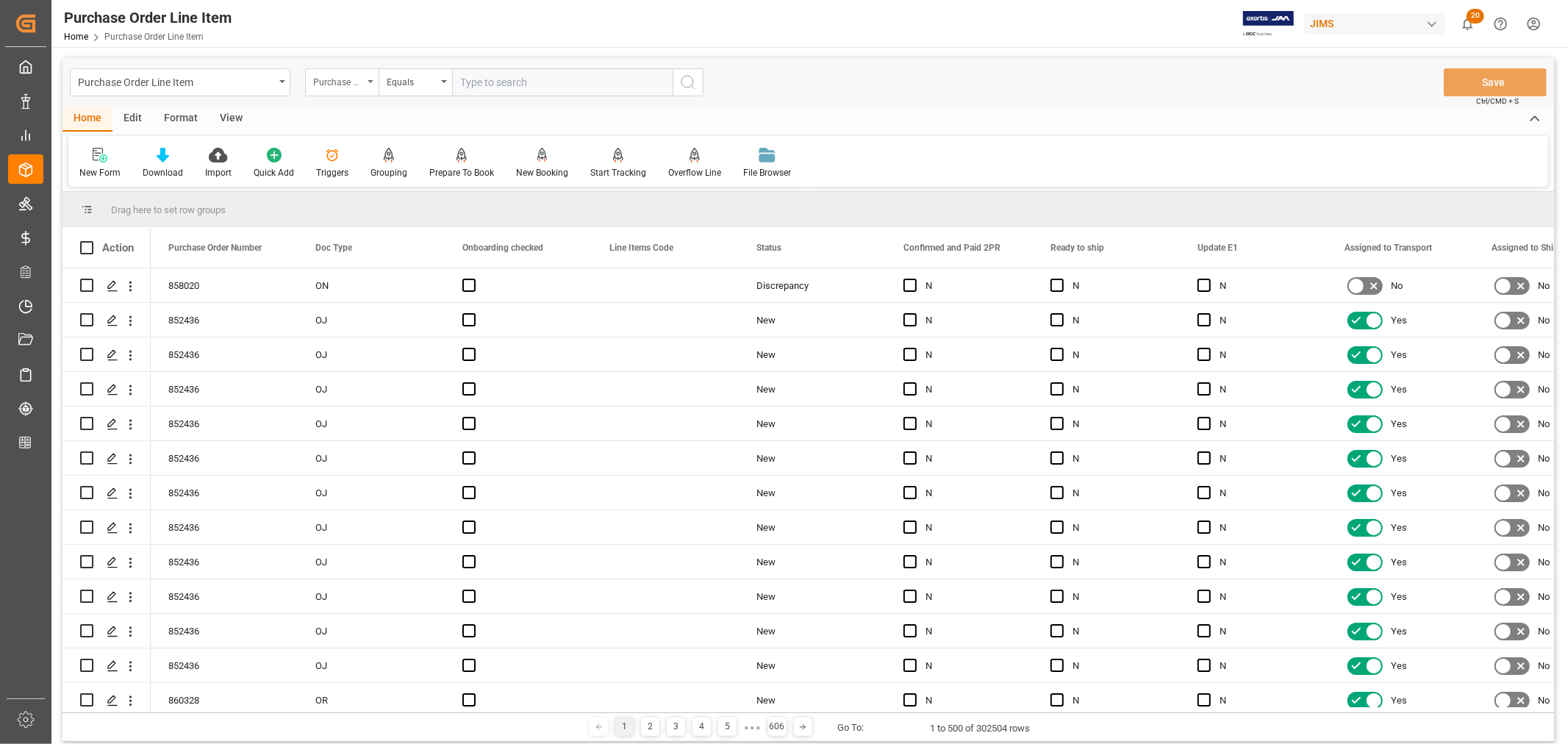
click at [372, 82] on icon "open menu" at bounding box center [370, 81] width 6 height 3
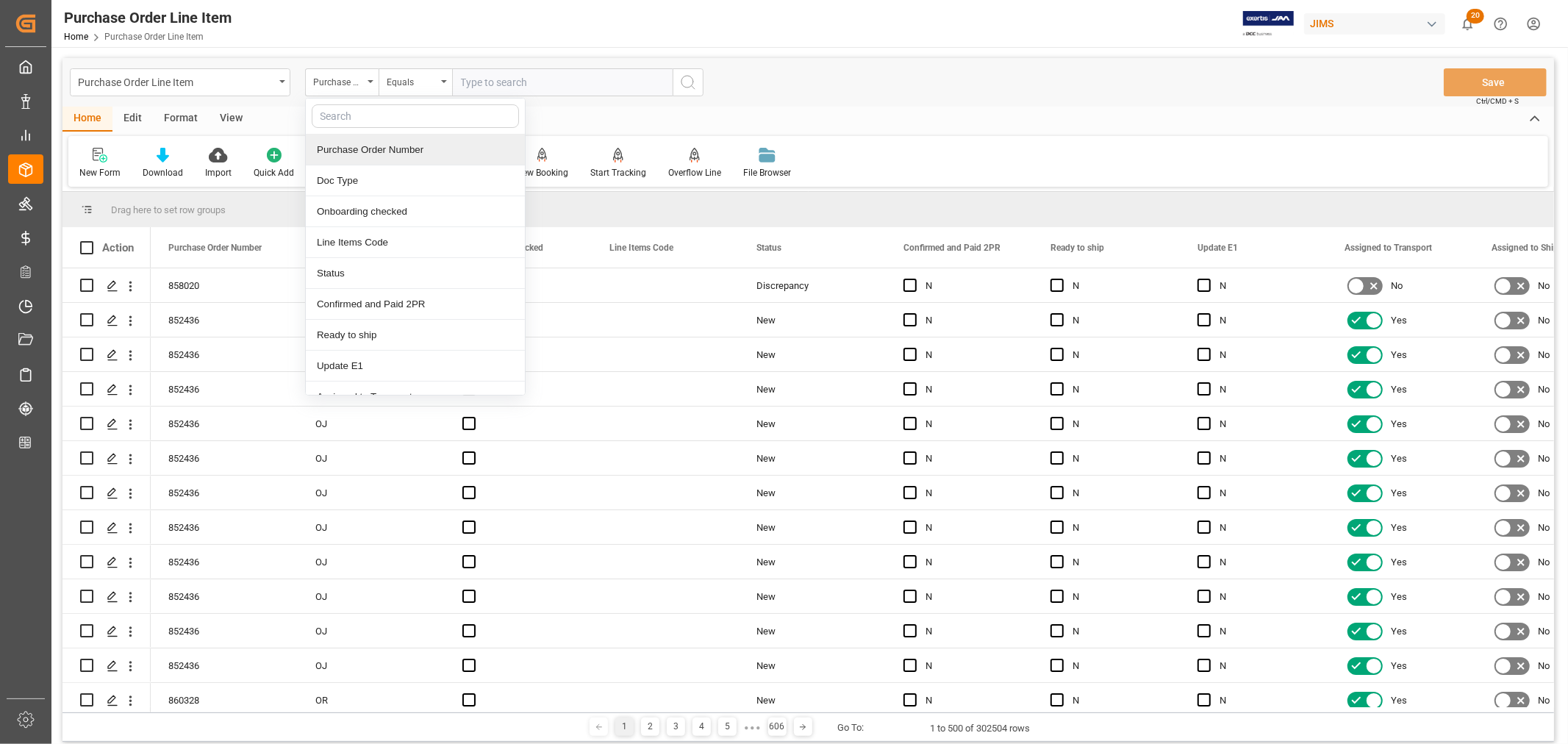
click at [357, 118] on input "text" at bounding box center [416, 116] width 207 height 24
type input "shipment"
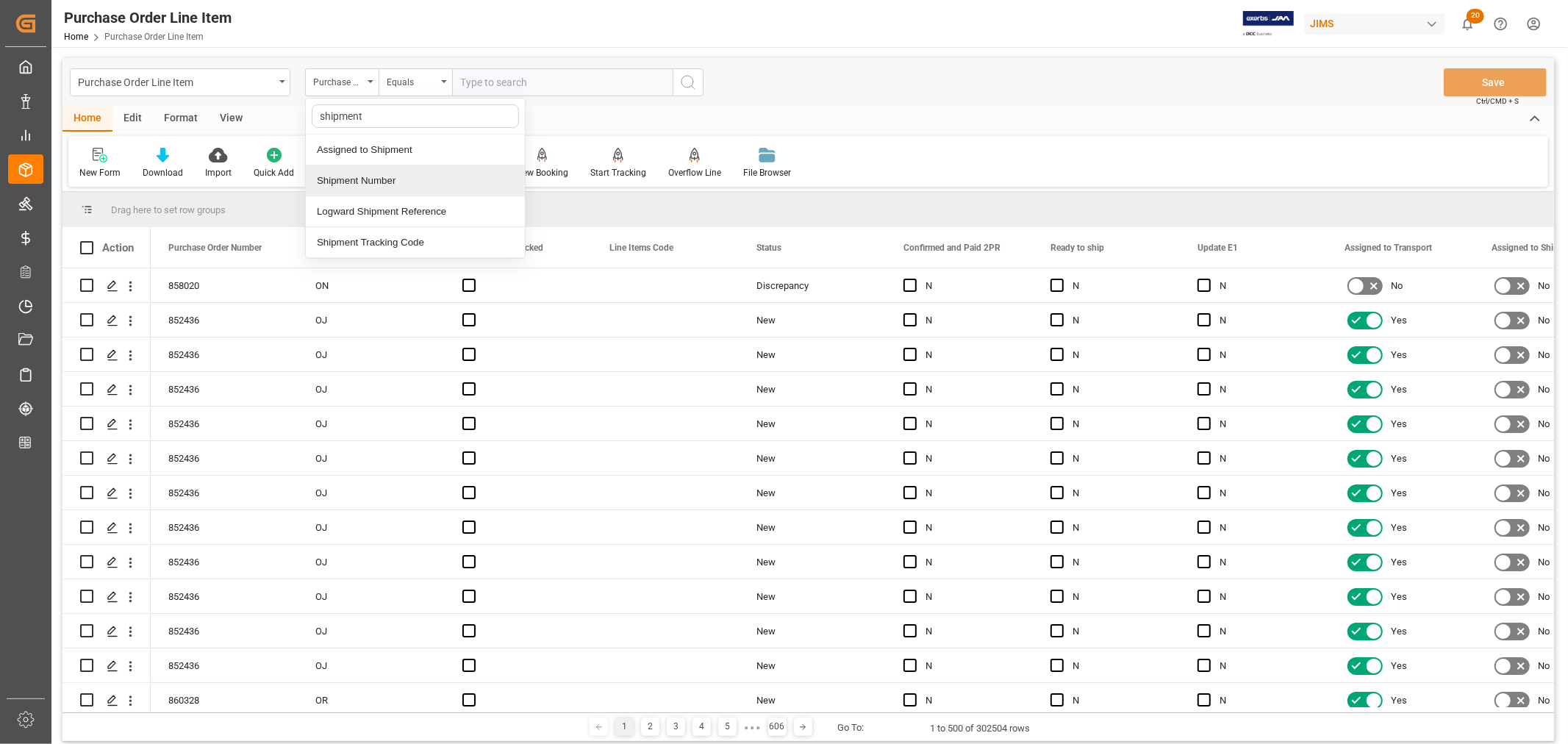
click at [369, 177] on div "Shipment Number" at bounding box center [415, 180] width 219 height 30
click at [503, 85] on input "text" at bounding box center [562, 82] width 220 height 28
type input "73338"
click at [691, 81] on icon "search button" at bounding box center [688, 82] width 17 height 17
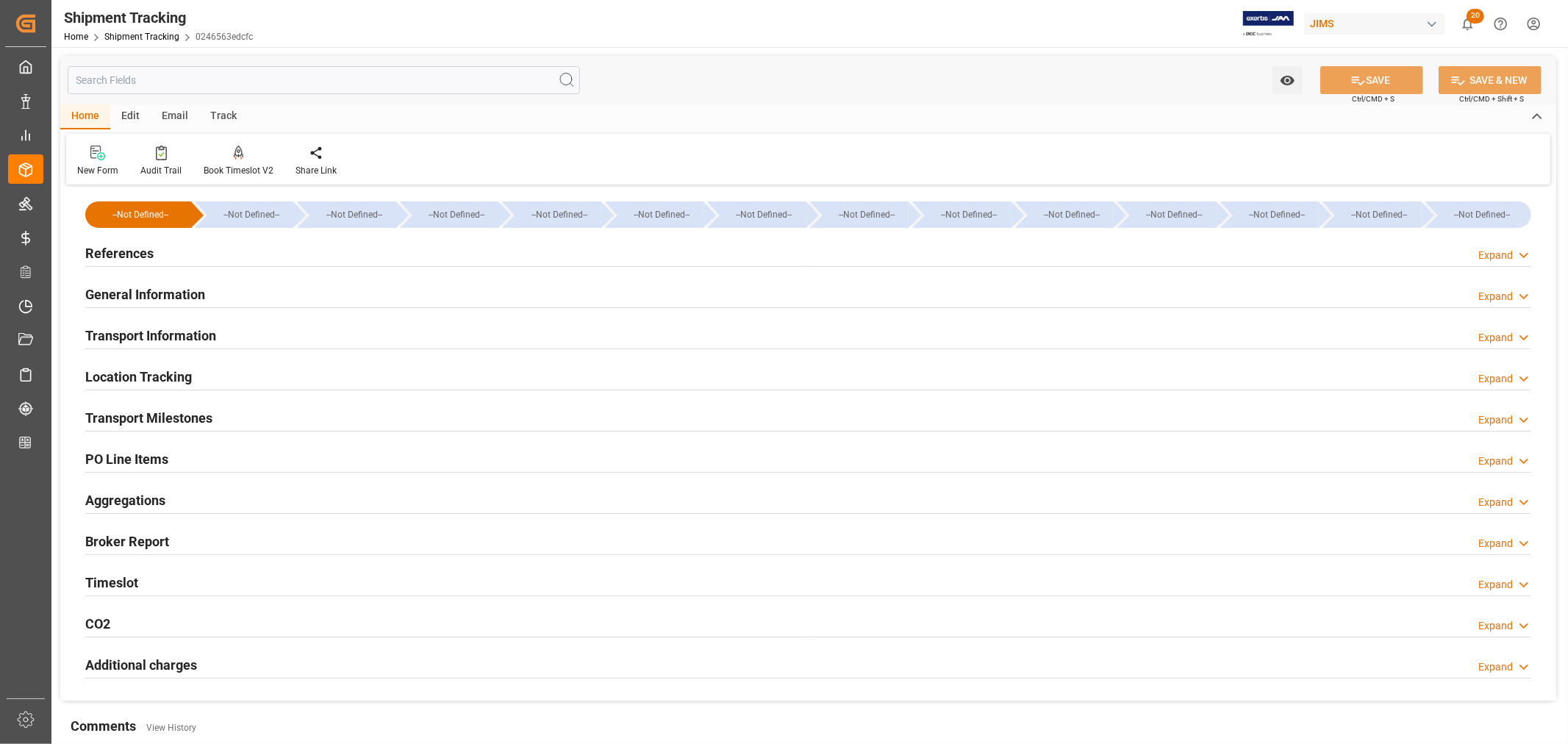
click at [184, 422] on h2 "Transport Milestones" at bounding box center [149, 417] width 127 height 20
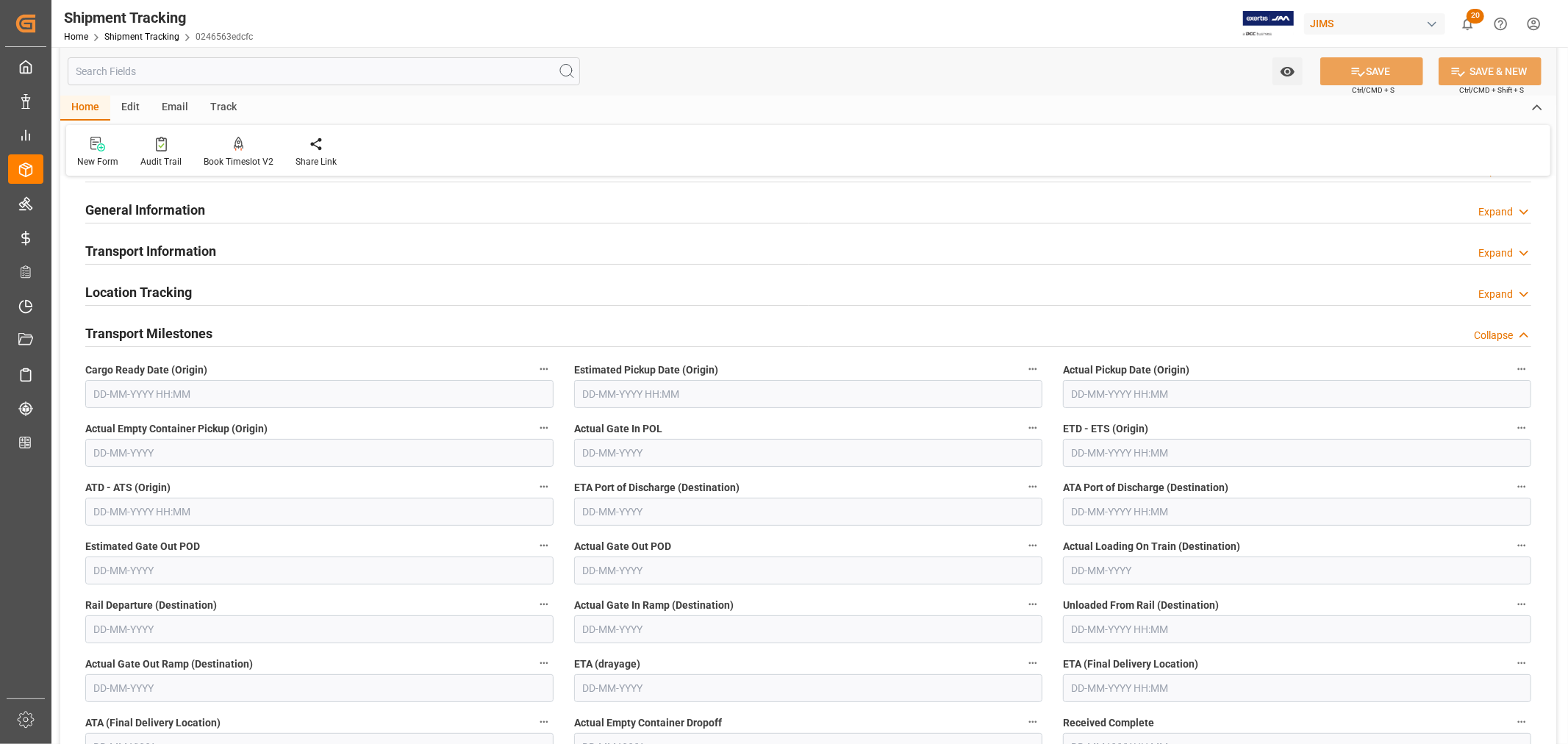
scroll to position [245, 0]
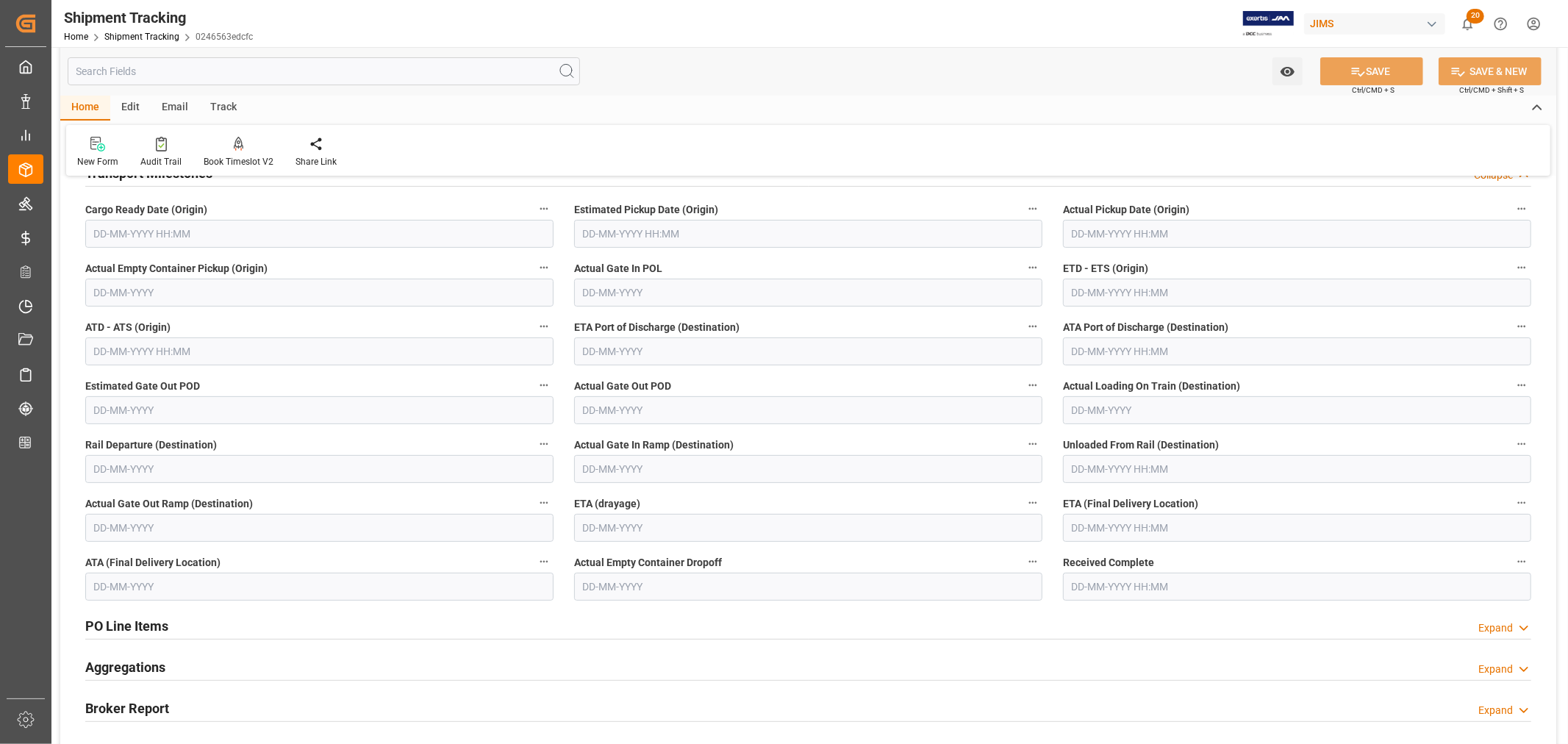
click at [114, 355] on input "text" at bounding box center [320, 351] width 469 height 28
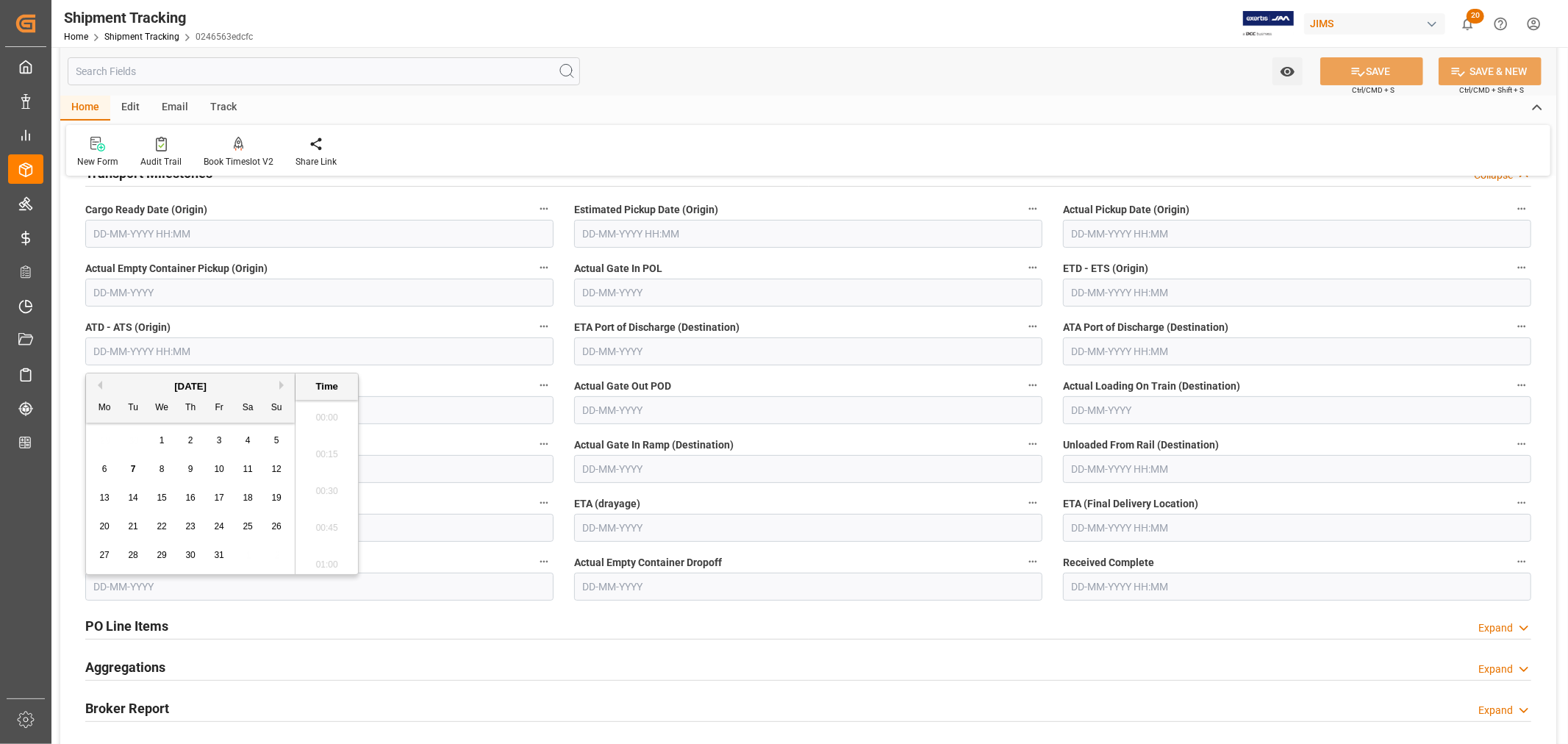
scroll to position [2026, 0]
click at [98, 382] on button "Previous Month" at bounding box center [98, 385] width 9 height 9
click at [163, 467] on span "10" at bounding box center [161, 469] width 10 height 10
type input "[DATE] 00:00"
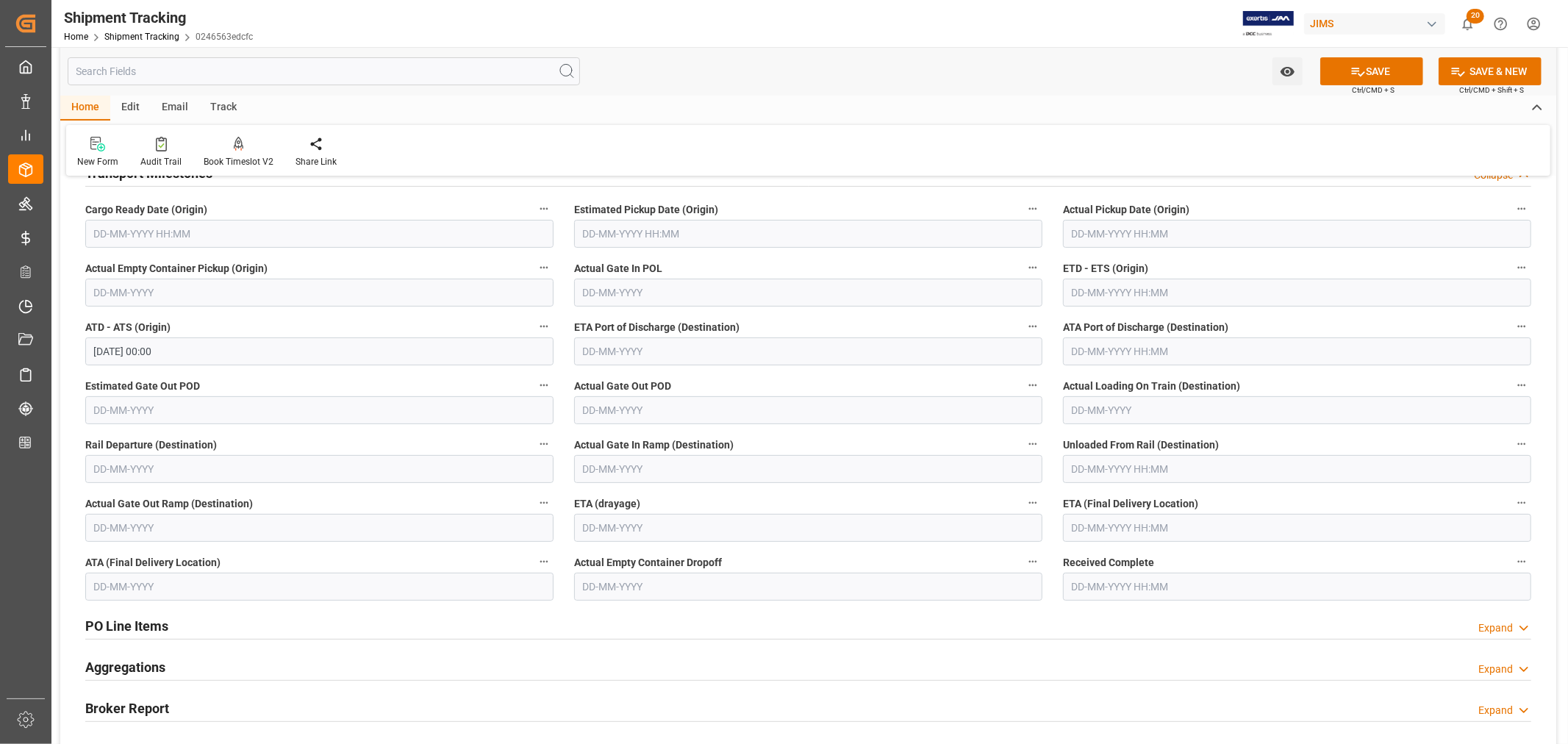
click at [648, 62] on div "Watch Option SAVE Ctrl/CMD + S SAVE & NEW Ctrl/CMD + Shift + S" at bounding box center [808, 71] width 1496 height 49
click at [1372, 66] on button "SAVE" at bounding box center [1372, 71] width 103 height 28
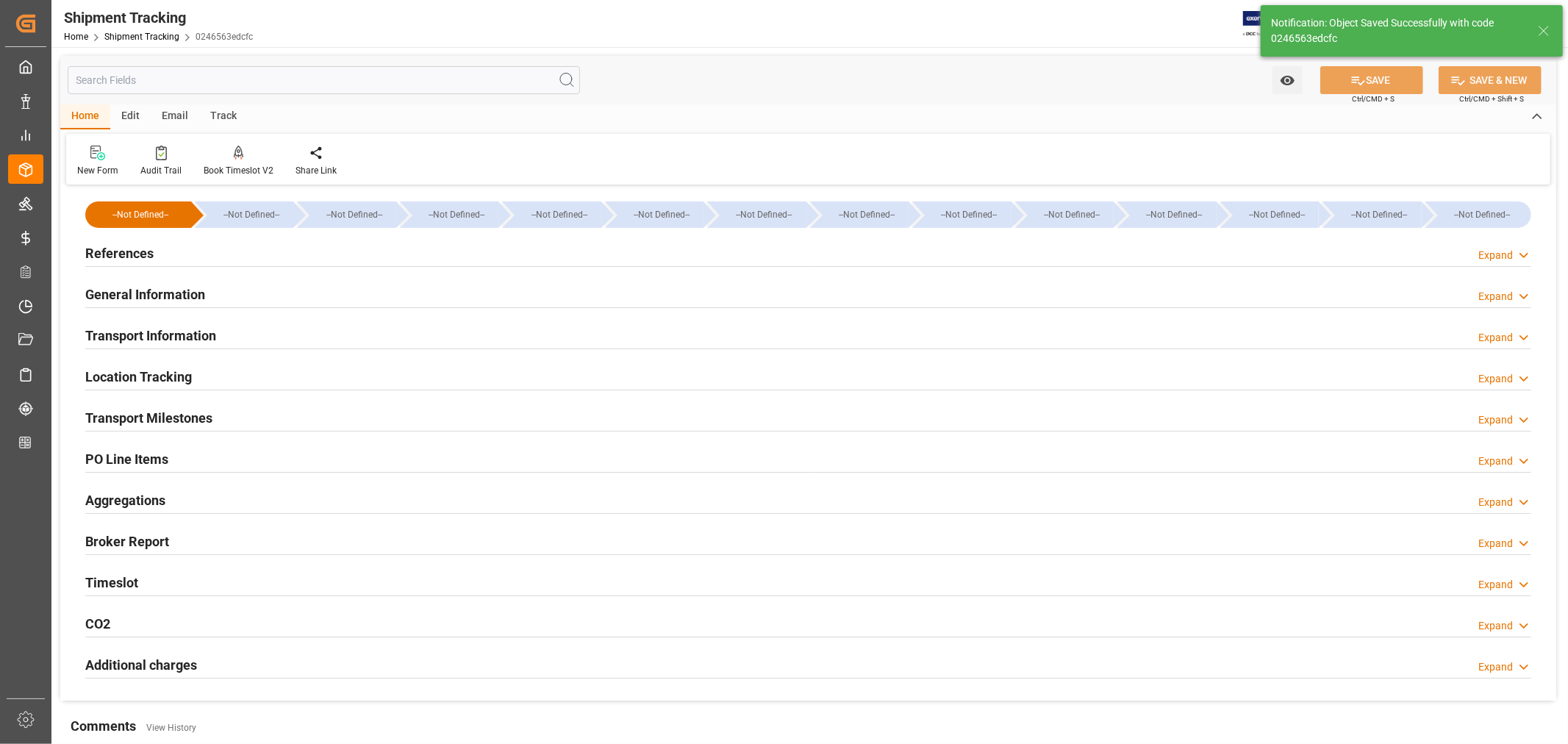
click at [188, 334] on h2 "Transport Information" at bounding box center [151, 335] width 131 height 20
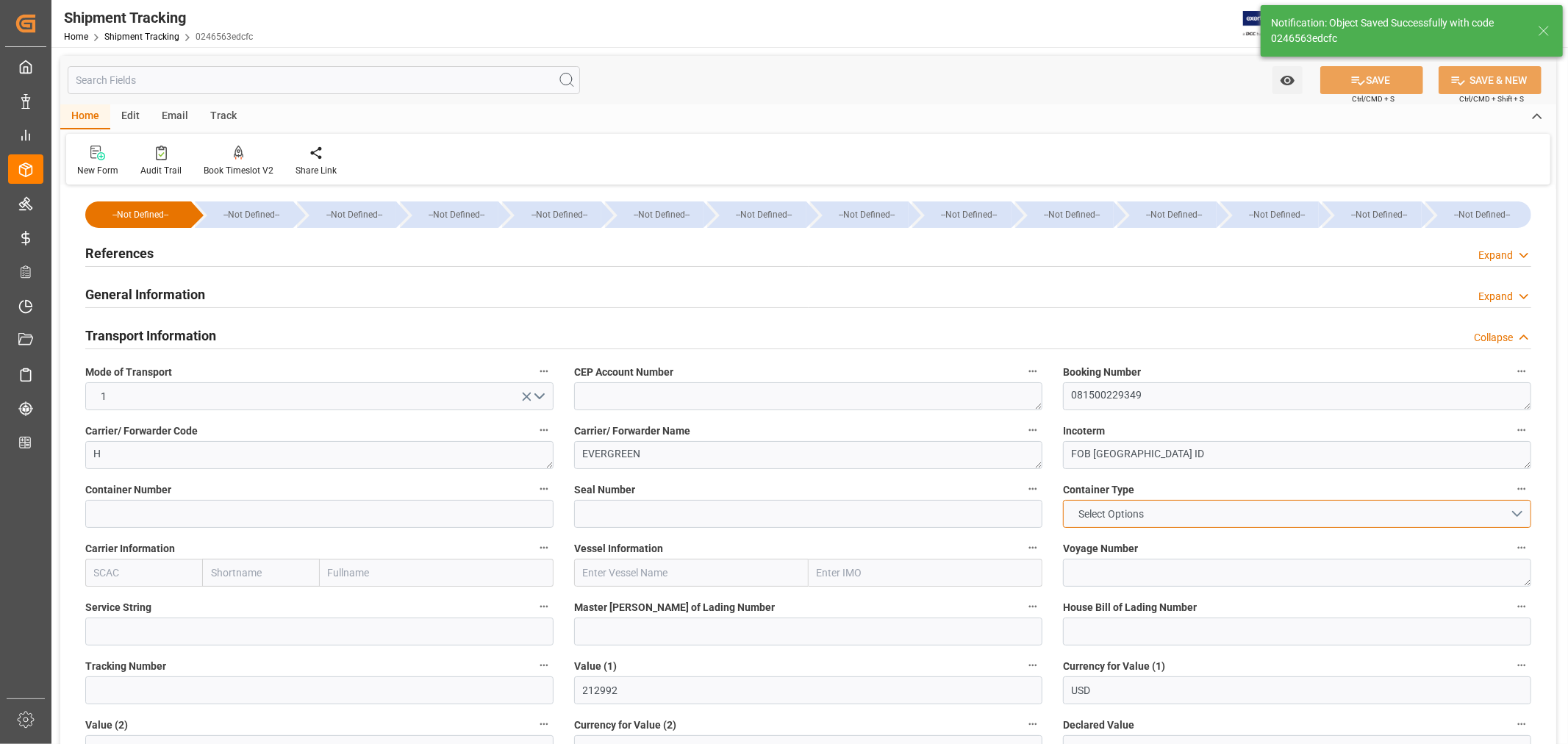
click at [1119, 513] on span "Select Options" at bounding box center [1112, 514] width 80 height 16
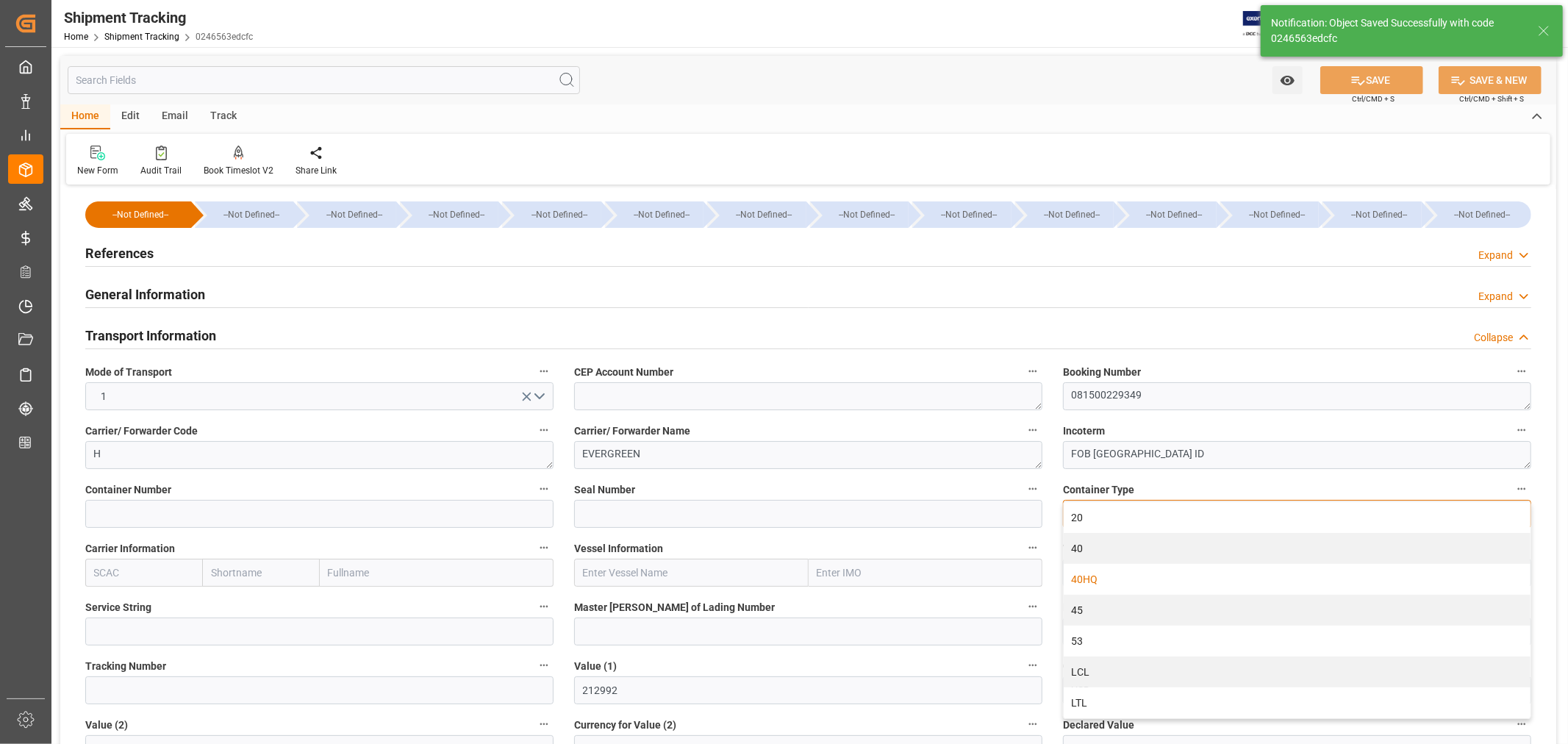
click at [1090, 583] on div "40HQ" at bounding box center [1297, 578] width 467 height 30
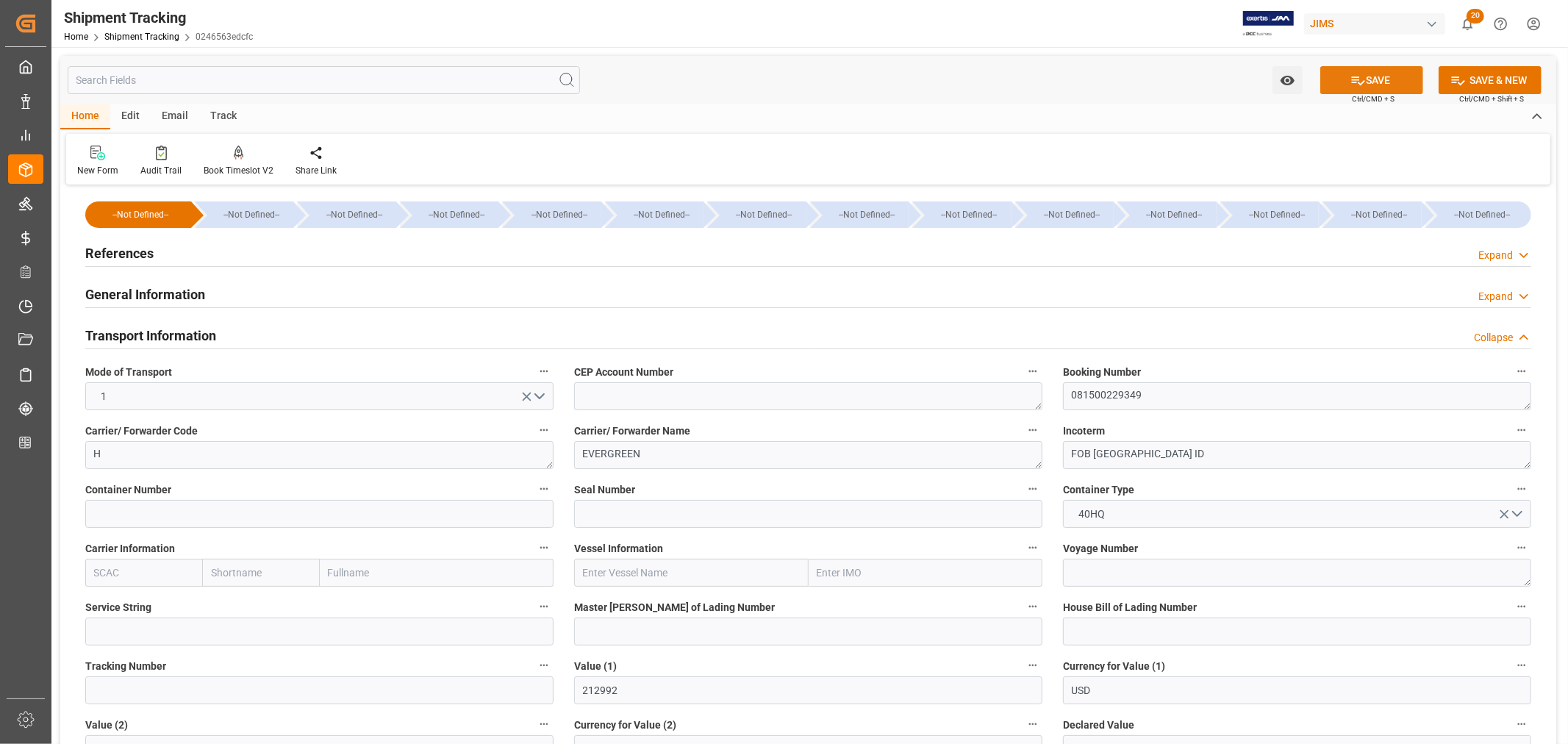
click at [1380, 79] on button "SAVE" at bounding box center [1372, 80] width 103 height 28
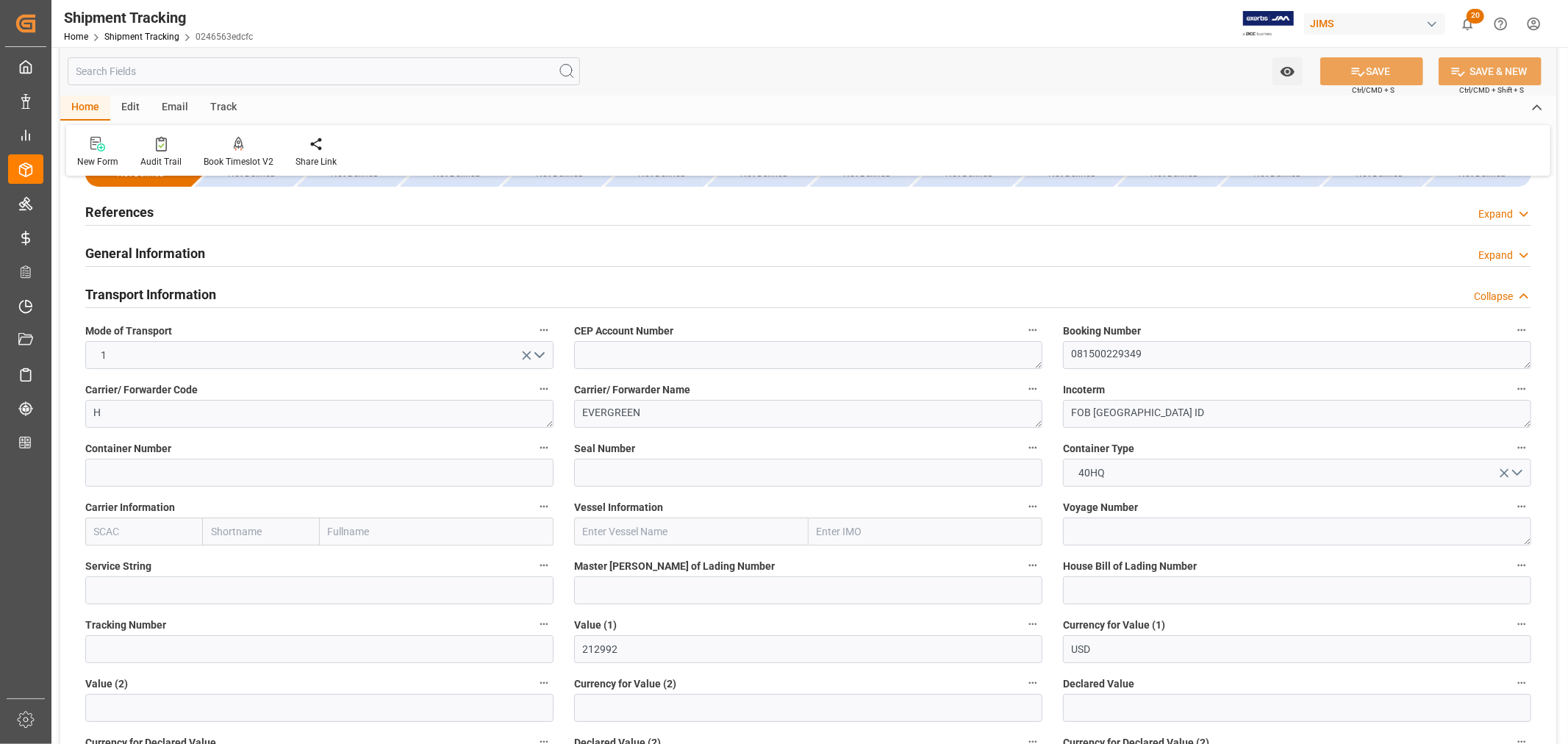
scroll to position [82, 0]
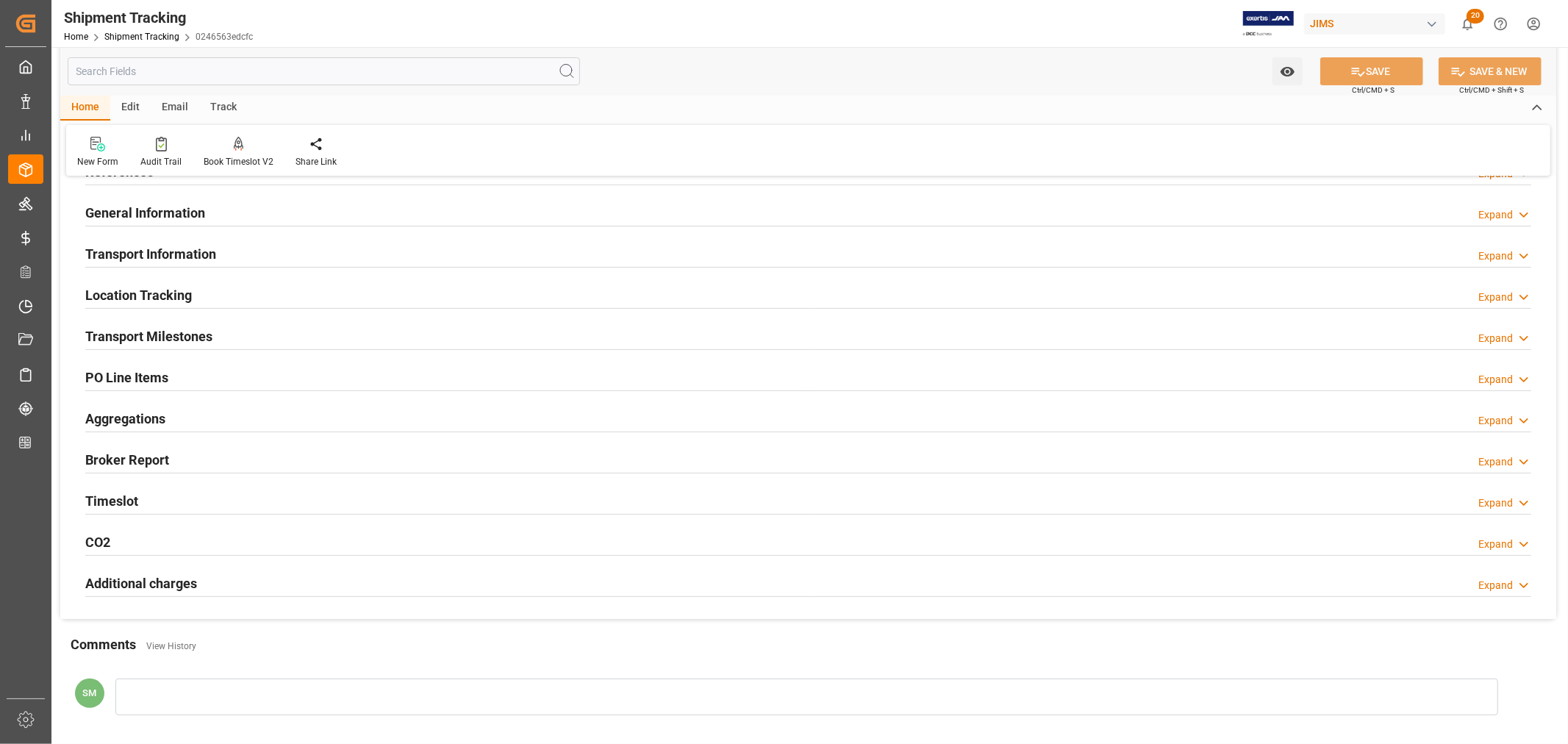
click at [186, 335] on h2 "Transport Milestones" at bounding box center [149, 336] width 127 height 20
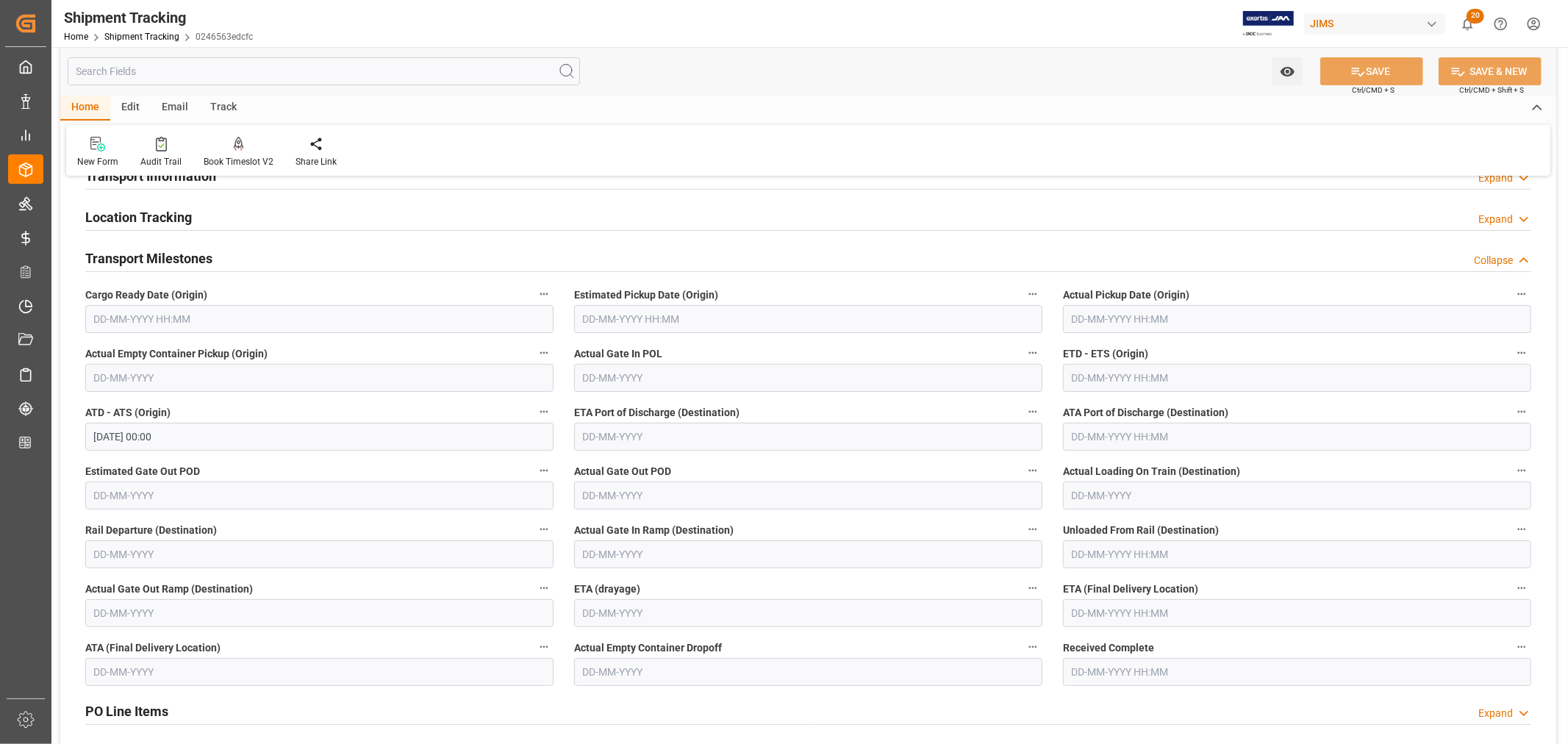
scroll to position [245, 0]
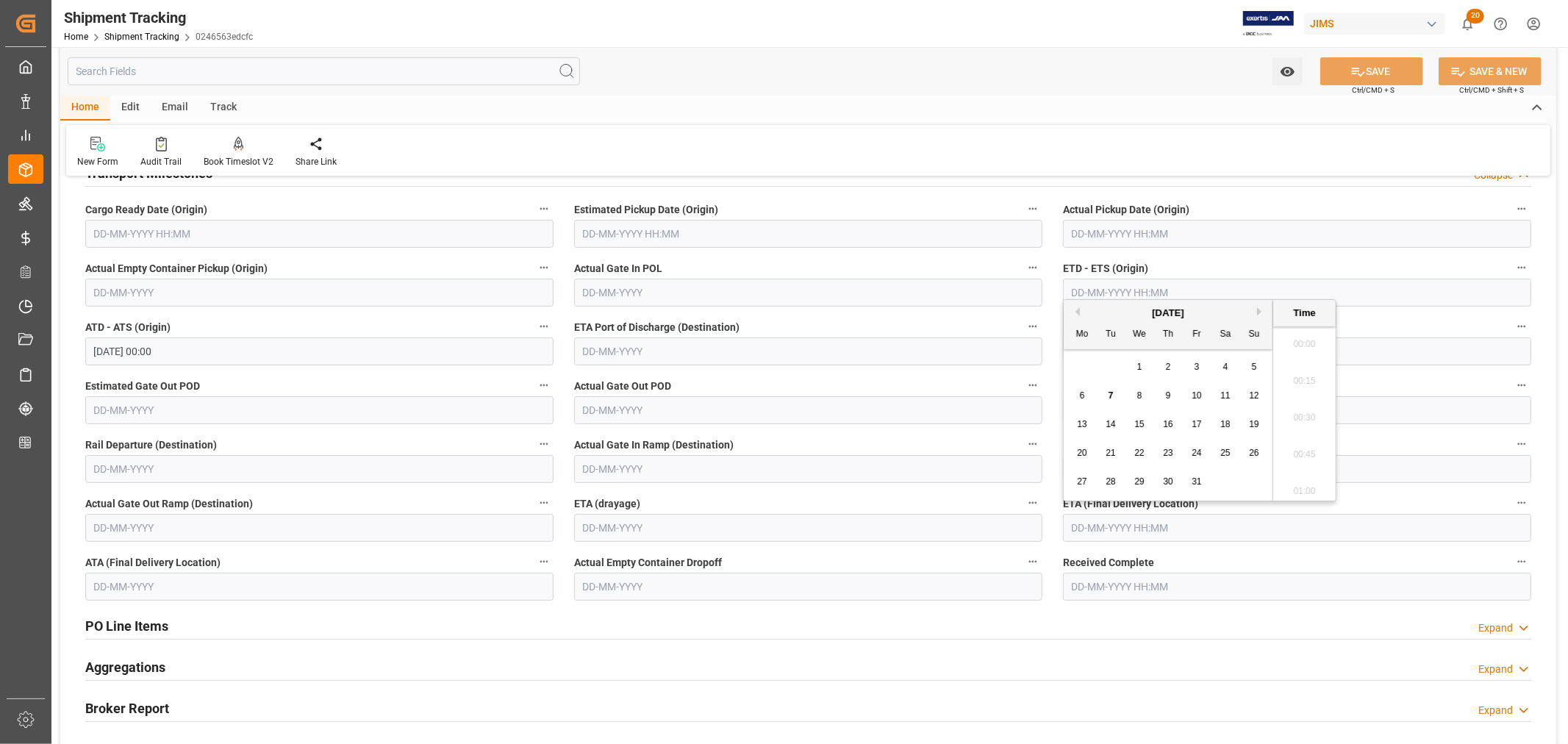
click at [1099, 526] on input "text" at bounding box center [1297, 528] width 469 height 28
click at [1171, 456] on span "23" at bounding box center [1167, 453] width 10 height 10
type input "[DATE] 00:00"
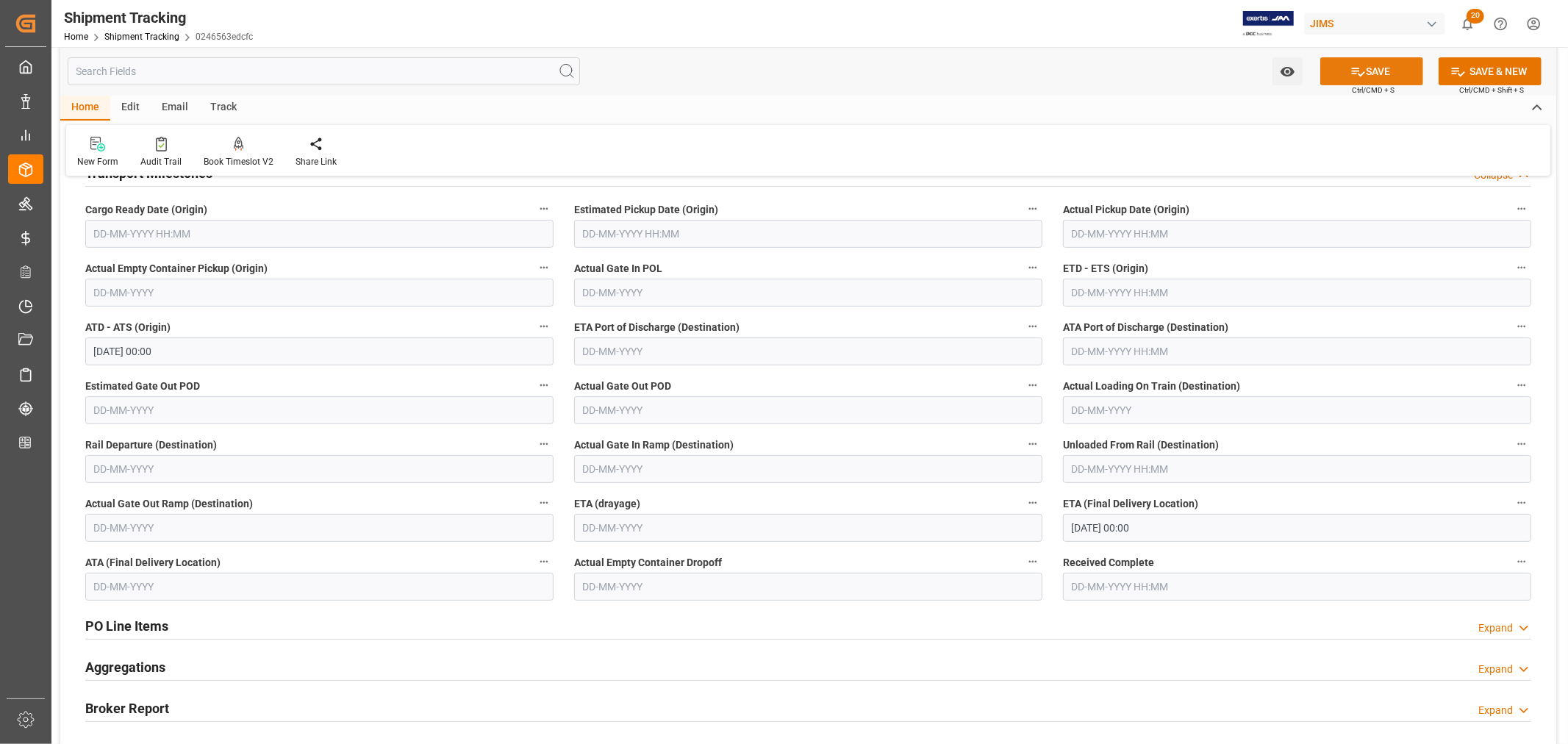
click at [1357, 73] on icon at bounding box center [1358, 71] width 16 height 16
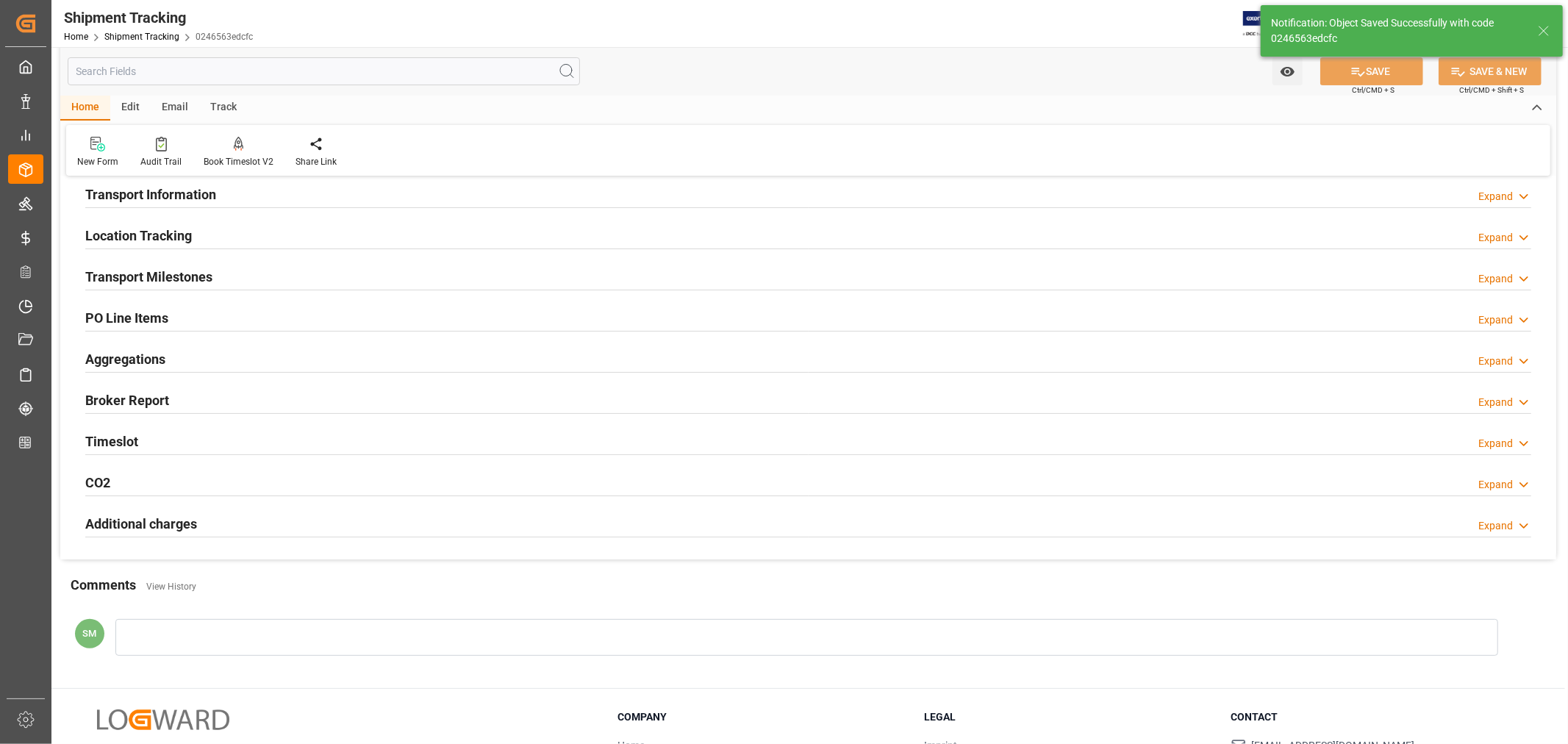
scroll to position [0, 0]
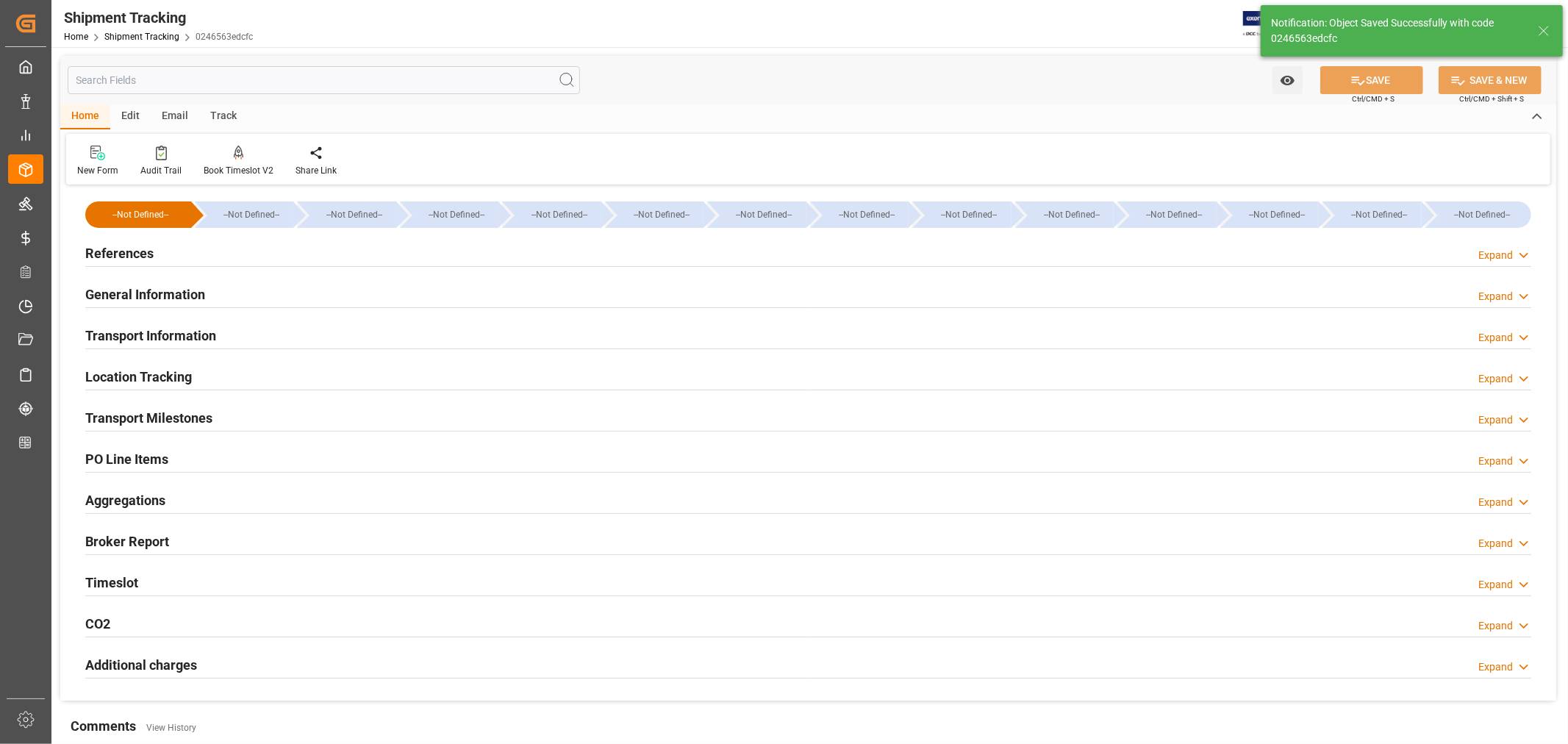
click at [125, 302] on h2 "General Information" at bounding box center [145, 294] width 120 height 20
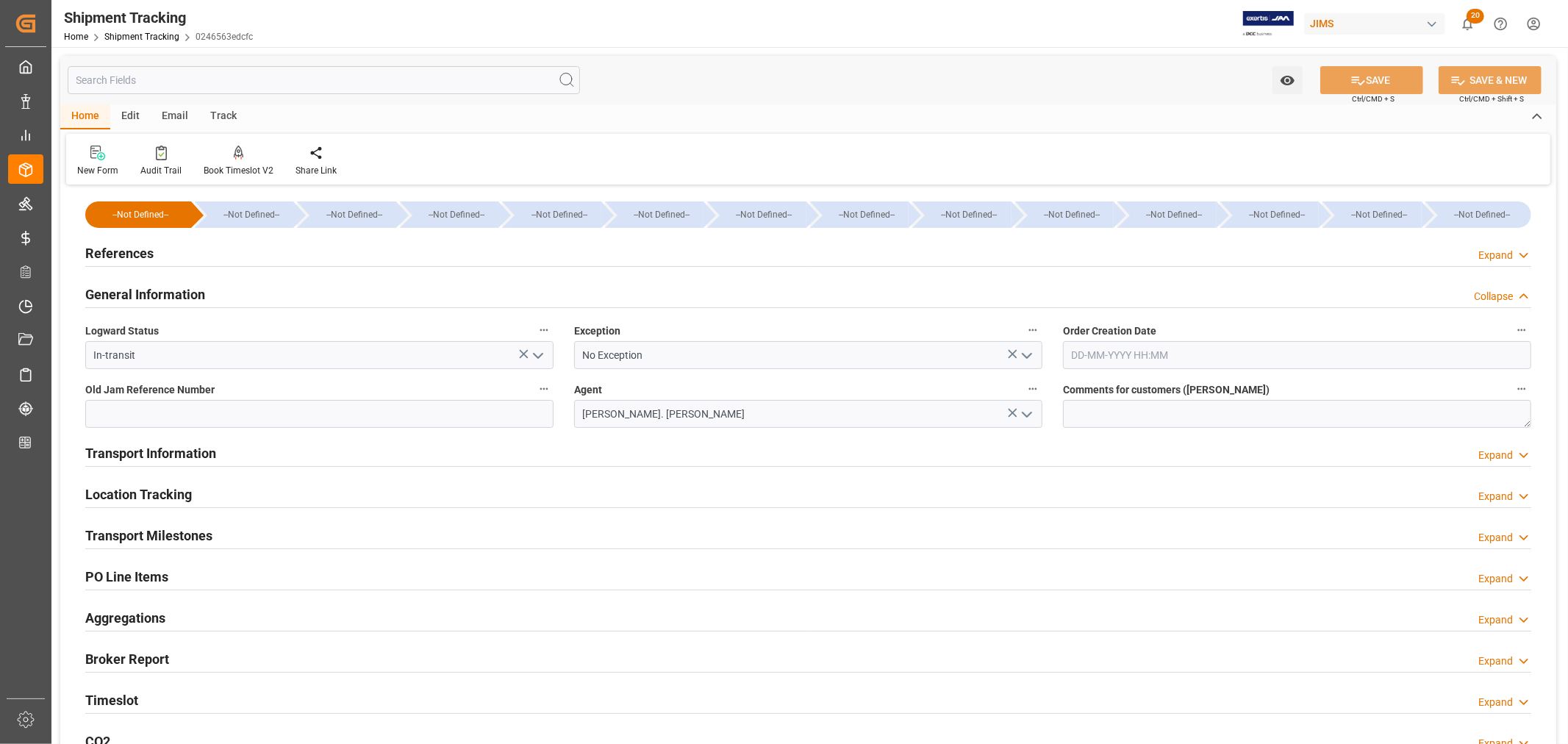
click at [126, 253] on h2 "References" at bounding box center [119, 253] width 68 height 20
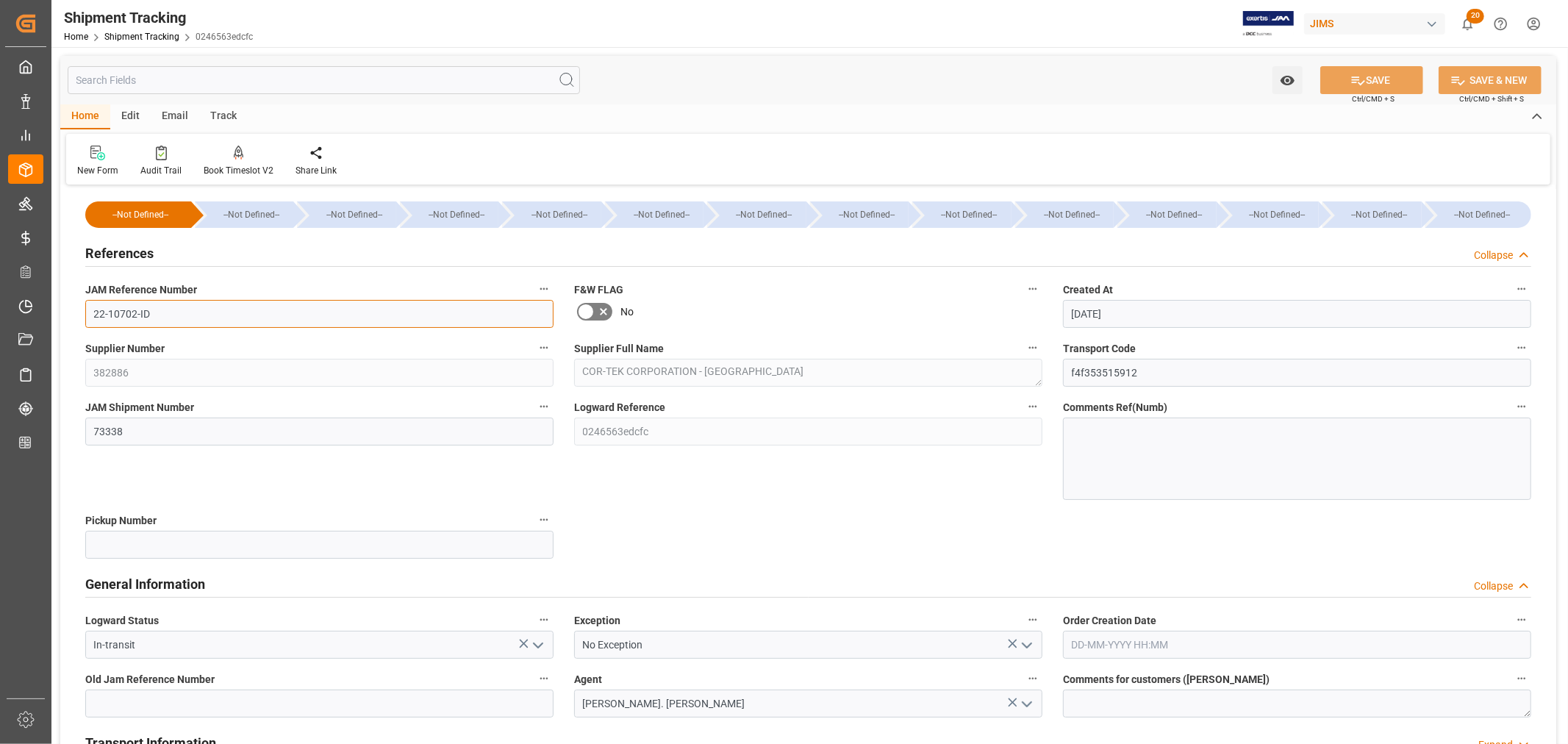
drag, startPoint x: 148, startPoint y: 314, endPoint x: 54, endPoint y: 313, distance: 94.0
click at [54, 313] on div "Watch Option SAVE Ctrl/CMD + S SAVE & NEW Ctrl/CMD + Shift + S Home Edit Email …" at bounding box center [808, 641] width 1514 height 1189
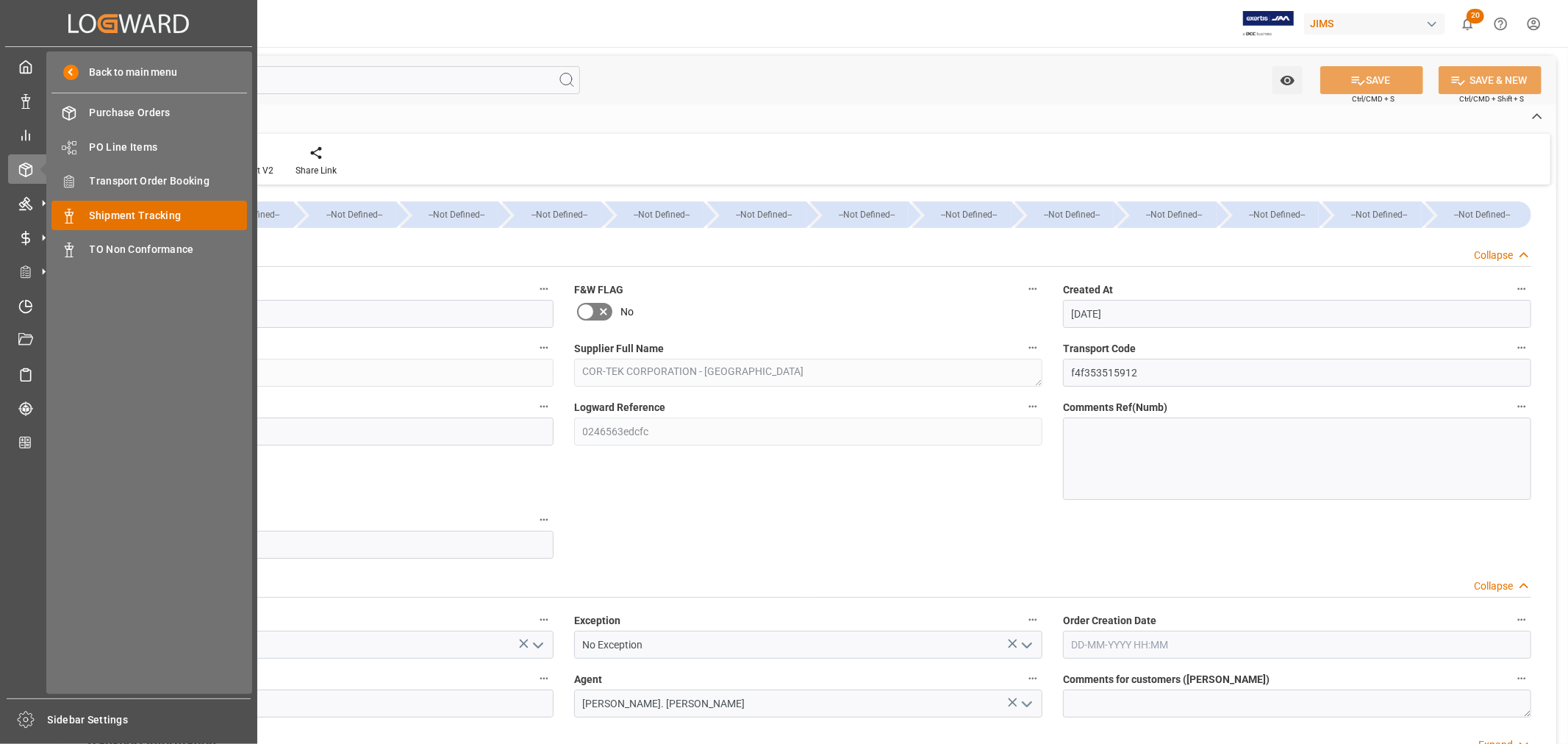
click at [126, 219] on span "Shipment Tracking" at bounding box center [168, 216] width 158 height 16
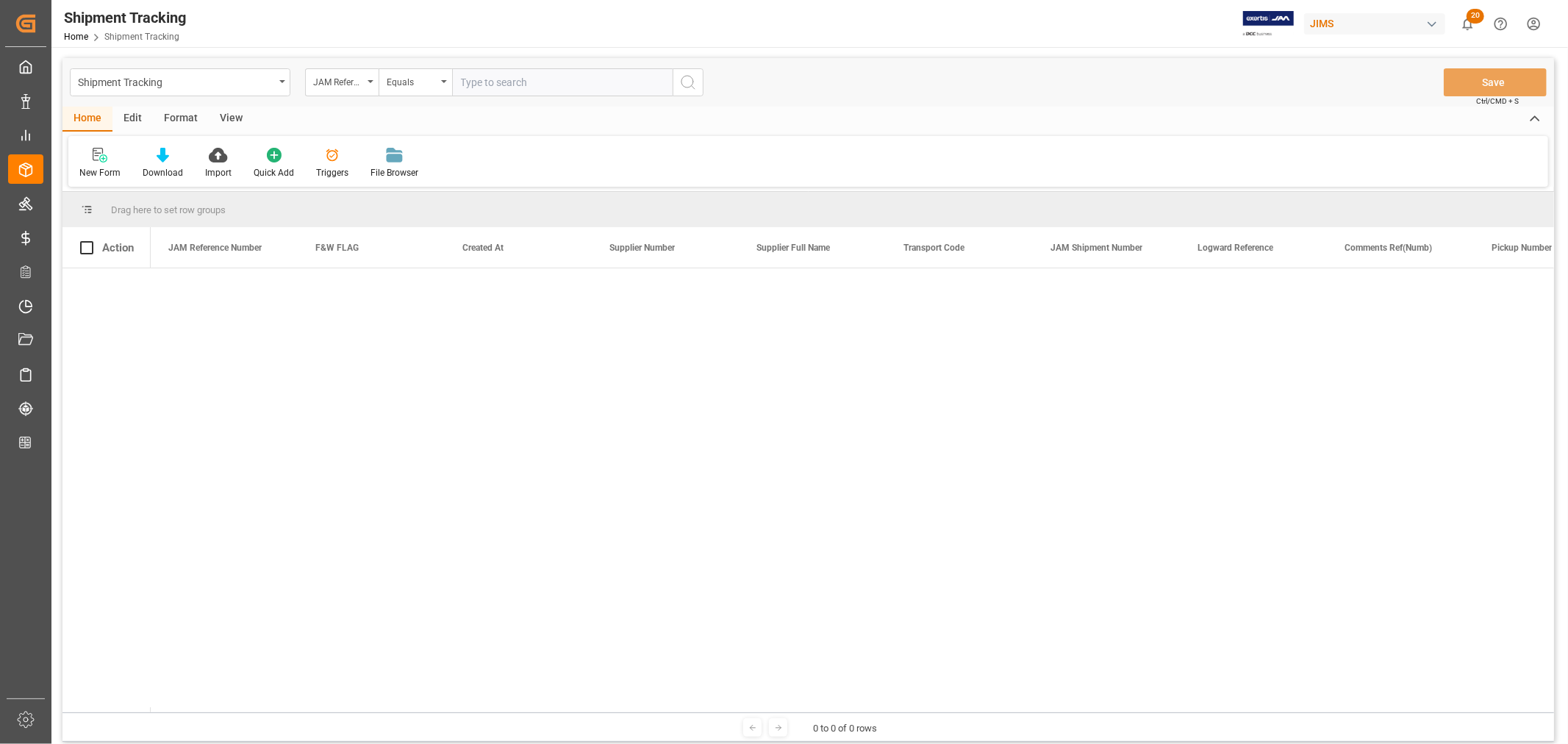
click at [483, 83] on input "text" at bounding box center [562, 82] width 220 height 28
type input "22-10702-ID"
click at [686, 79] on icon "search button" at bounding box center [688, 82] width 17 height 17
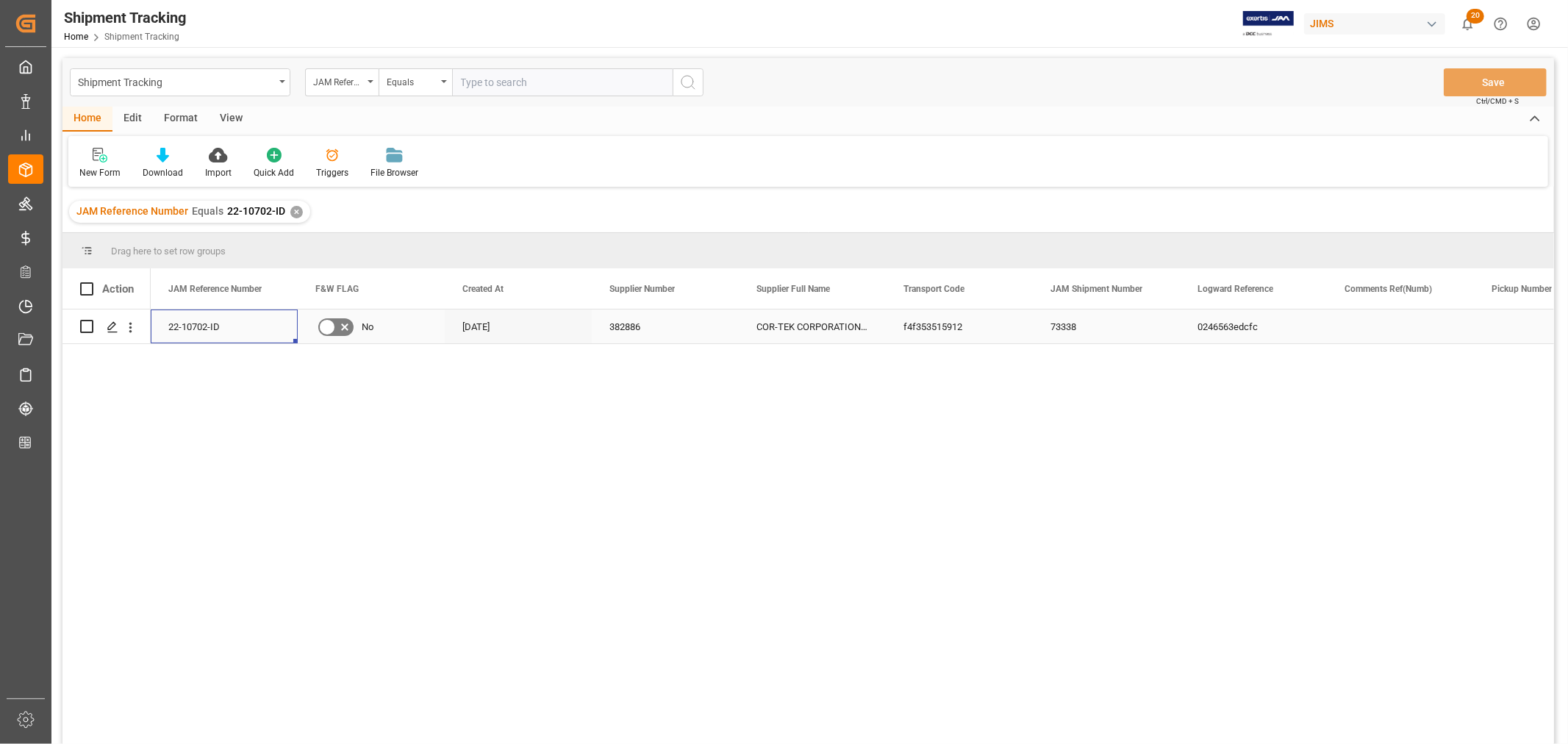
click at [181, 335] on div "22-10702-ID" at bounding box center [224, 326] width 147 height 34
